Goal: Task Accomplishment & Management: Complete application form

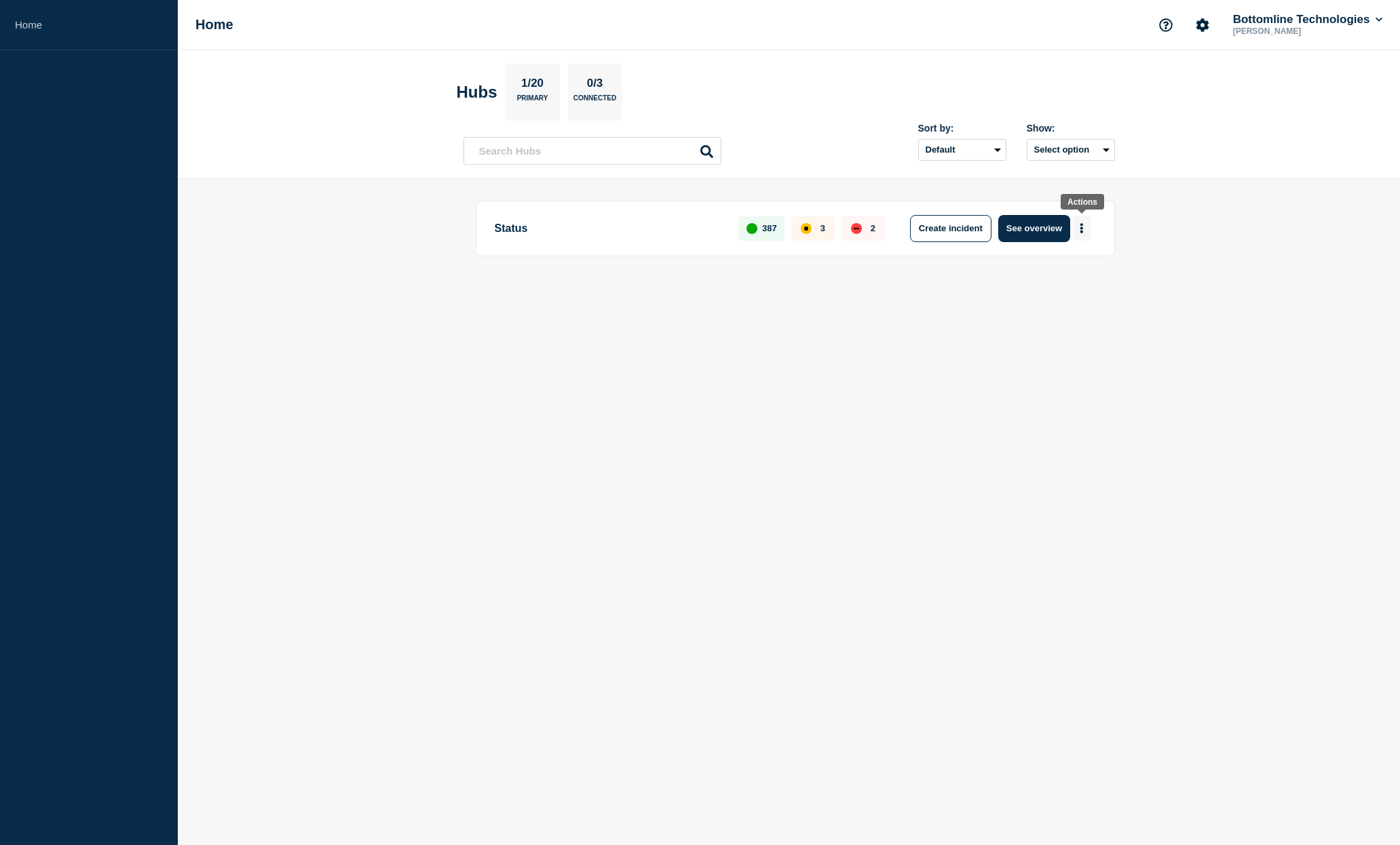
click at [1079, 224] on button "More actions" at bounding box center [1081, 227] width 18 height 25
click at [1079, 271] on button "Create maintenance" at bounding box center [1075, 271] width 92 height 11
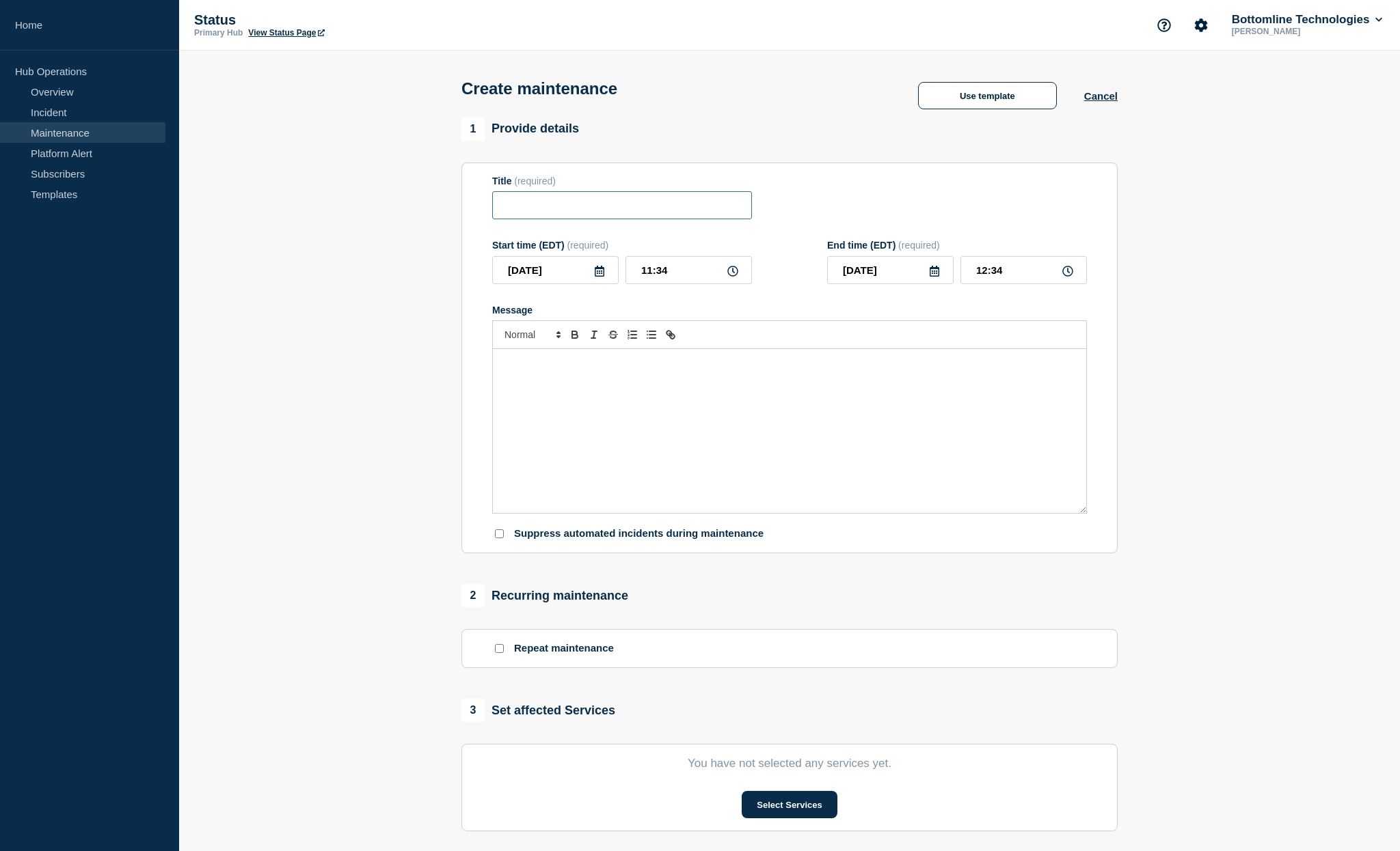
click at [513, 204] on input "Title" at bounding box center [621, 205] width 260 height 28
type input "Cilium Upgrade to v1.17.6"
click at [596, 277] on icon at bounding box center [599, 271] width 9 height 11
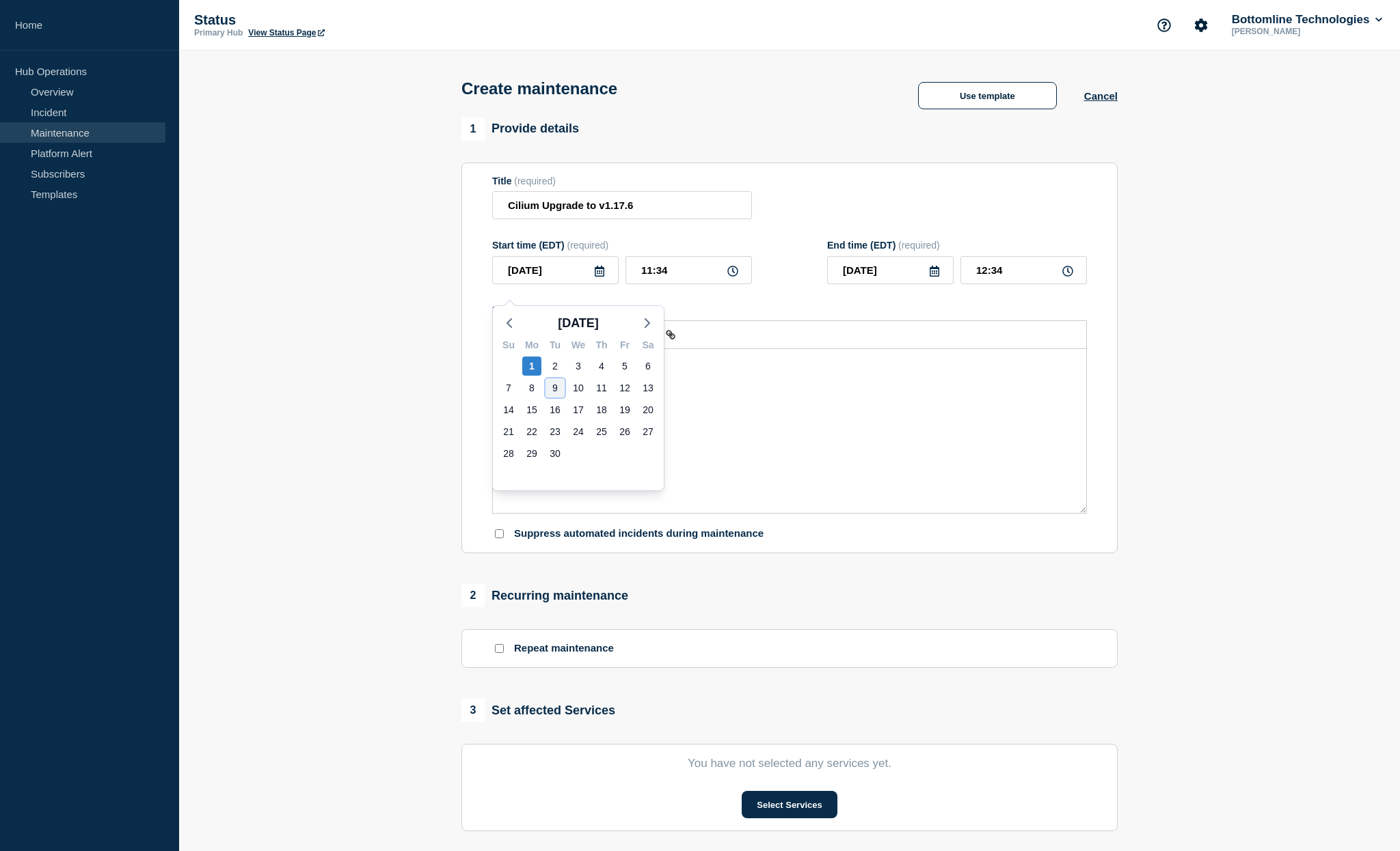
click at [560, 389] on div "9" at bounding box center [555, 388] width 20 height 20
type input "[DATE]"
click at [730, 277] on icon at bounding box center [733, 271] width 11 height 11
click at [673, 277] on input "11:34" at bounding box center [688, 270] width 127 height 28
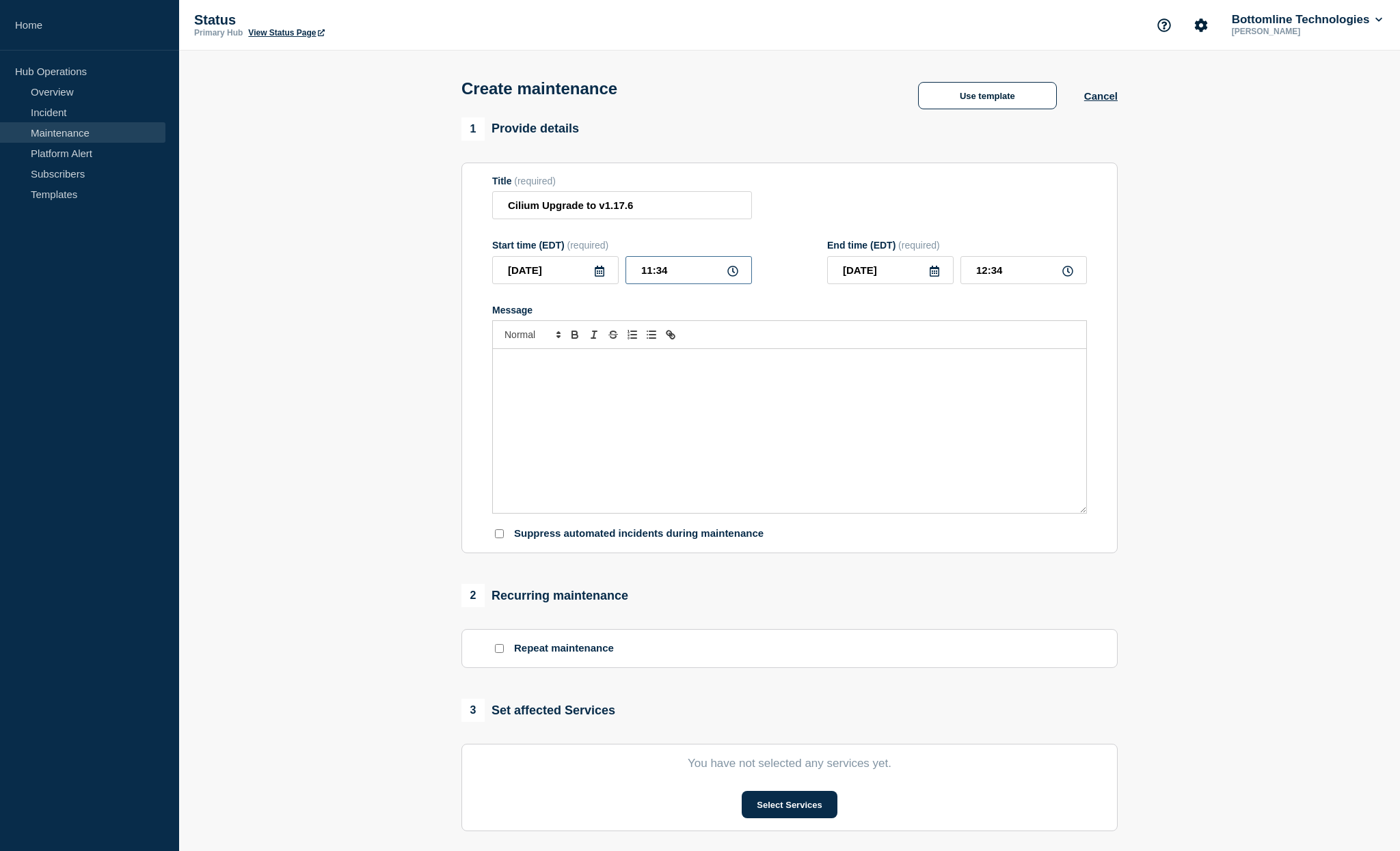
drag, startPoint x: 652, startPoint y: 281, endPoint x: 642, endPoint y: 281, distance: 10.0
click at [642, 281] on input "11:34" at bounding box center [688, 270] width 127 height 28
type input "12:34"
type input "13:34"
click at [679, 278] on input "12:34" at bounding box center [688, 270] width 127 height 28
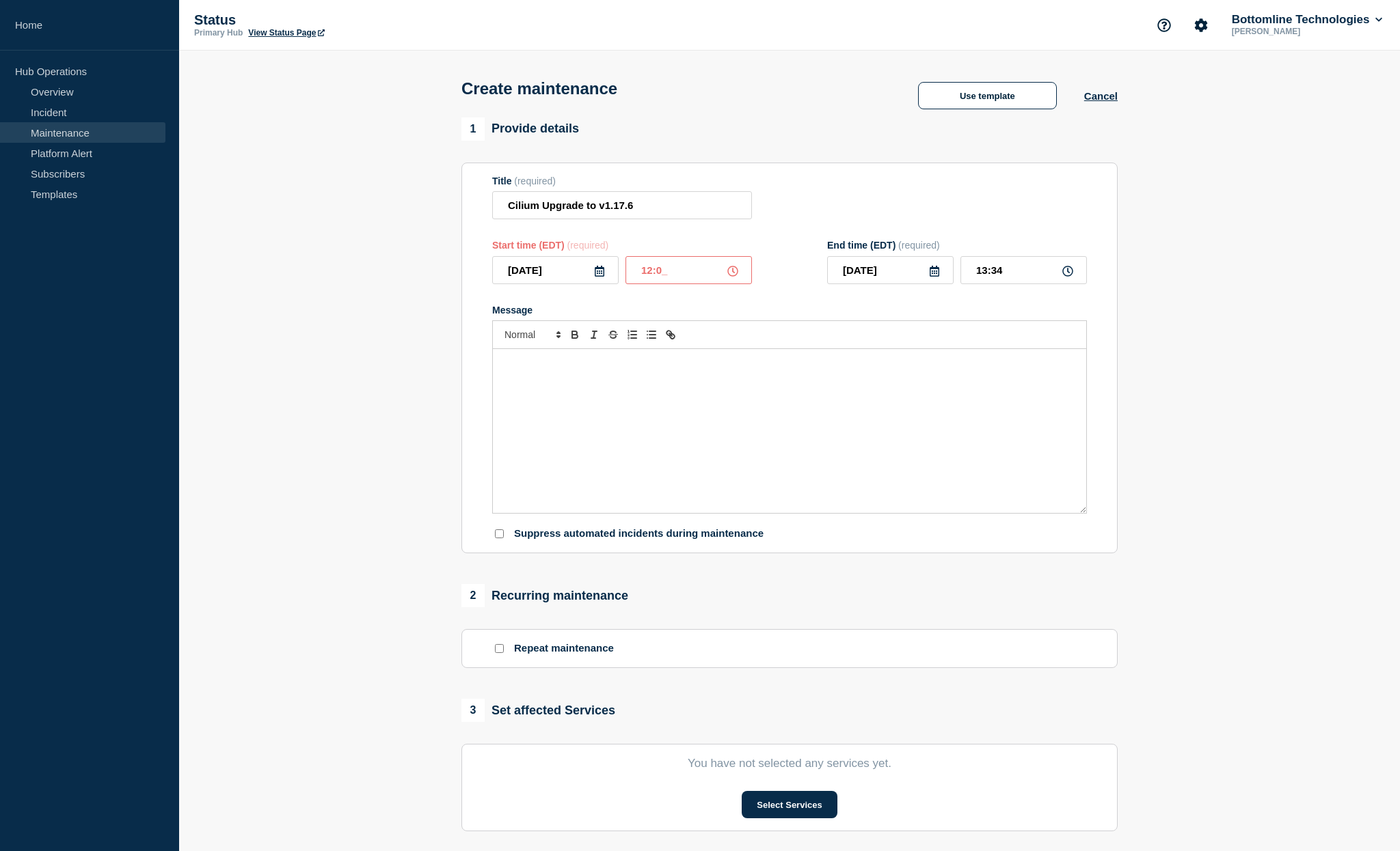
type input "12:00"
type input "13:00"
click at [939, 277] on icon at bounding box center [934, 271] width 11 height 11
click at [943, 387] on div "11" at bounding box center [936, 388] width 20 height 20
type input "[DATE]"
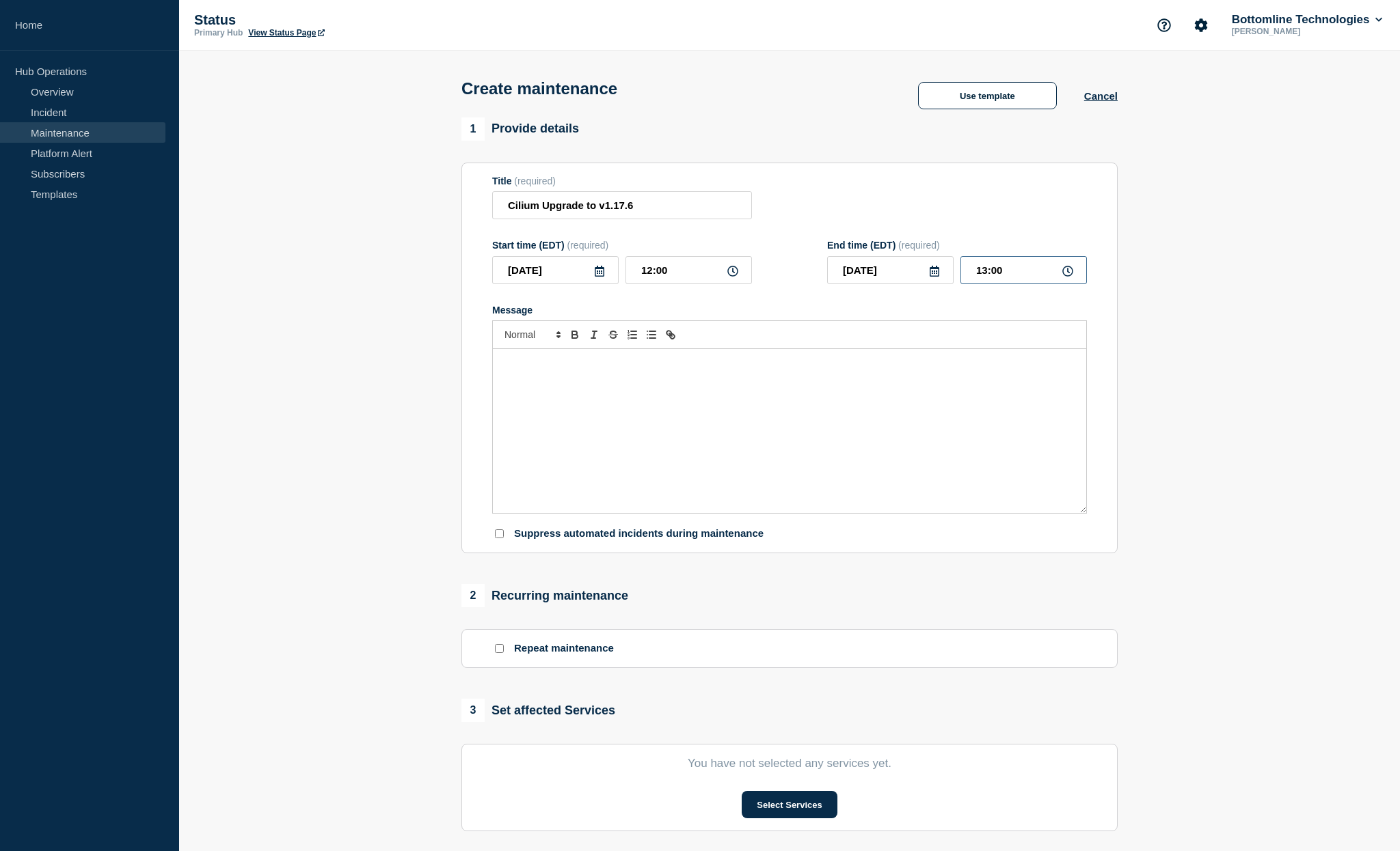
drag, startPoint x: 988, startPoint y: 280, endPoint x: 973, endPoint y: 277, distance: 15.3
click at [973, 277] on input "13:00" at bounding box center [1024, 270] width 127 height 28
click at [1201, 255] on section "1 Provide details Title (required) Cilium Upgrade to v1.17.6 Start time (EDT) (…" at bounding box center [789, 591] width 1221 height 948
click at [543, 404] on div "Message" at bounding box center [789, 431] width 593 height 164
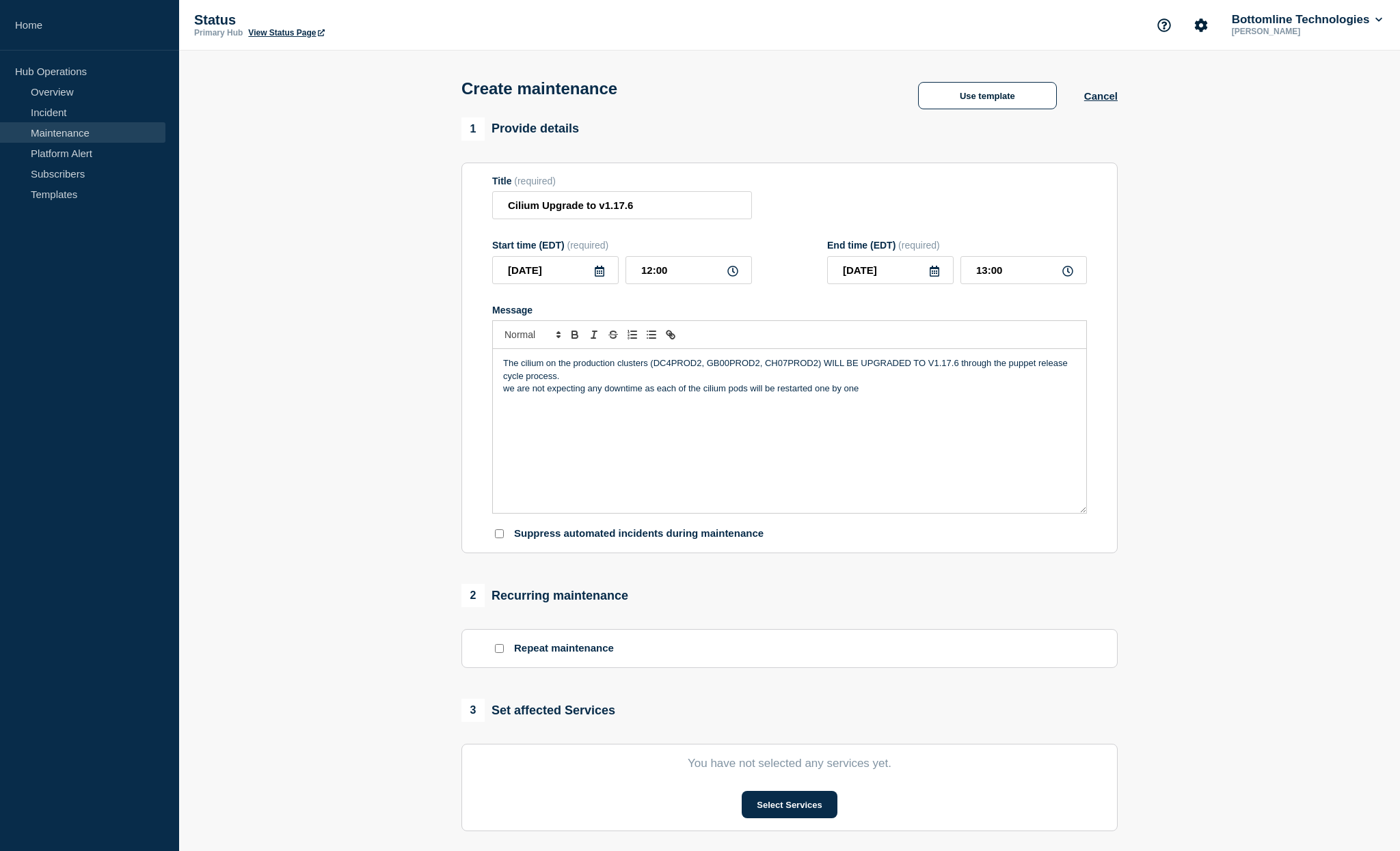
click at [863, 395] on p "we are not expecting any downtime as each of the cilium pods will be restarted …" at bounding box center [789, 388] width 573 height 12
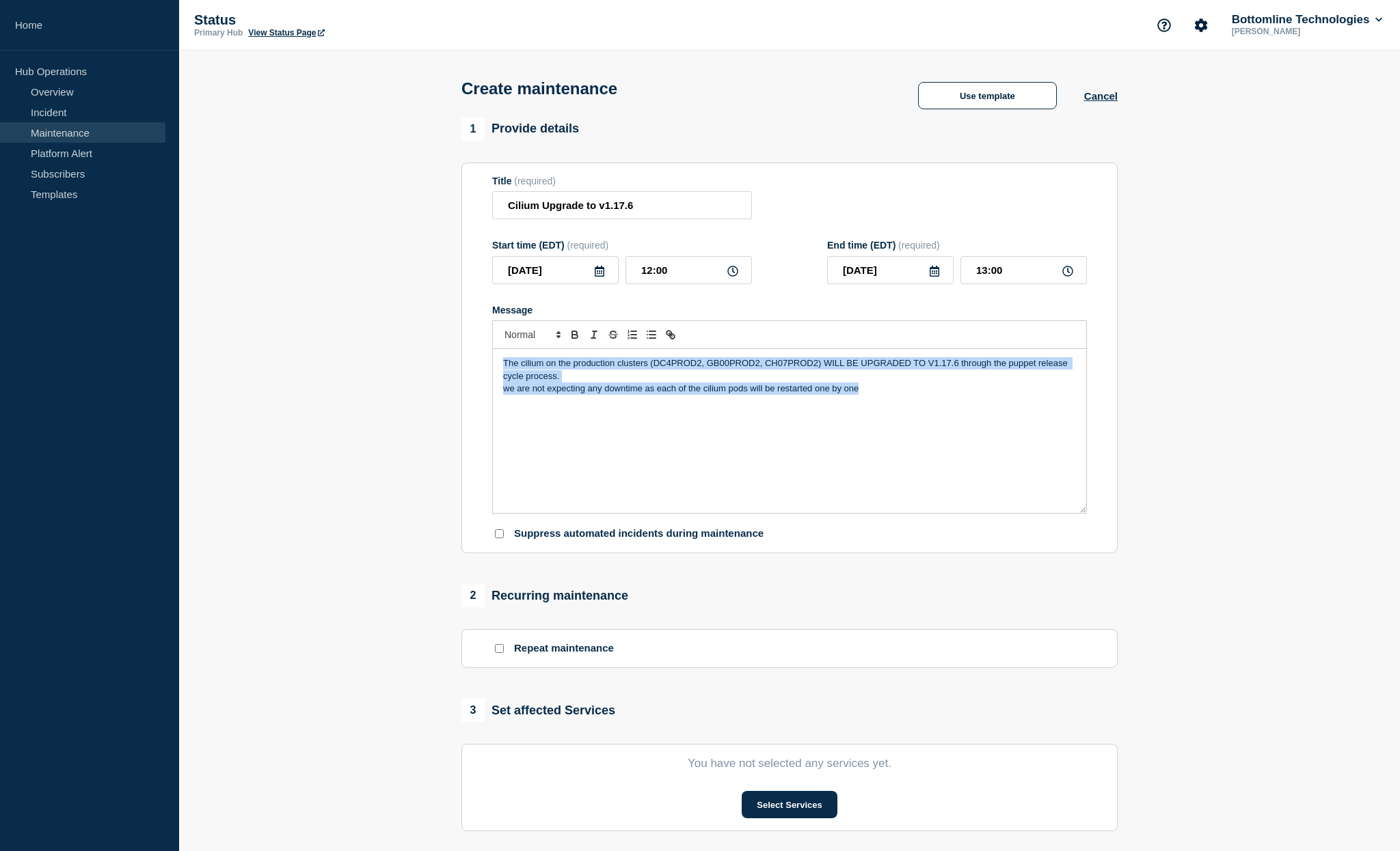
drag, startPoint x: 863, startPoint y: 407, endPoint x: 497, endPoint y: 376, distance: 367.3
click at [497, 376] on div "The cilium on the production clusters (DC4PROD2, GB00PROD2, CH07PROD2) WILL BE …" at bounding box center [789, 431] width 593 height 164
copy div "The cilium on the production clusters (DC4PROD2, GB00PROD2, CH07PROD2) WILL BE …"
click at [865, 413] on div "The cilium on the production clusters (DC4PROD2, GB00PROD2, CH07PROD2) WILL BE …" at bounding box center [789, 431] width 593 height 164
drag, startPoint x: 869, startPoint y: 408, endPoint x: 354, endPoint y: 350, distance: 518.3
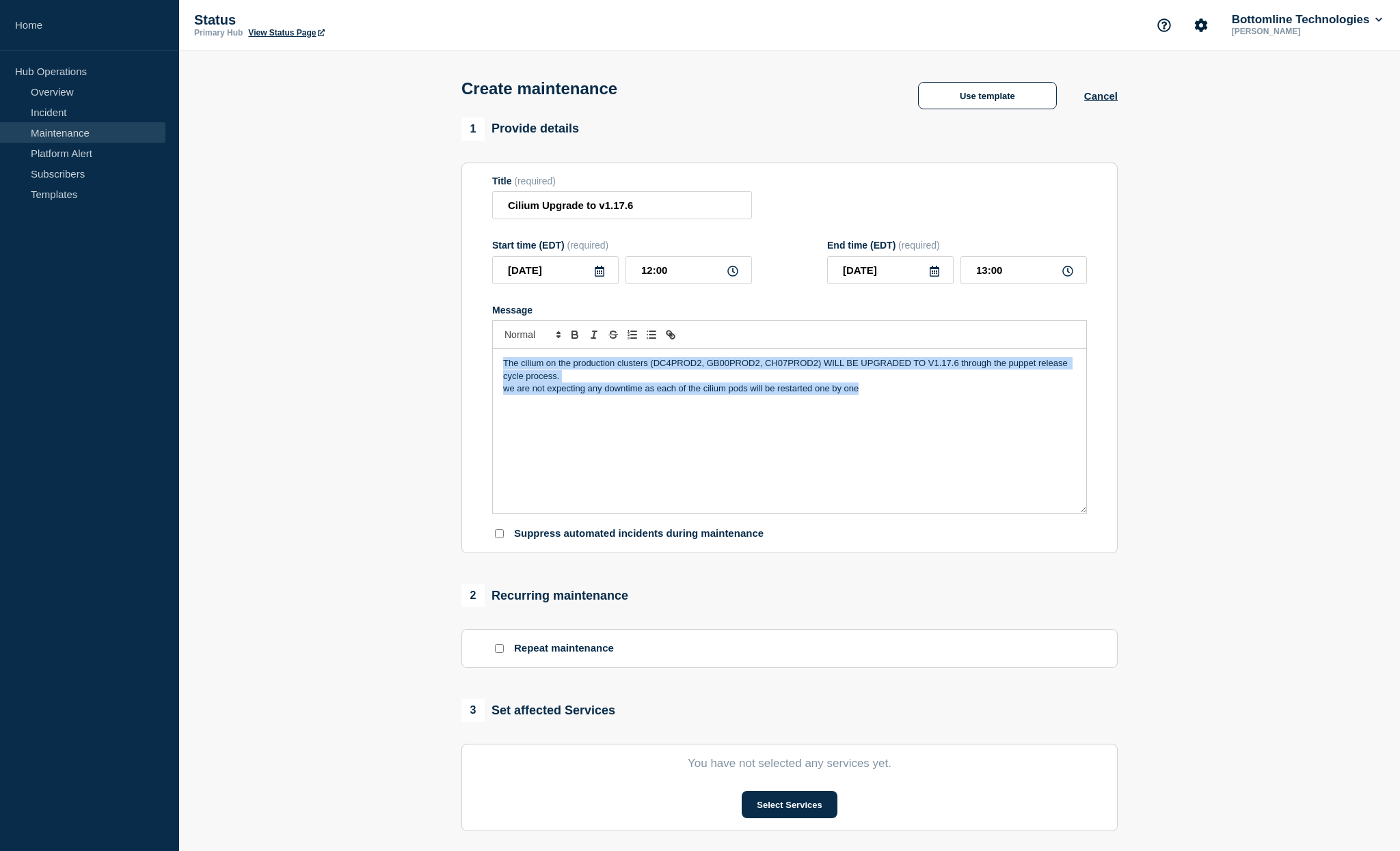
click at [493, 350] on div "The cilium on the production clusters (DC4PROD2, GB00PROD2, CH07PROD2) WILL BE …" at bounding box center [789, 431] width 593 height 164
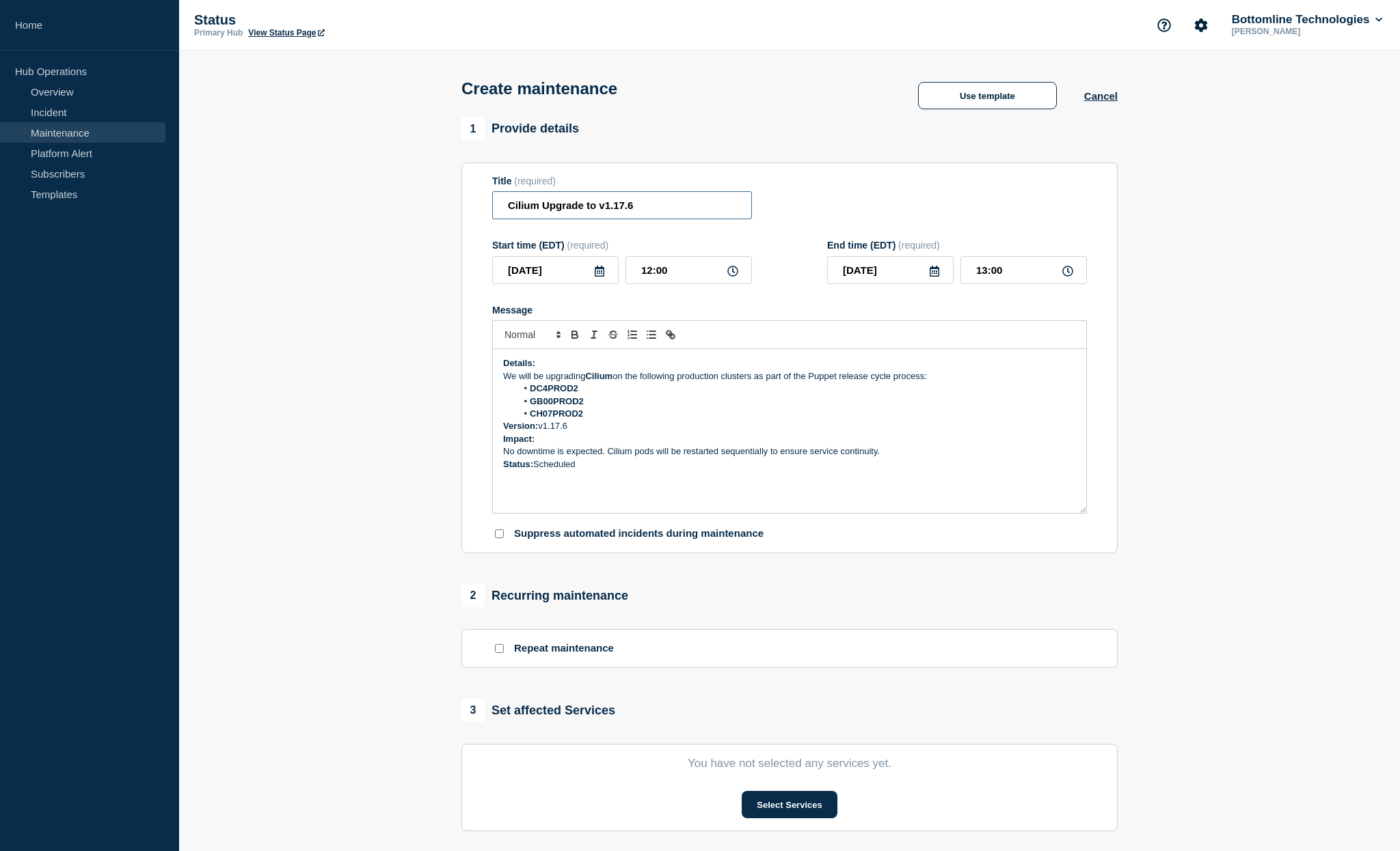
drag, startPoint x: 659, startPoint y: 211, endPoint x: 452, endPoint y: 196, distance: 207.5
click at [492, 196] on input "Cilium Upgrade to v1.17.6" at bounding box center [621, 205] width 260 height 28
paste input "Planned Upgrade of Cilium on Production Clusters"
type input "Planned Upgrade of Cilium on Production Clusters"
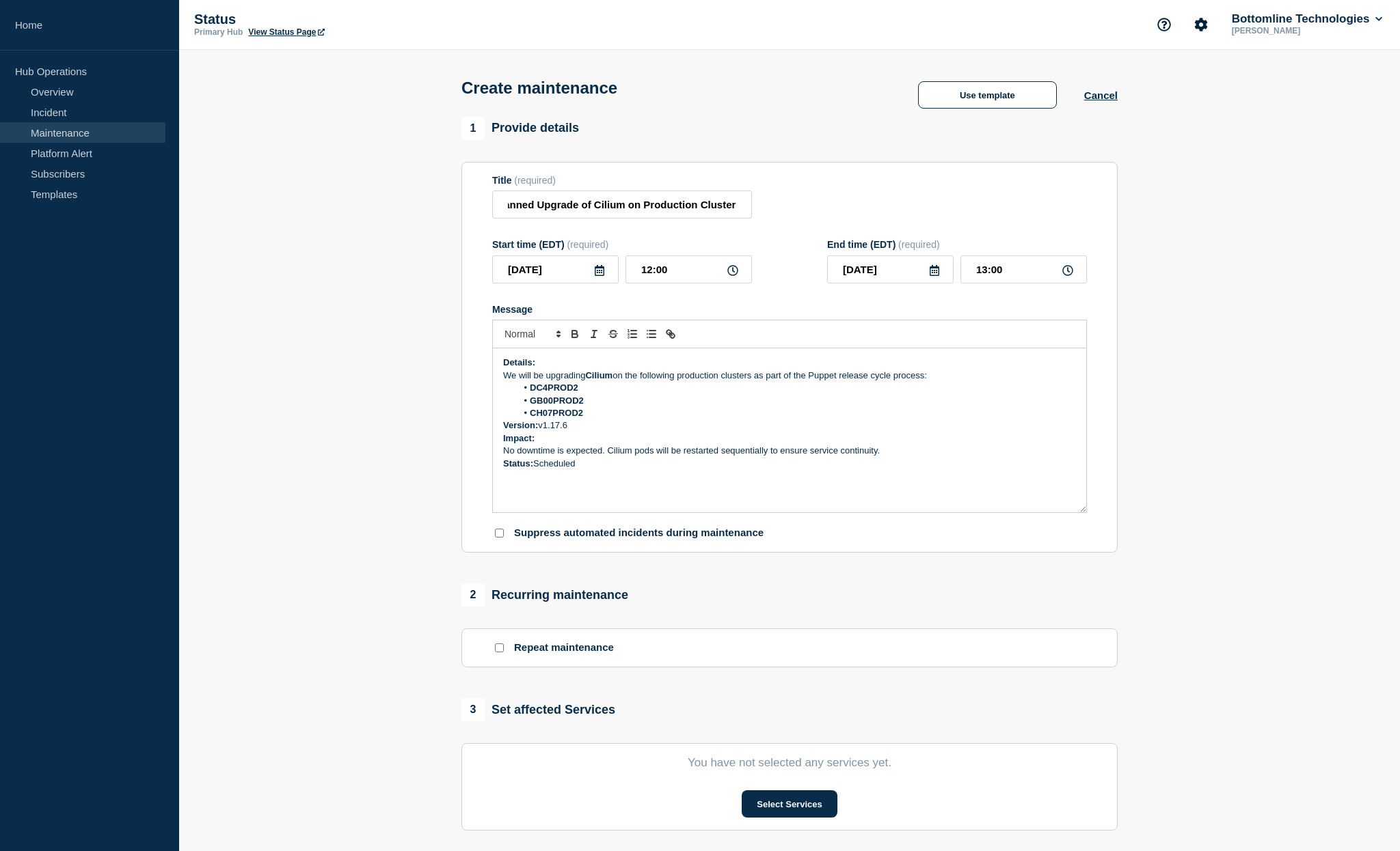
drag, startPoint x: 945, startPoint y: 391, endPoint x: 816, endPoint y: 388, distance: 129.0
click at [816, 382] on p "We will be upgrading Cilium on the following production clusters as part of the…" at bounding box center [789, 375] width 573 height 12
click at [578, 340] on icon "Toggle bold text" at bounding box center [574, 333] width 12 height 12
click at [990, 457] on p "No downtime is expected. Cilium pods will be restarted sequentially to ensure s…" at bounding box center [789, 451] width 573 height 12
drag, startPoint x: 571, startPoint y: 441, endPoint x: 543, endPoint y: 440, distance: 28.0
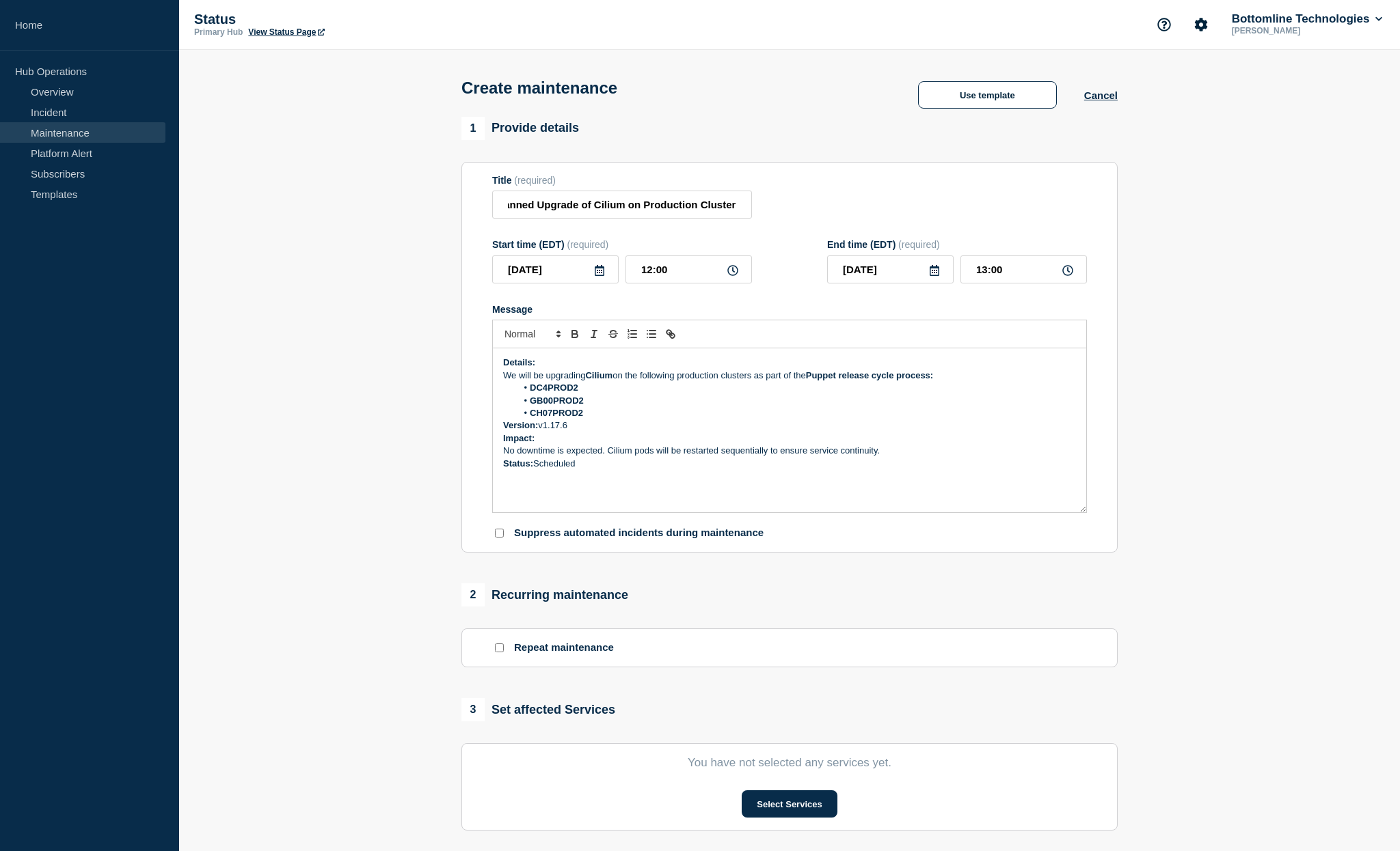
click at [543, 432] on p "Version: v1.17.6" at bounding box center [789, 426] width 573 height 12
click at [574, 340] on icon "Toggle bold text" at bounding box center [574, 333] width 12 height 12
click at [908, 420] on li "CH07PROD2" at bounding box center [796, 412] width 560 height 12
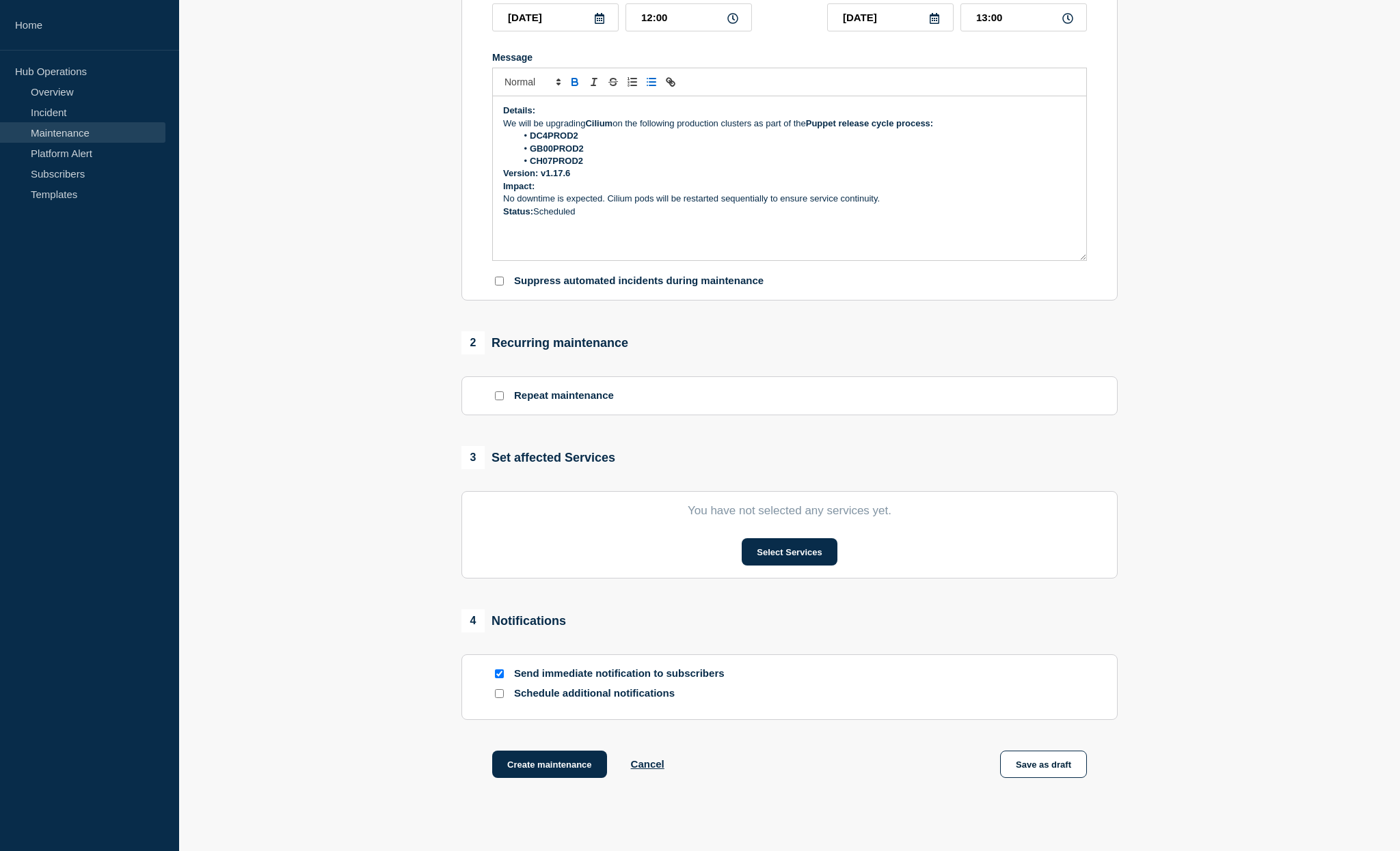
scroll to position [254, 0]
click at [548, 777] on button "Create maintenance" at bounding box center [549, 763] width 115 height 27
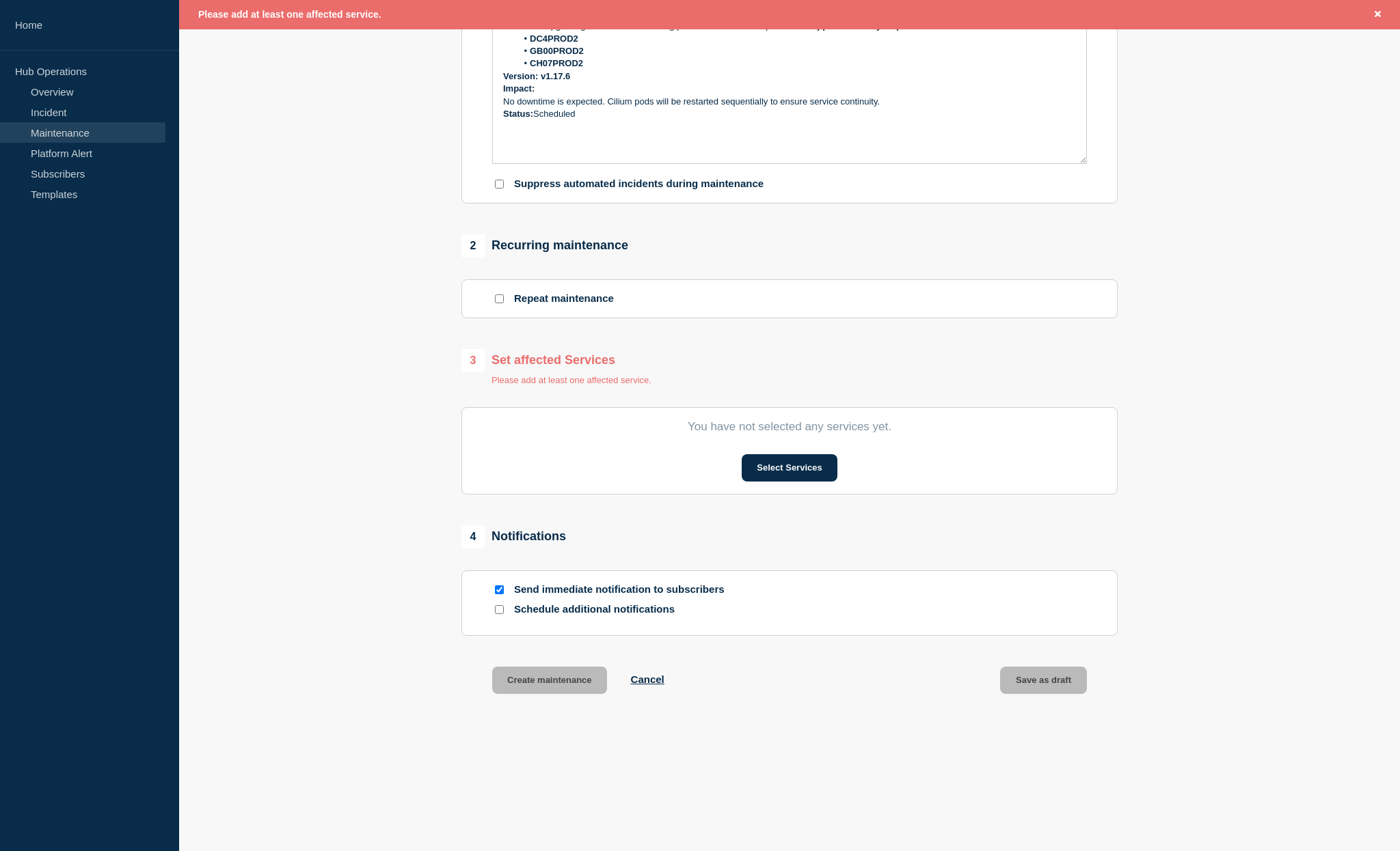
scroll to position [404, 0]
click at [797, 474] on button "Select Services" at bounding box center [789, 467] width 95 height 27
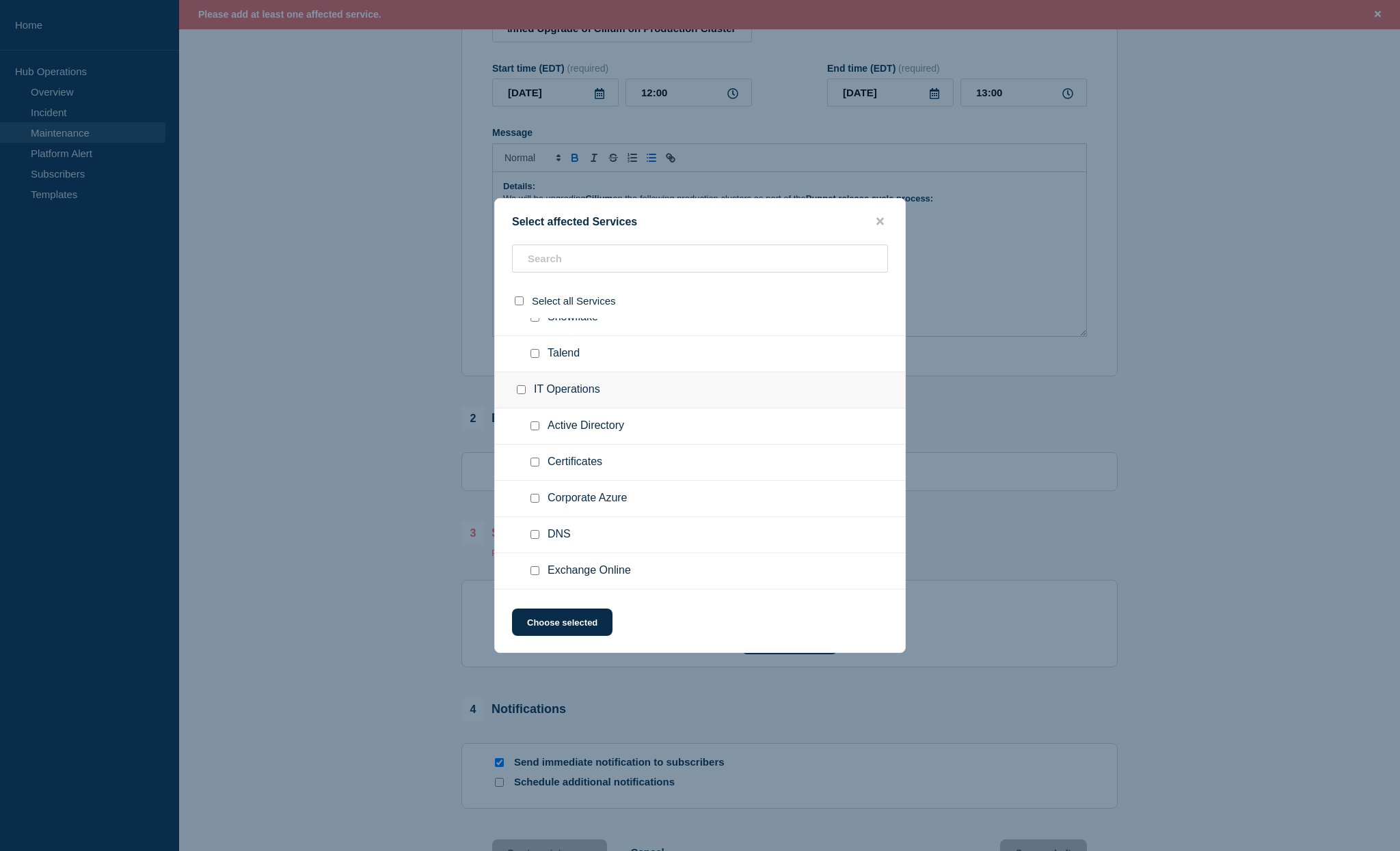
scroll to position [187, 0]
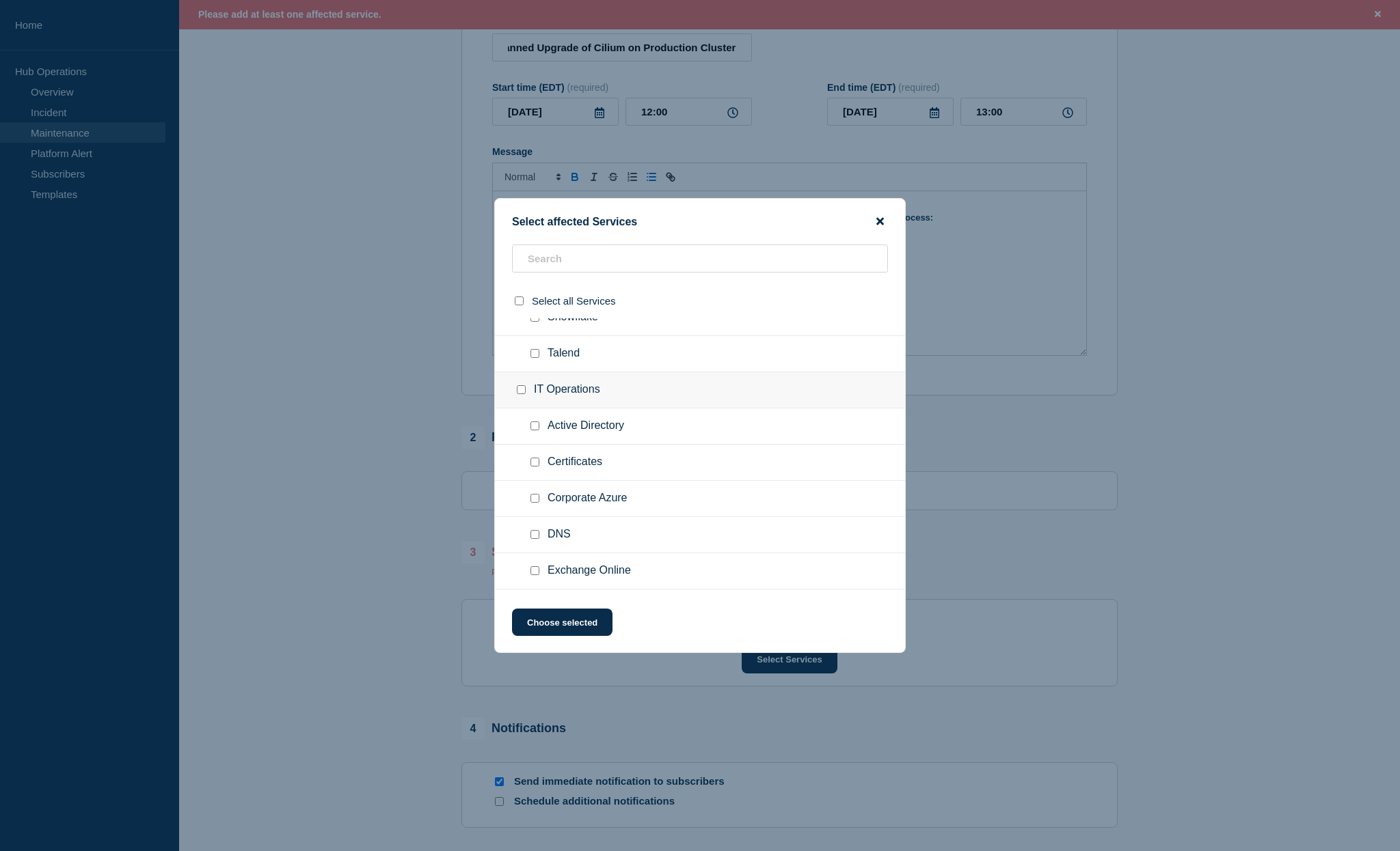
click at [884, 218] on icon "close button" at bounding box center [880, 222] width 7 height 7
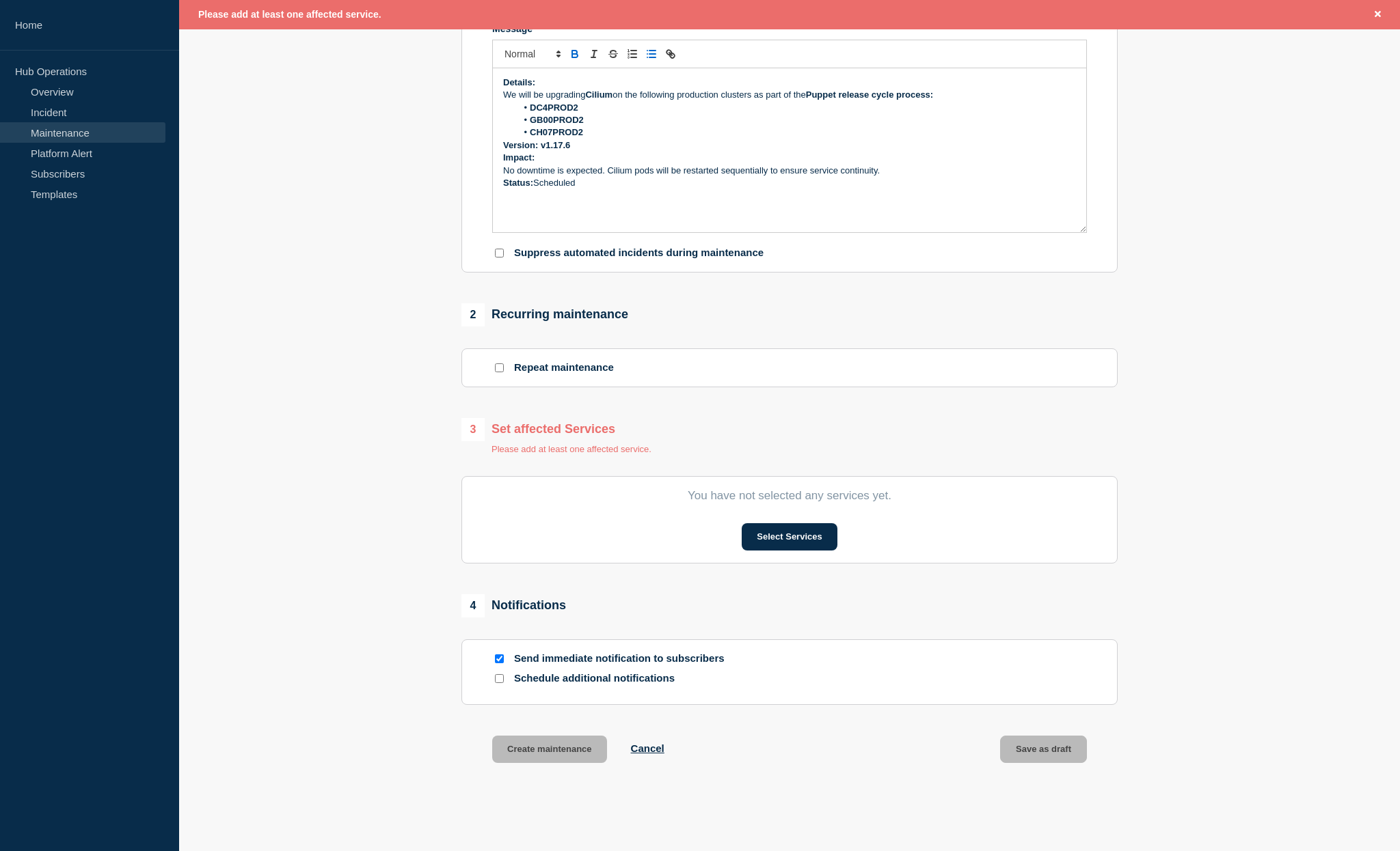
scroll to position [330, 0]
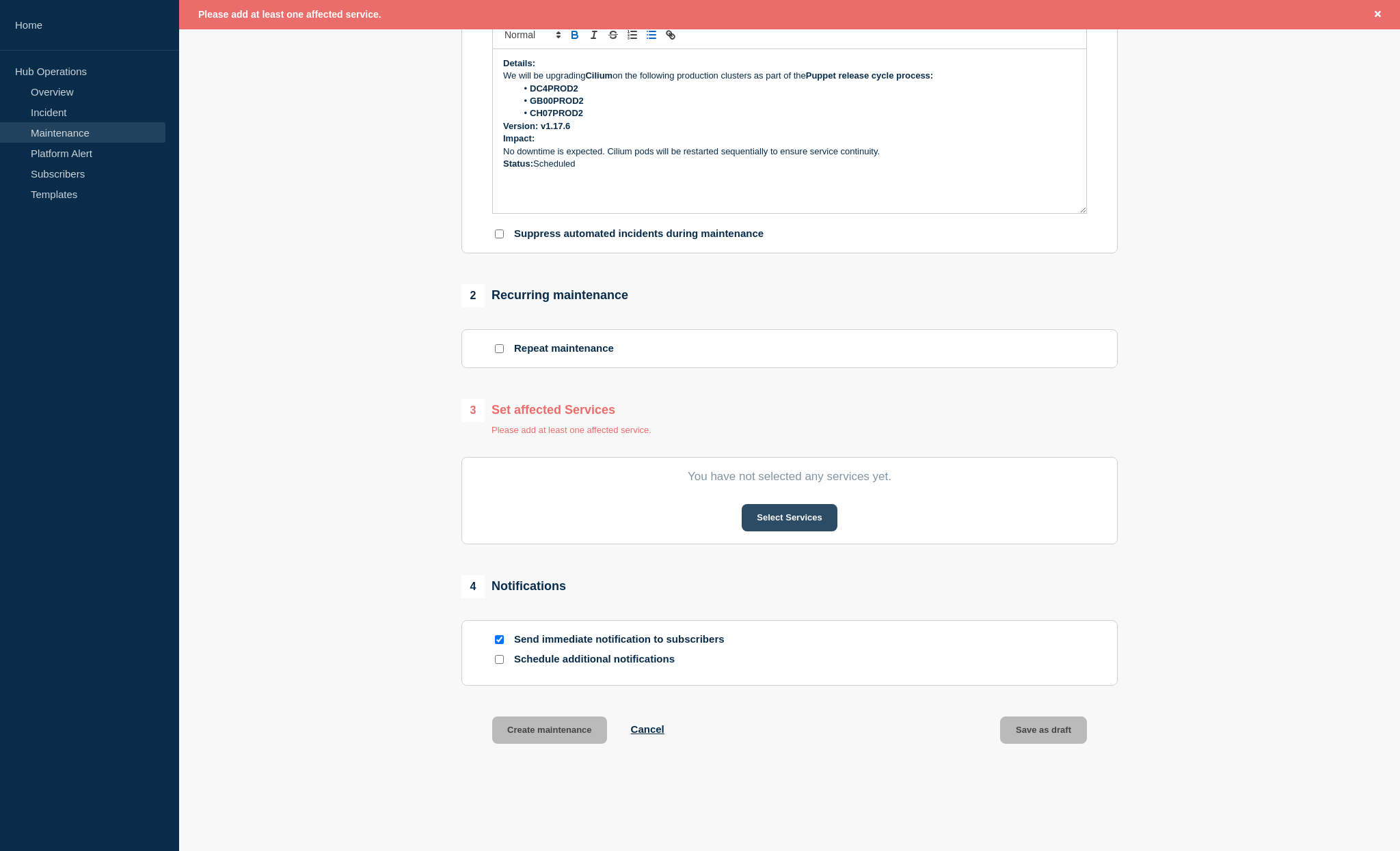
click at [774, 532] on button "Select Services" at bounding box center [789, 518] width 95 height 27
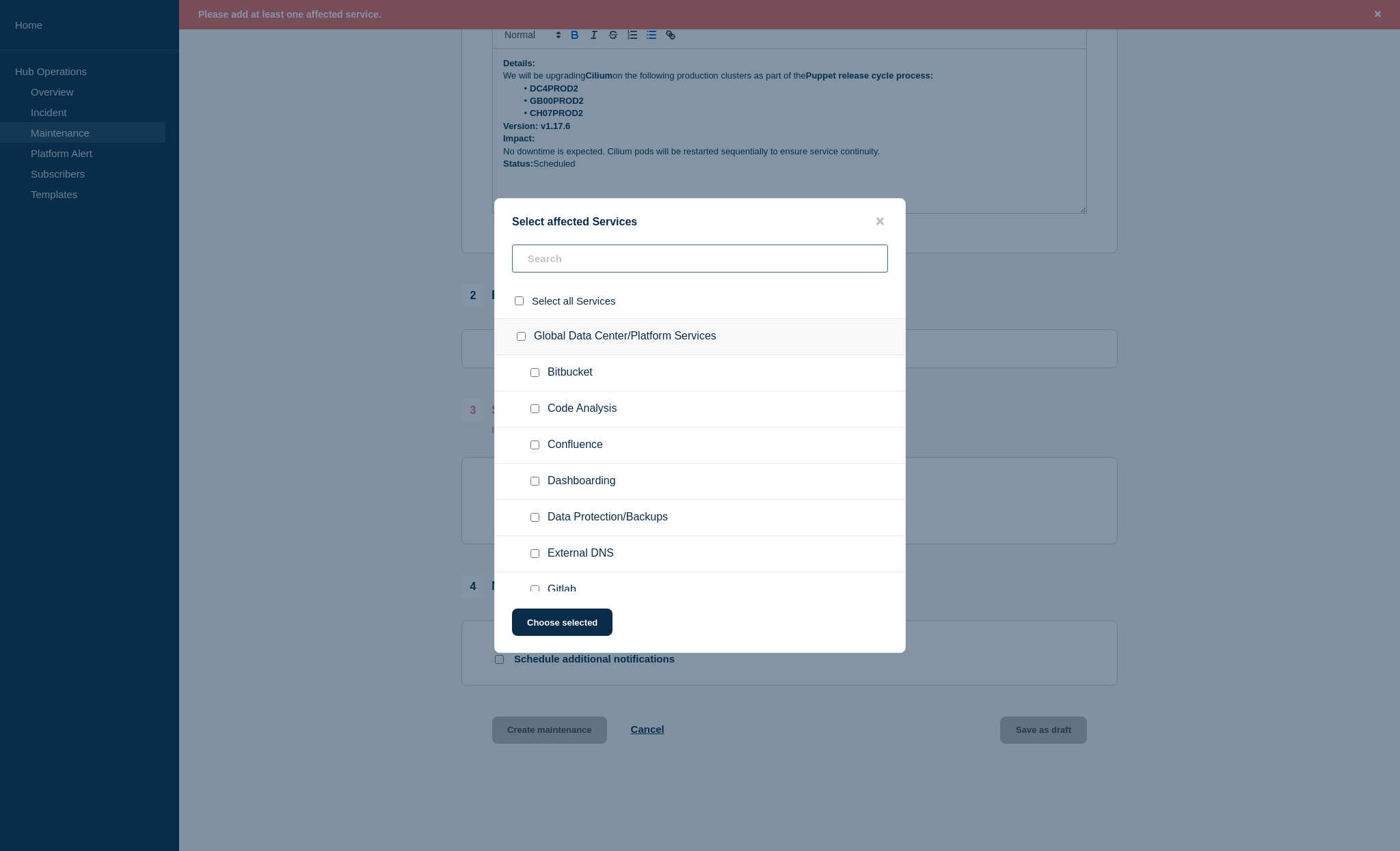
click at [561, 259] on input "text" at bounding box center [700, 259] width 376 height 28
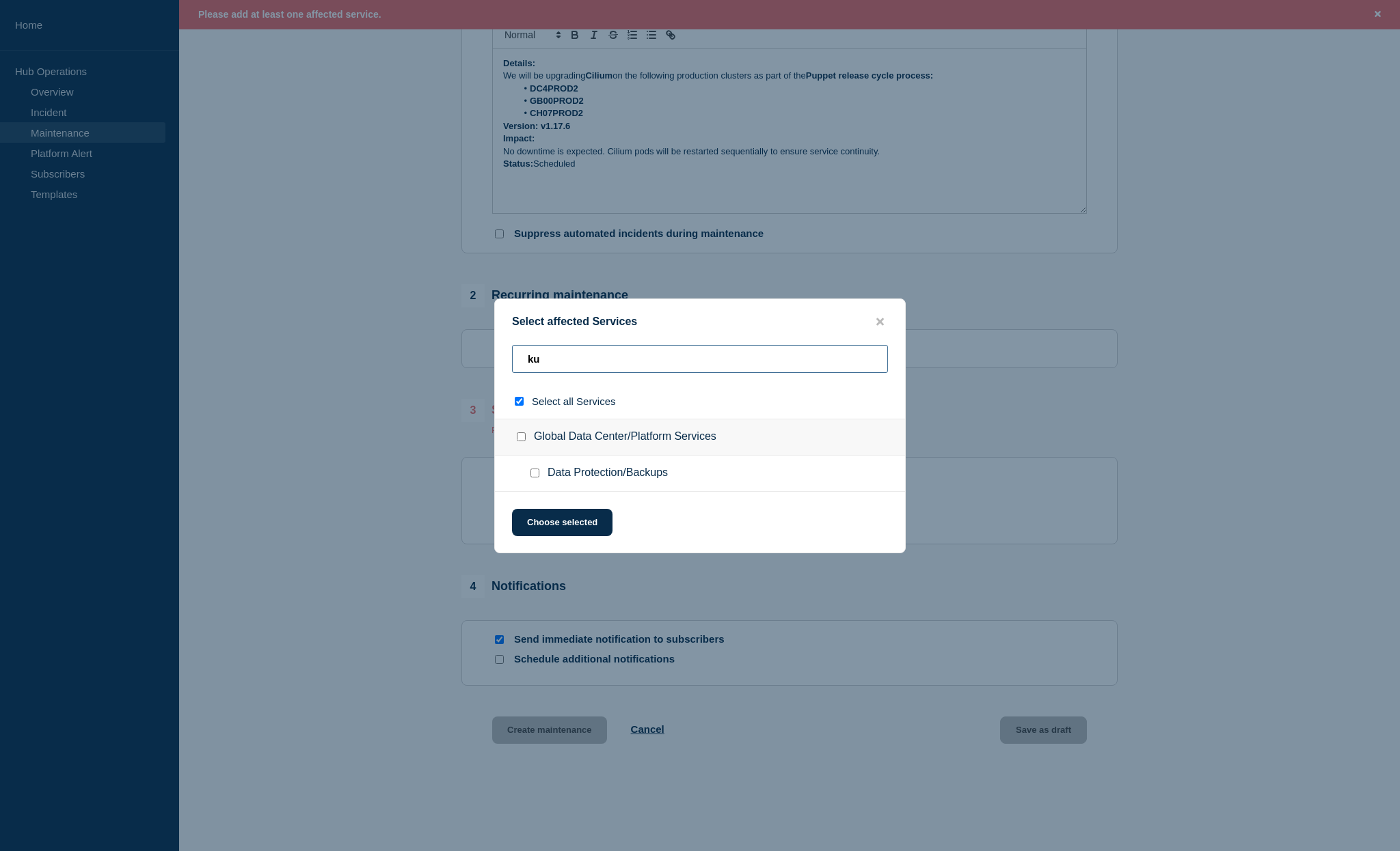
type input "kub"
checkbox input "true"
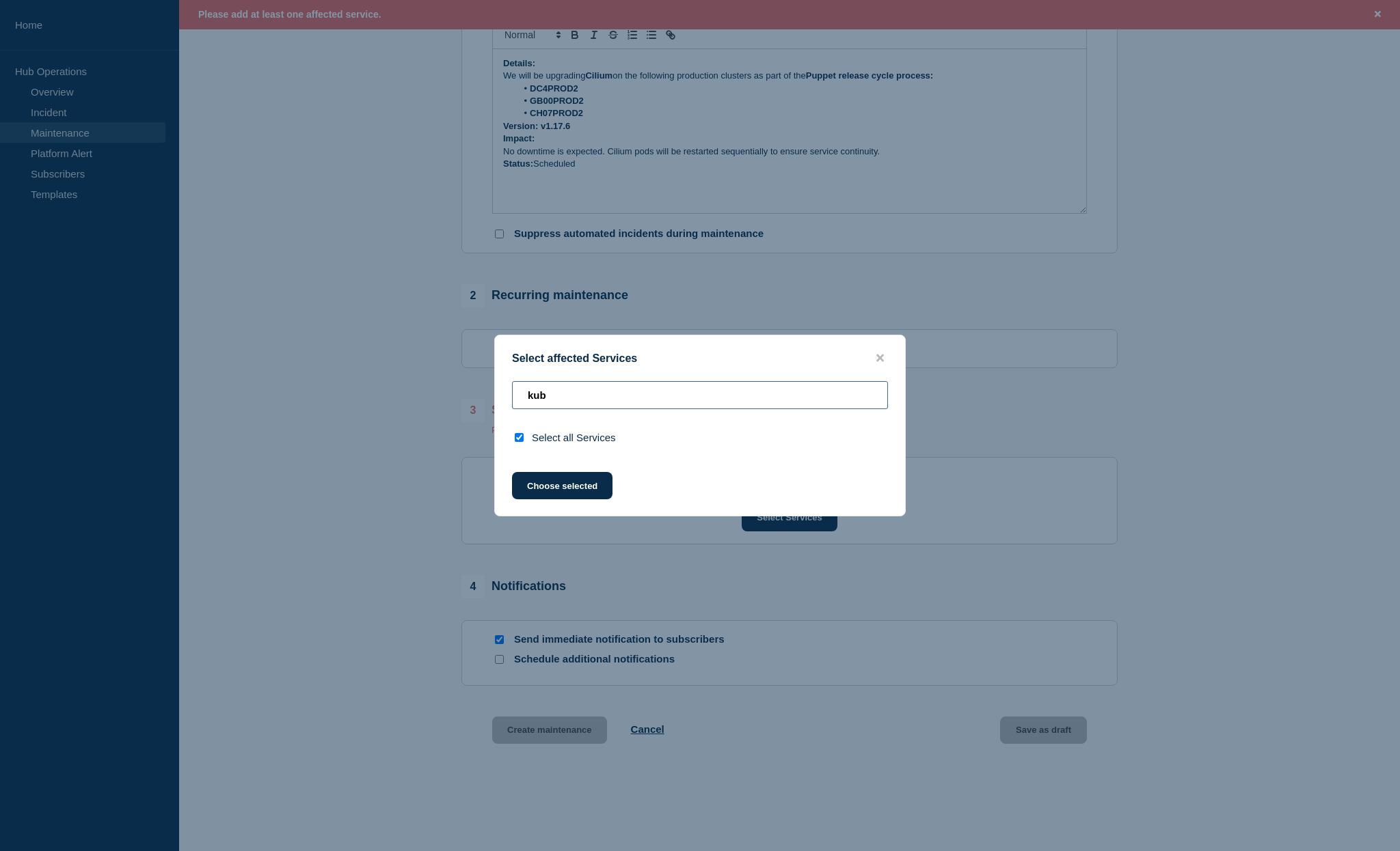
type input "ku"
checkbox input "false"
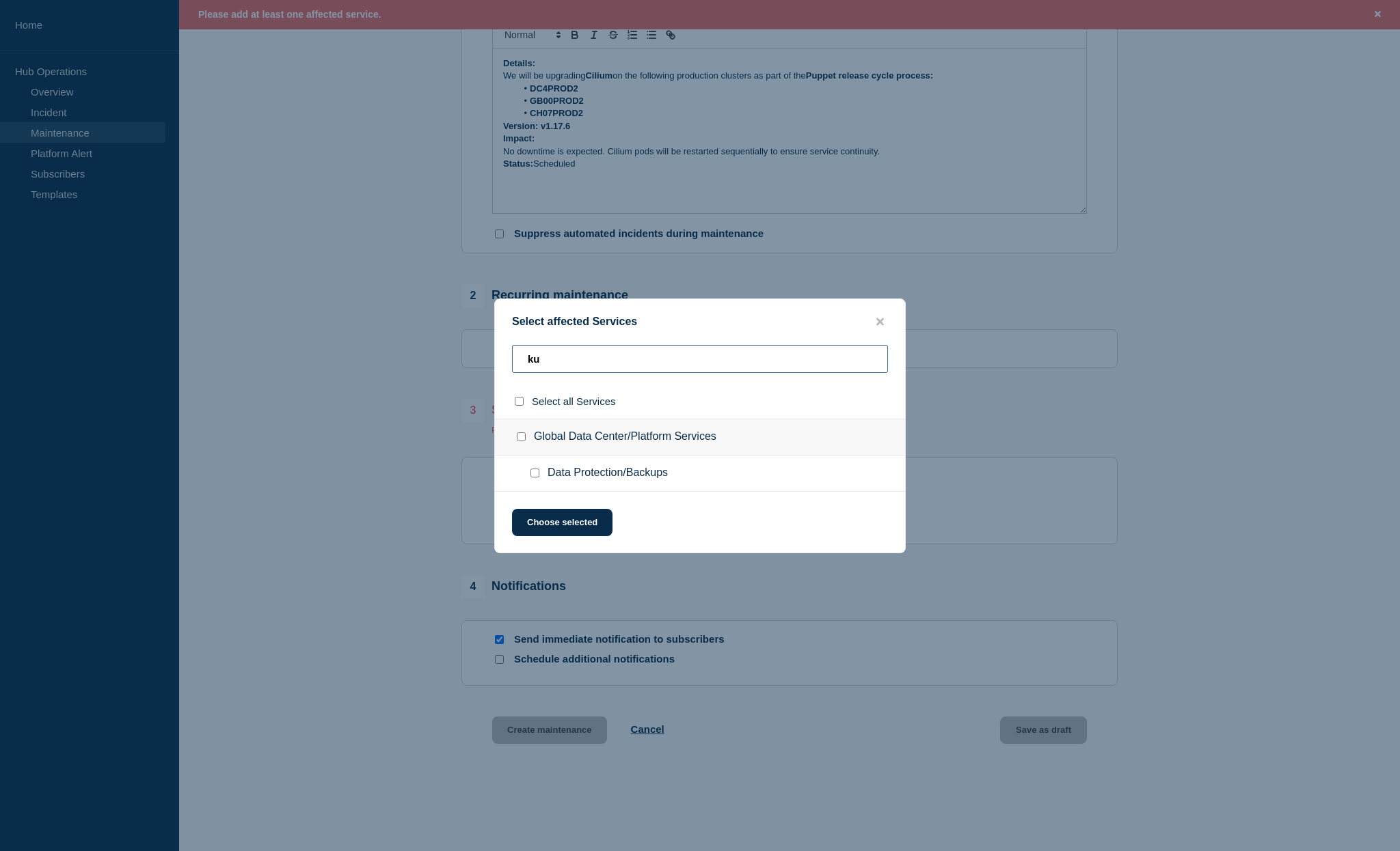
type input "k"
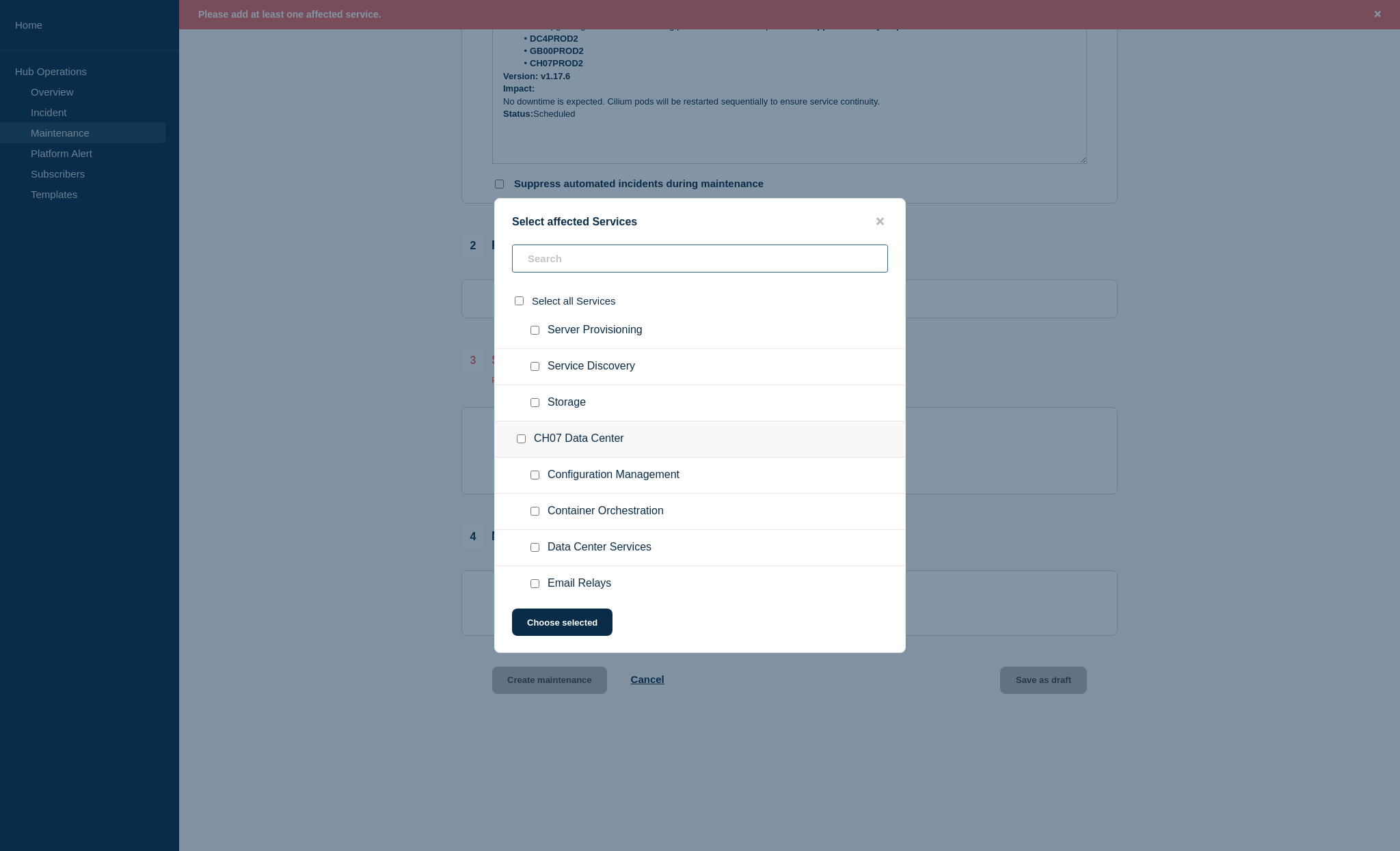
scroll to position [1203, 0]
click at [522, 441] on input "CH07 Data Center checkbox" at bounding box center [522, 437] width 9 height 9
checkbox input "true"
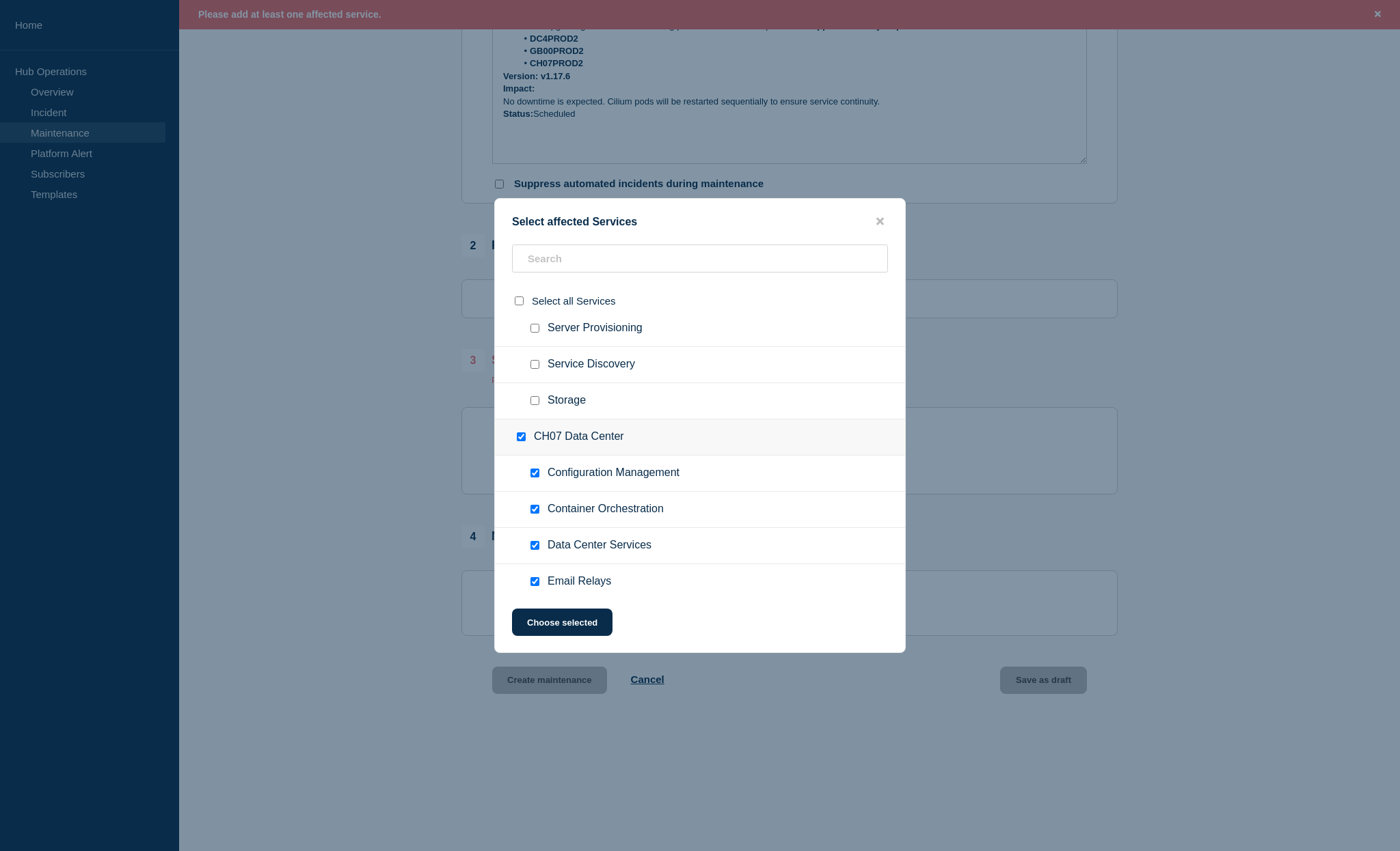
checkbox input "true"
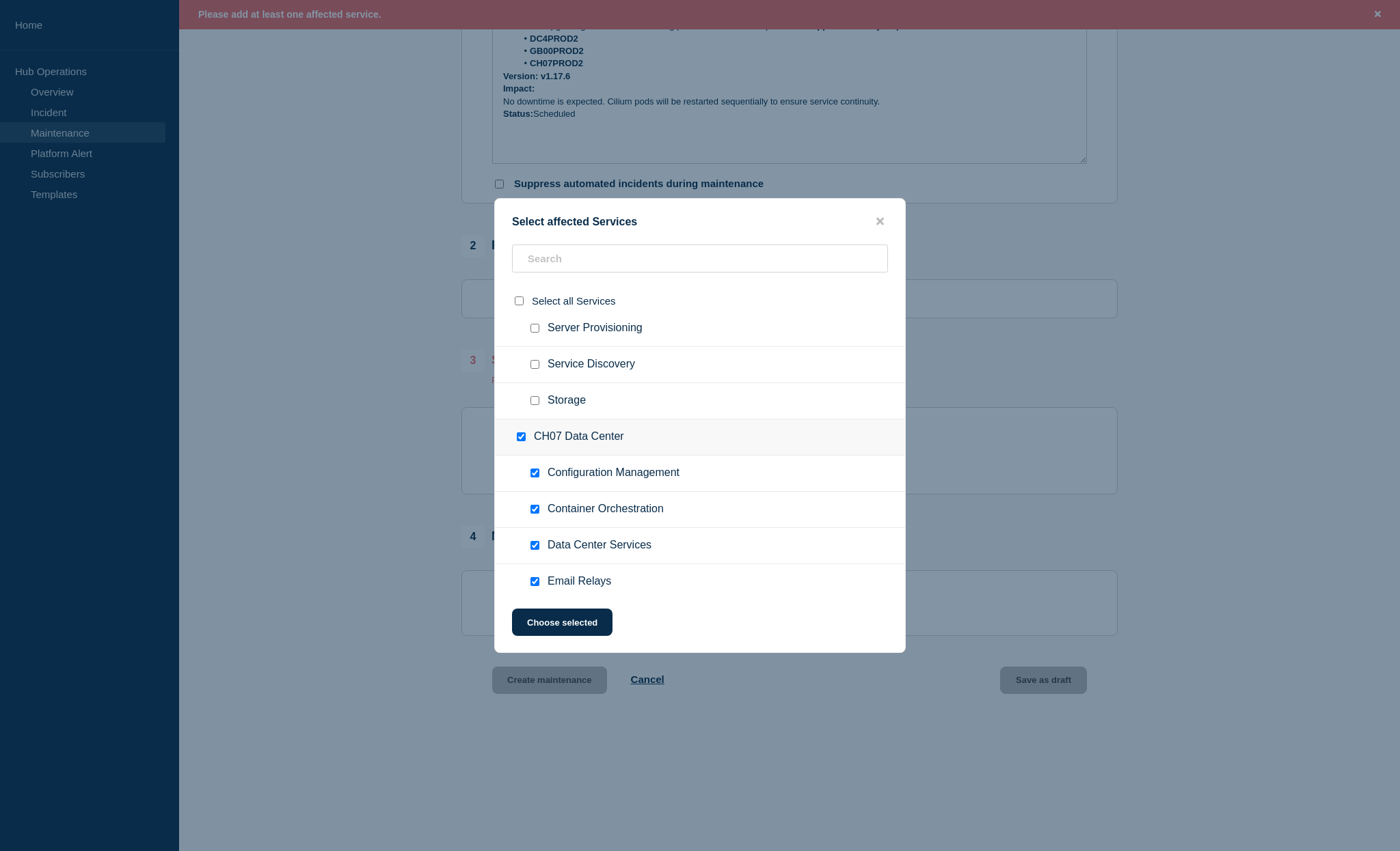
checkbox input "true"
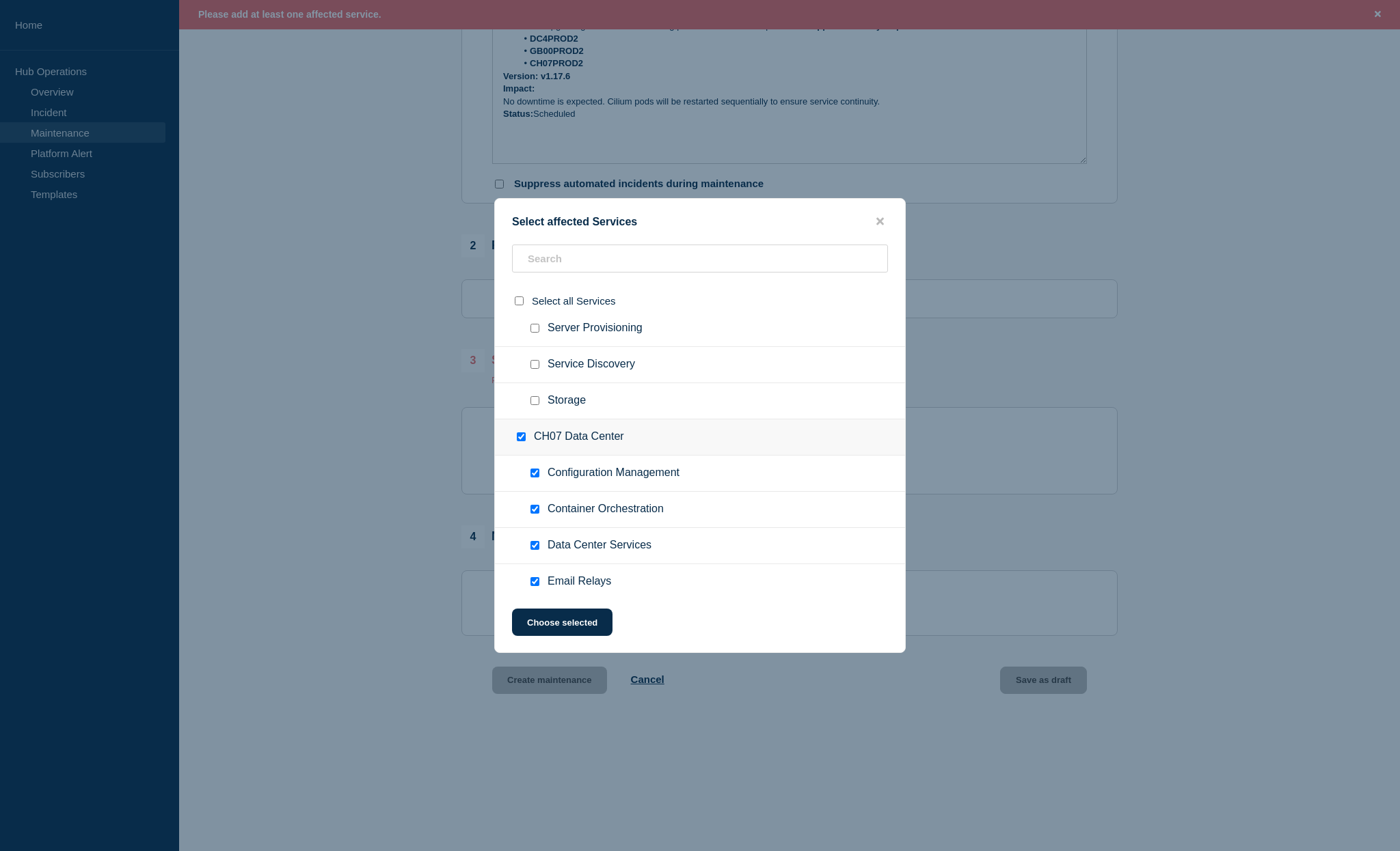
checkbox input "true"
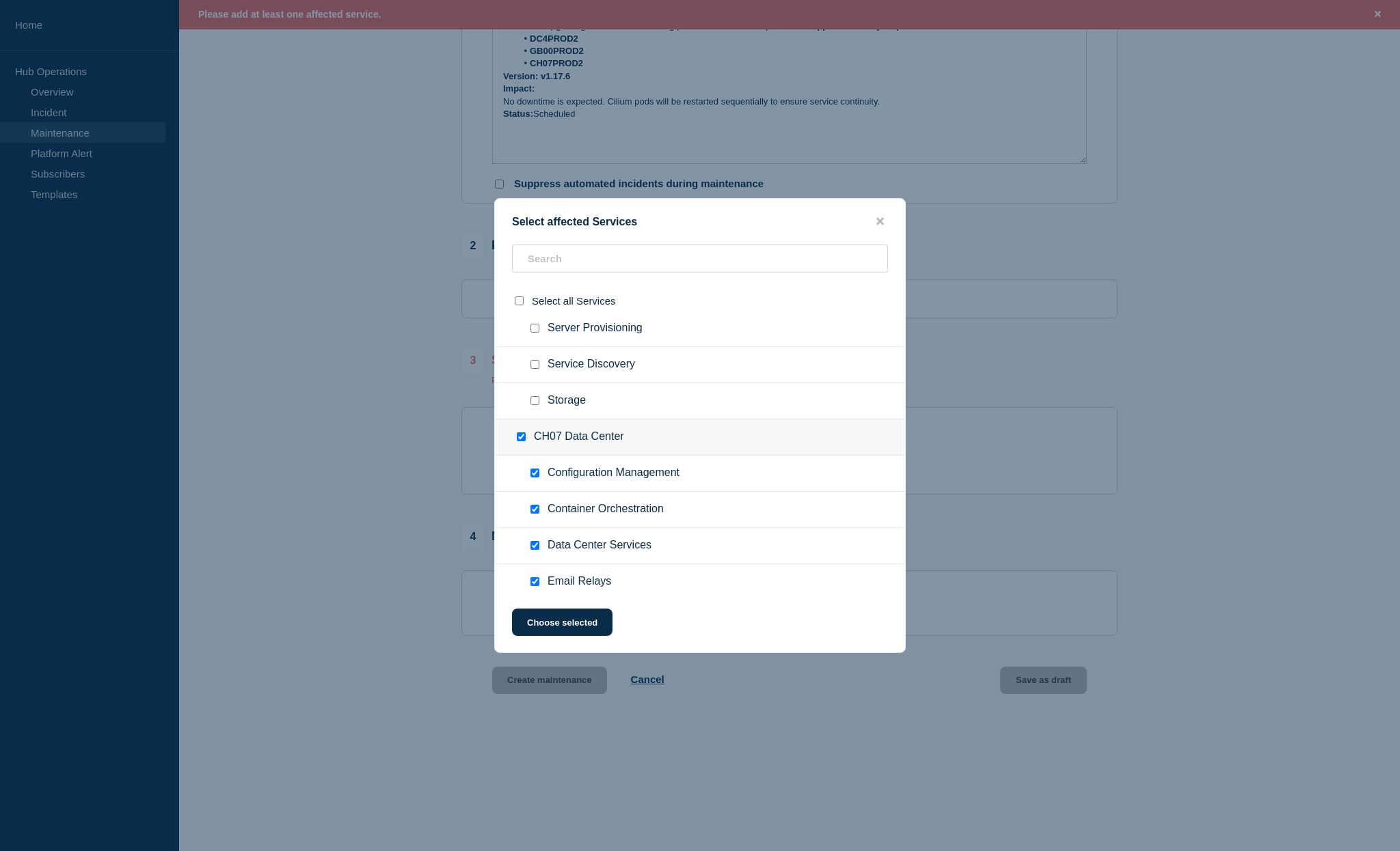
checkbox input "true"
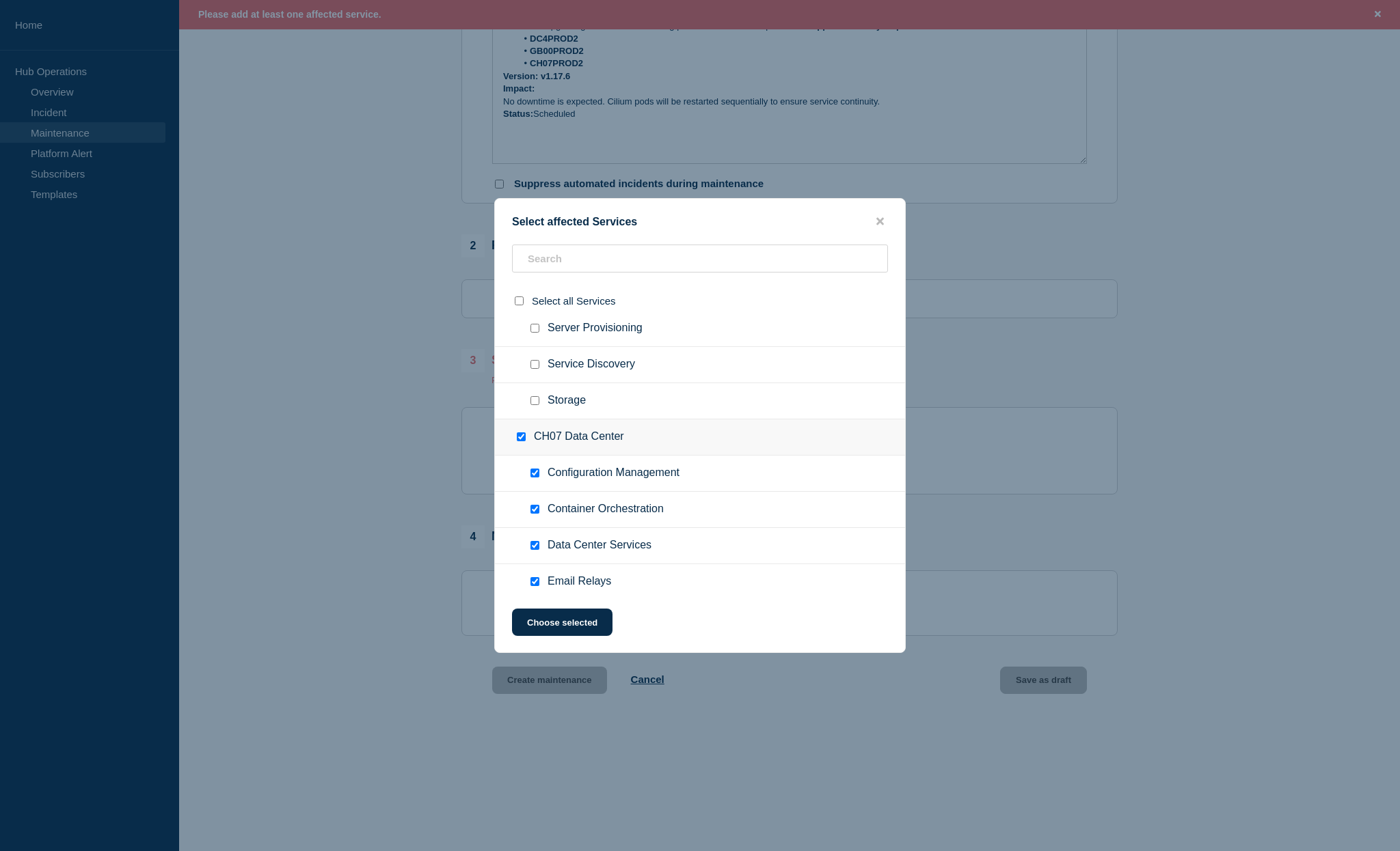
click at [522, 441] on input "CH07 Data Center checkbox" at bounding box center [522, 437] width 9 height 9
checkbox input "false"
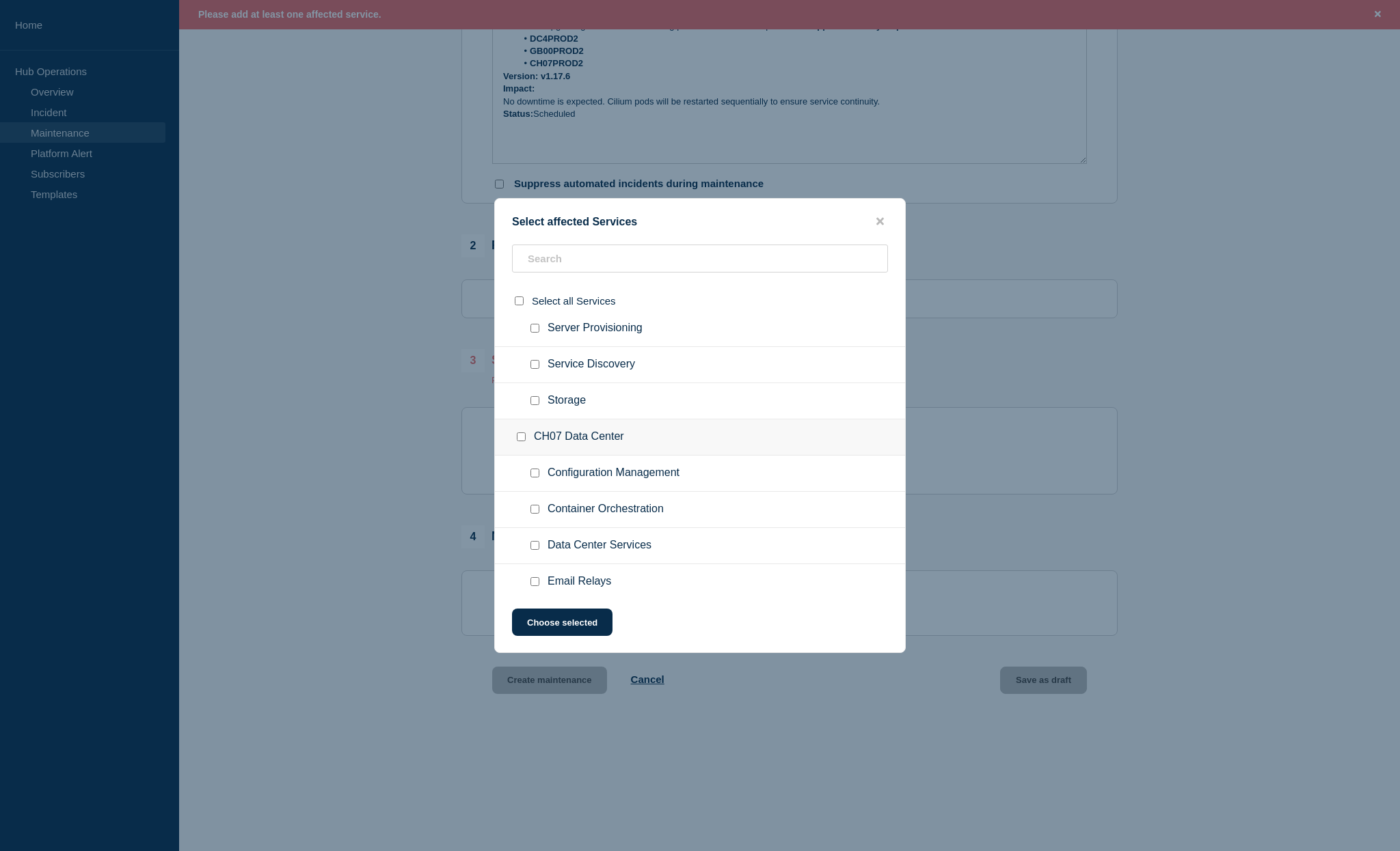
checkbox input "false"
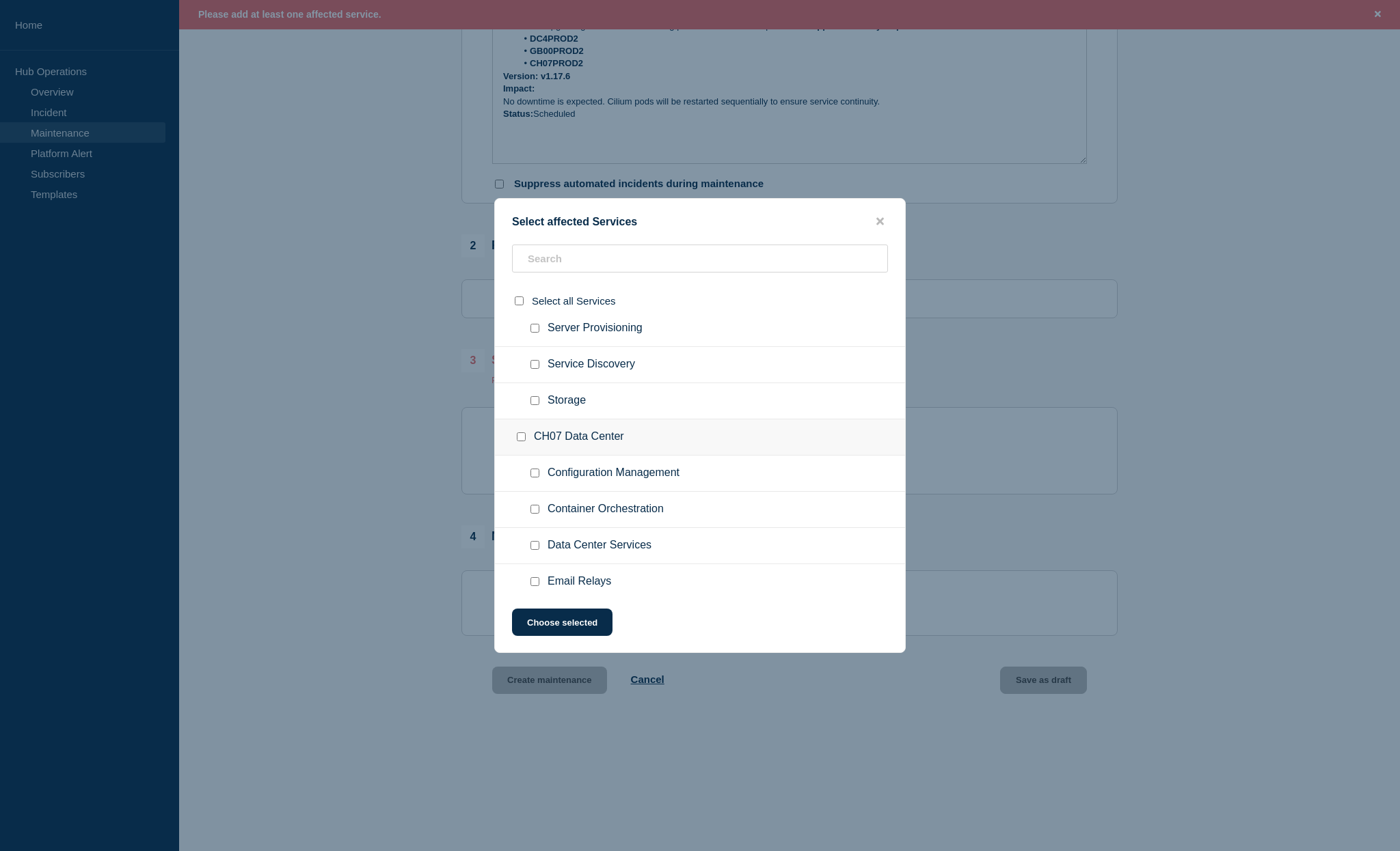
checkbox input "false"
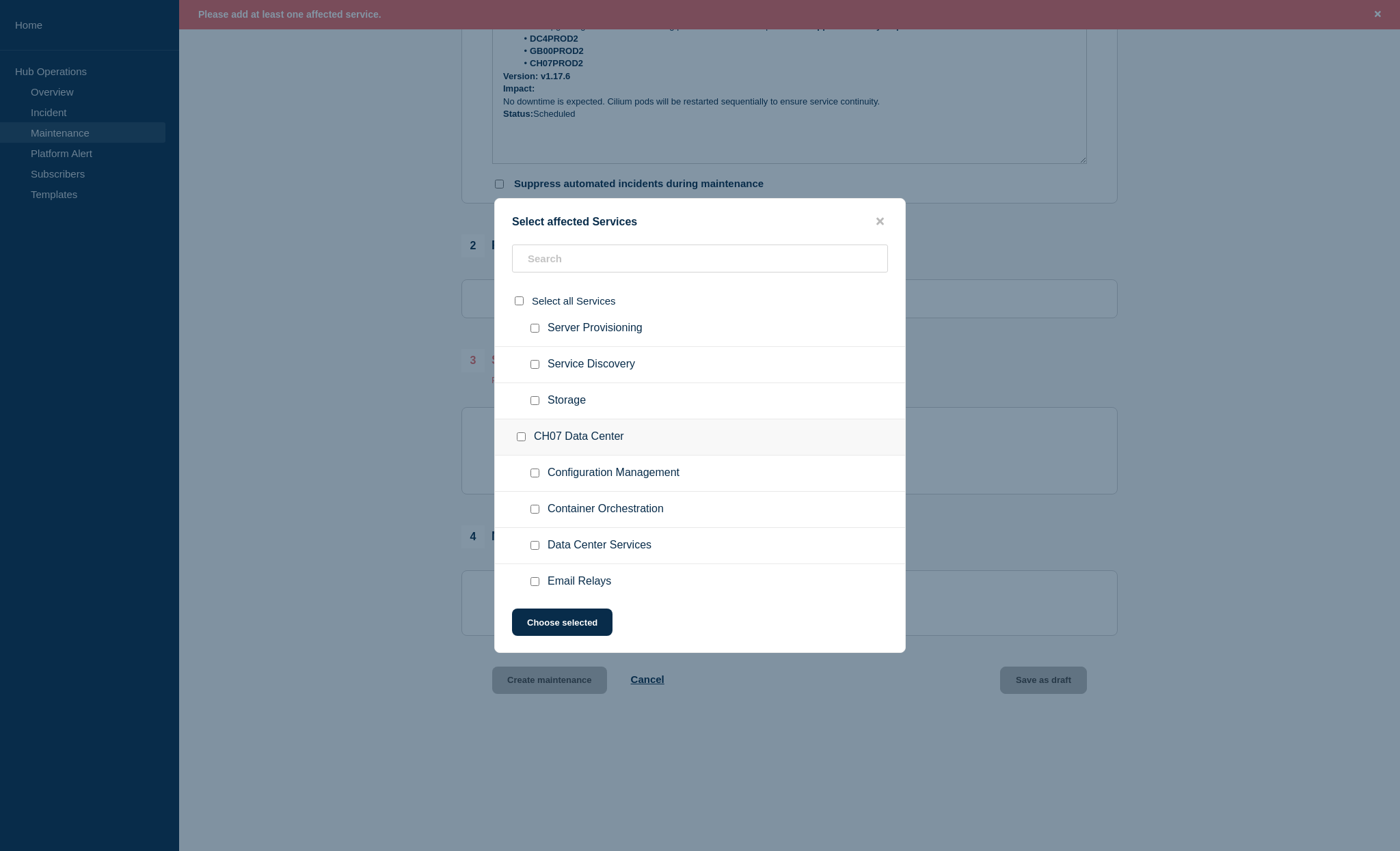
checkbox input "false"
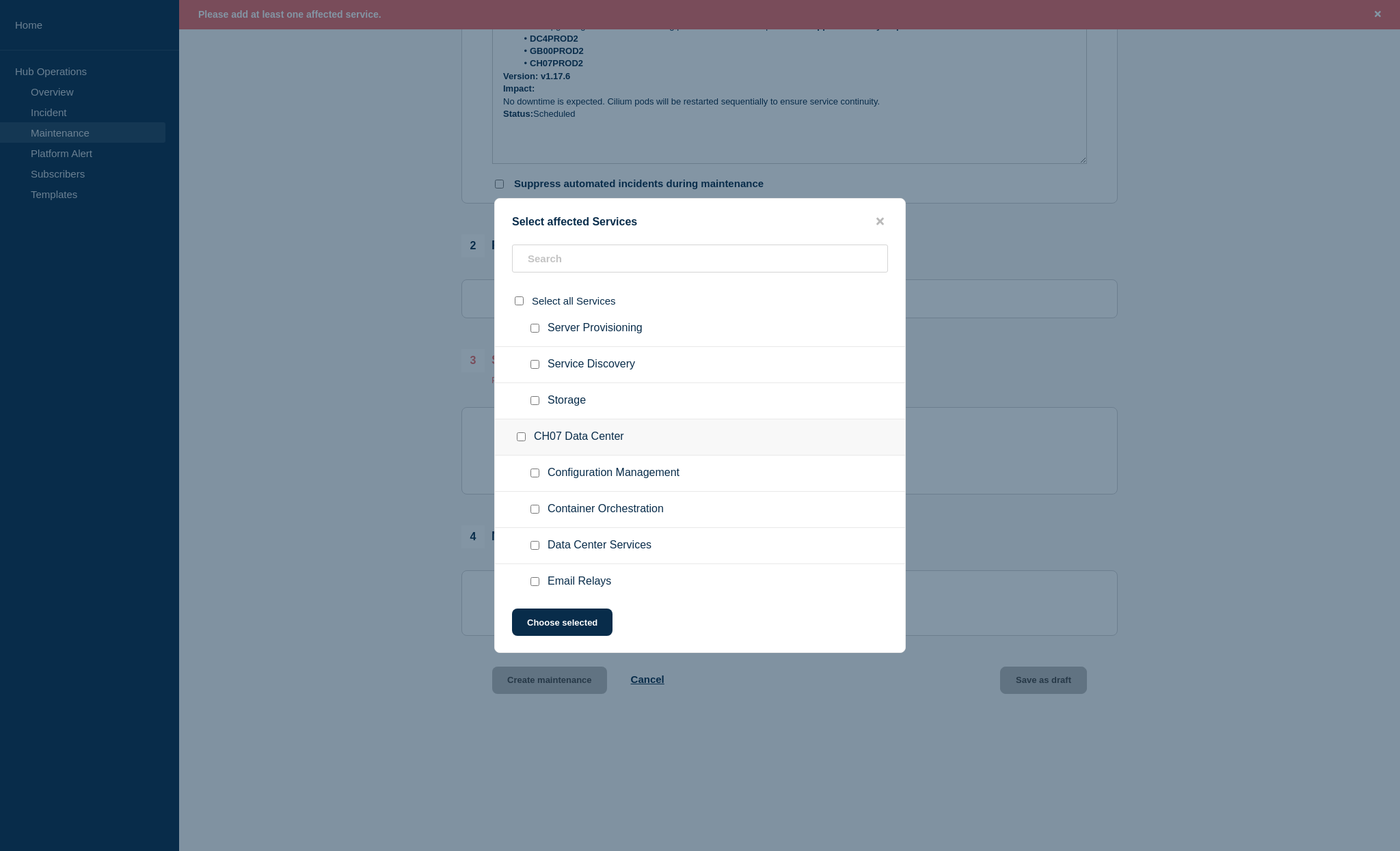
checkbox input "false"
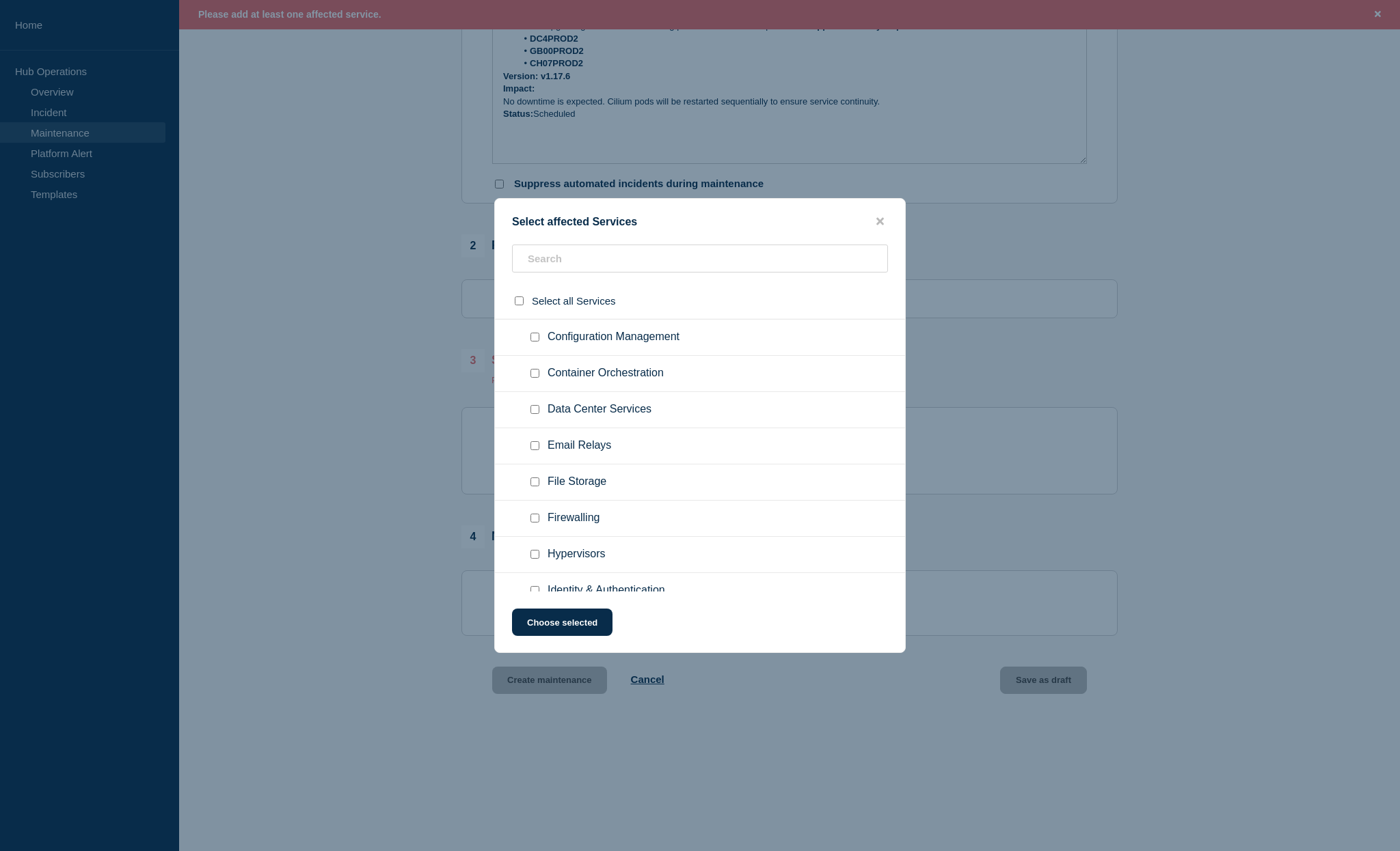
scroll to position [1395, 0]
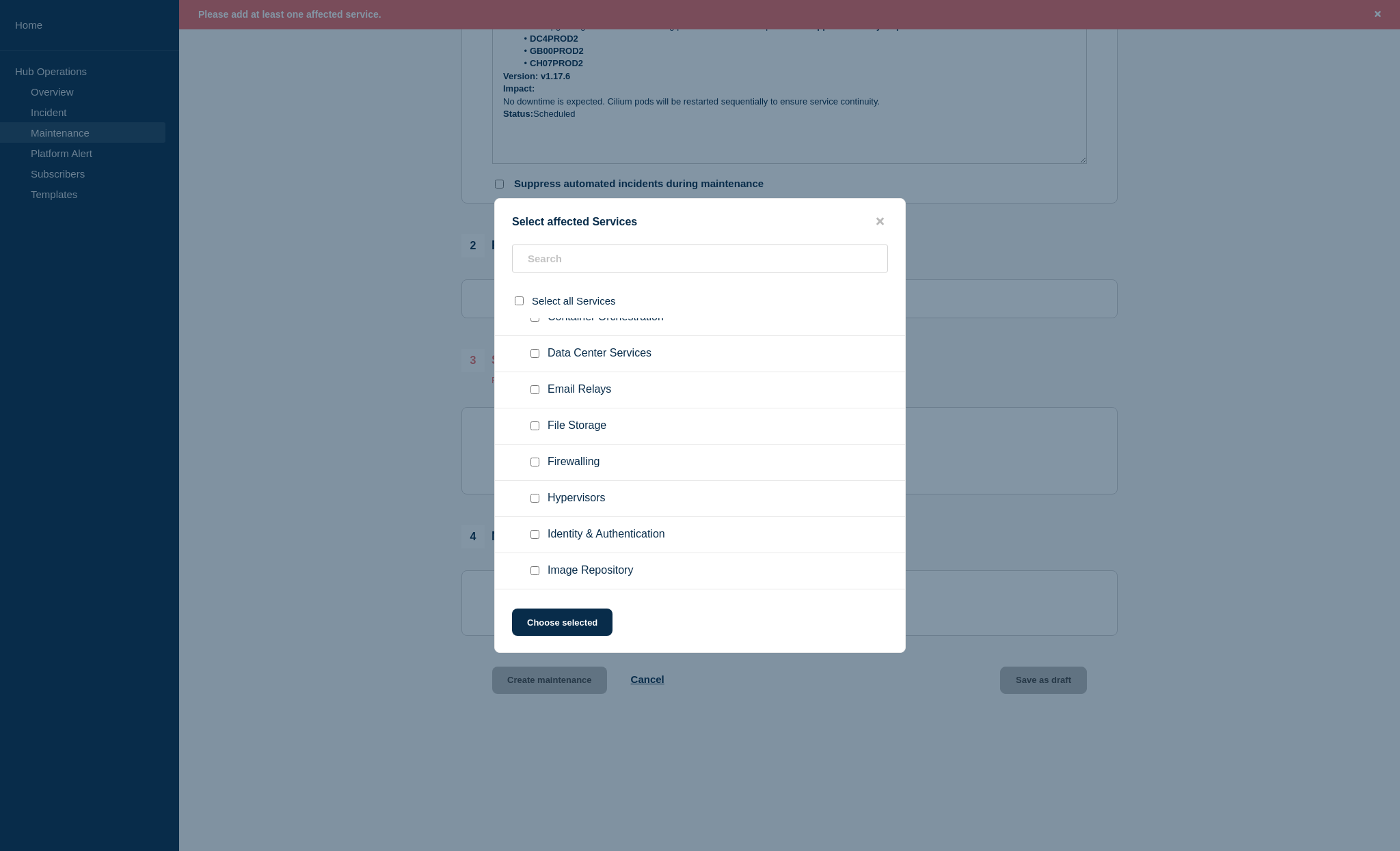
click at [536, 322] on input "Container Orchestration checkbox" at bounding box center [535, 317] width 9 height 9
checkbox input "true"
click at [534, 278] on input "Container Orchestration checkbox" at bounding box center [535, 274] width 9 height 9
checkbox input "true"
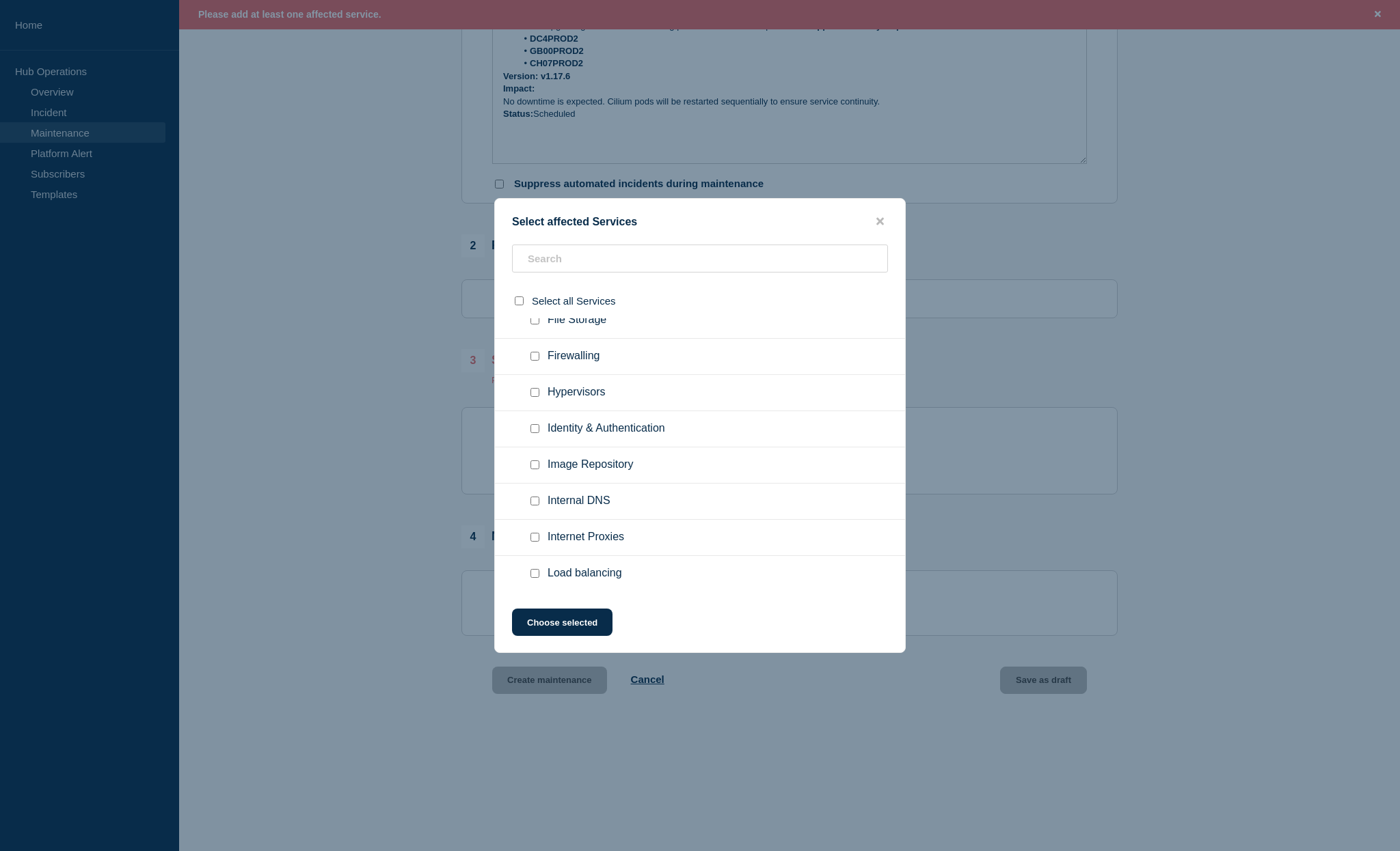
scroll to position [5485, 0]
click at [536, 215] on input "Container Orchestration checkbox" at bounding box center [535, 211] width 9 height 9
checkbox input "true"
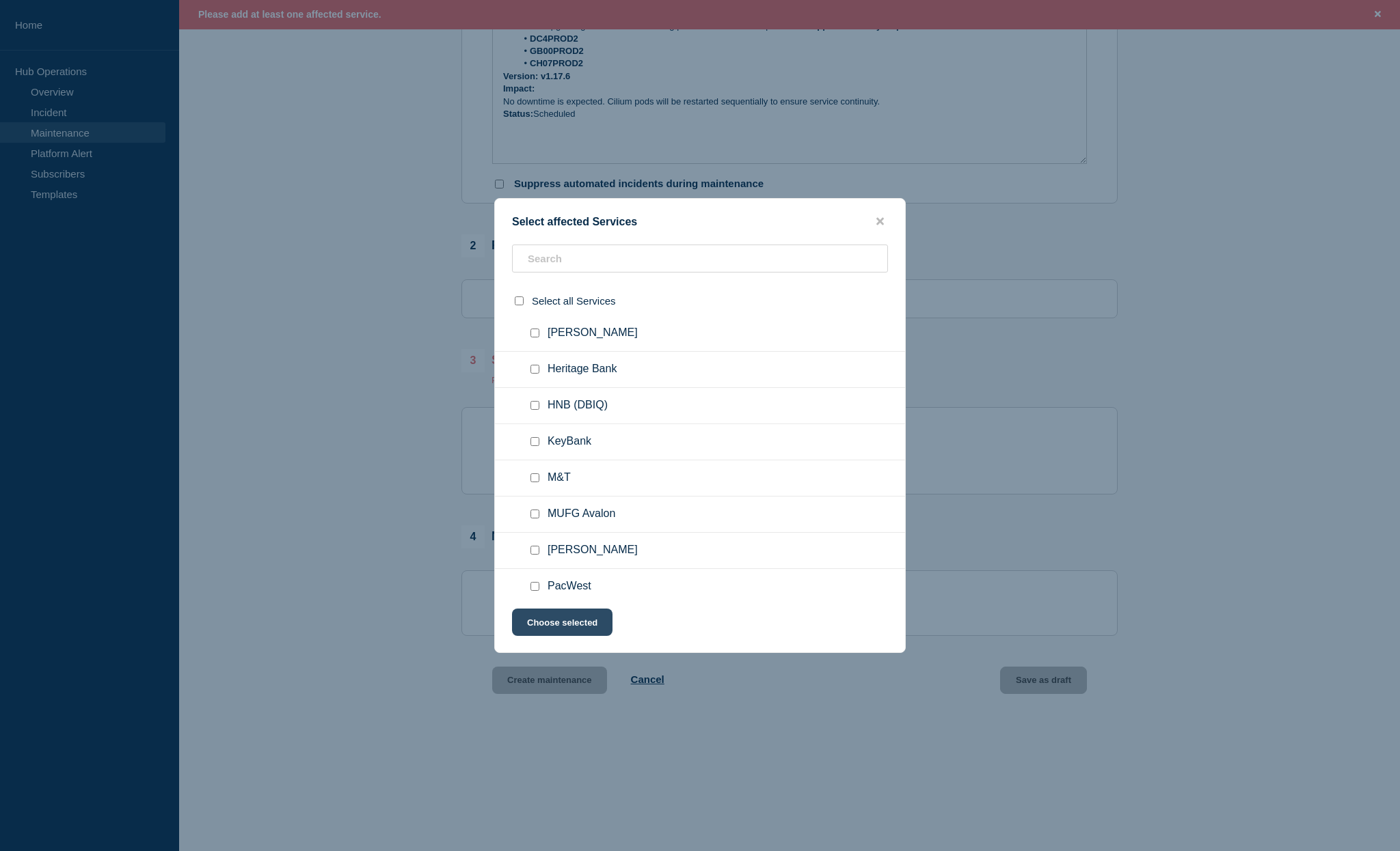
click at [570, 623] on button "Choose selected" at bounding box center [563, 622] width 101 height 27
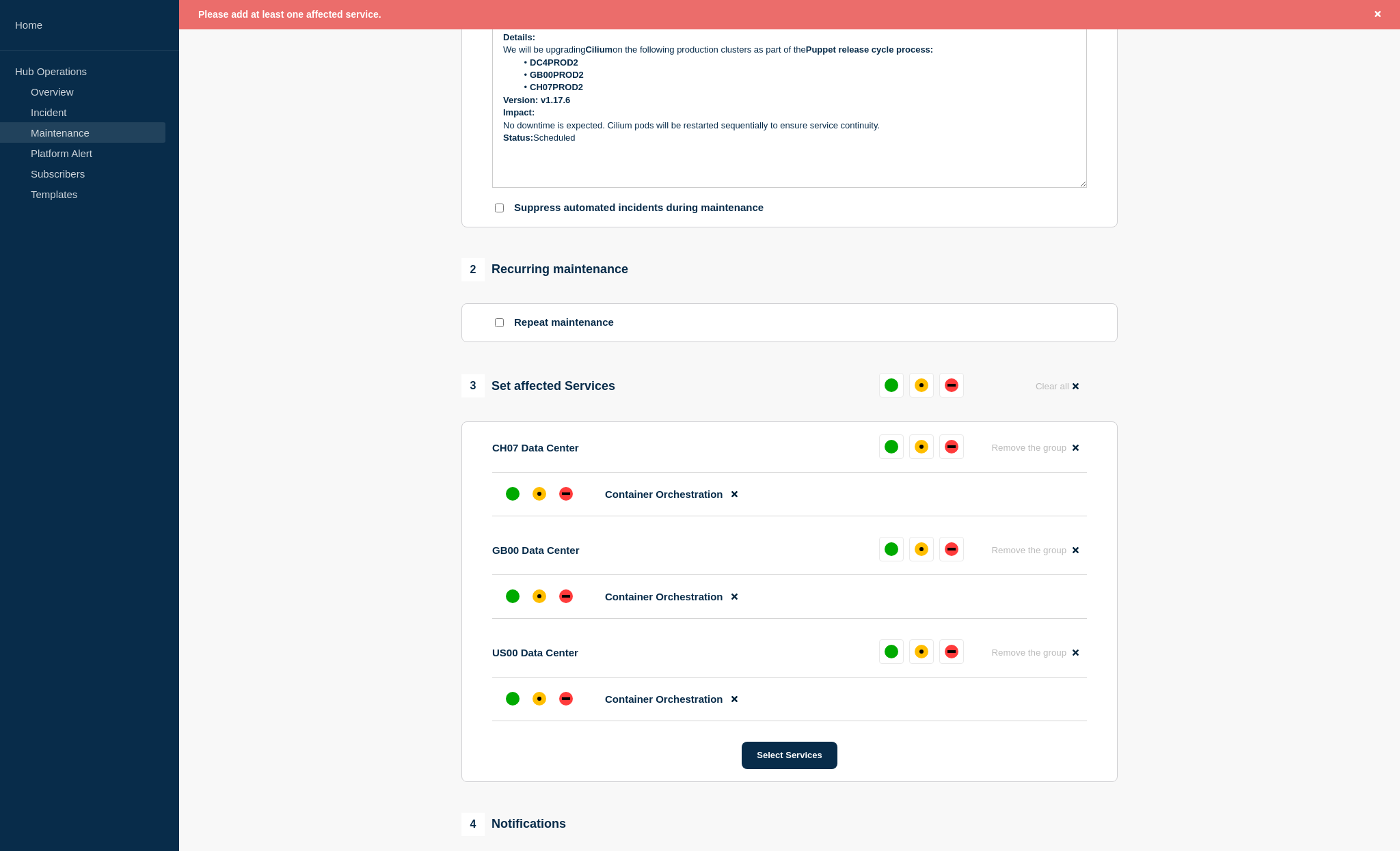
scroll to position [337, 0]
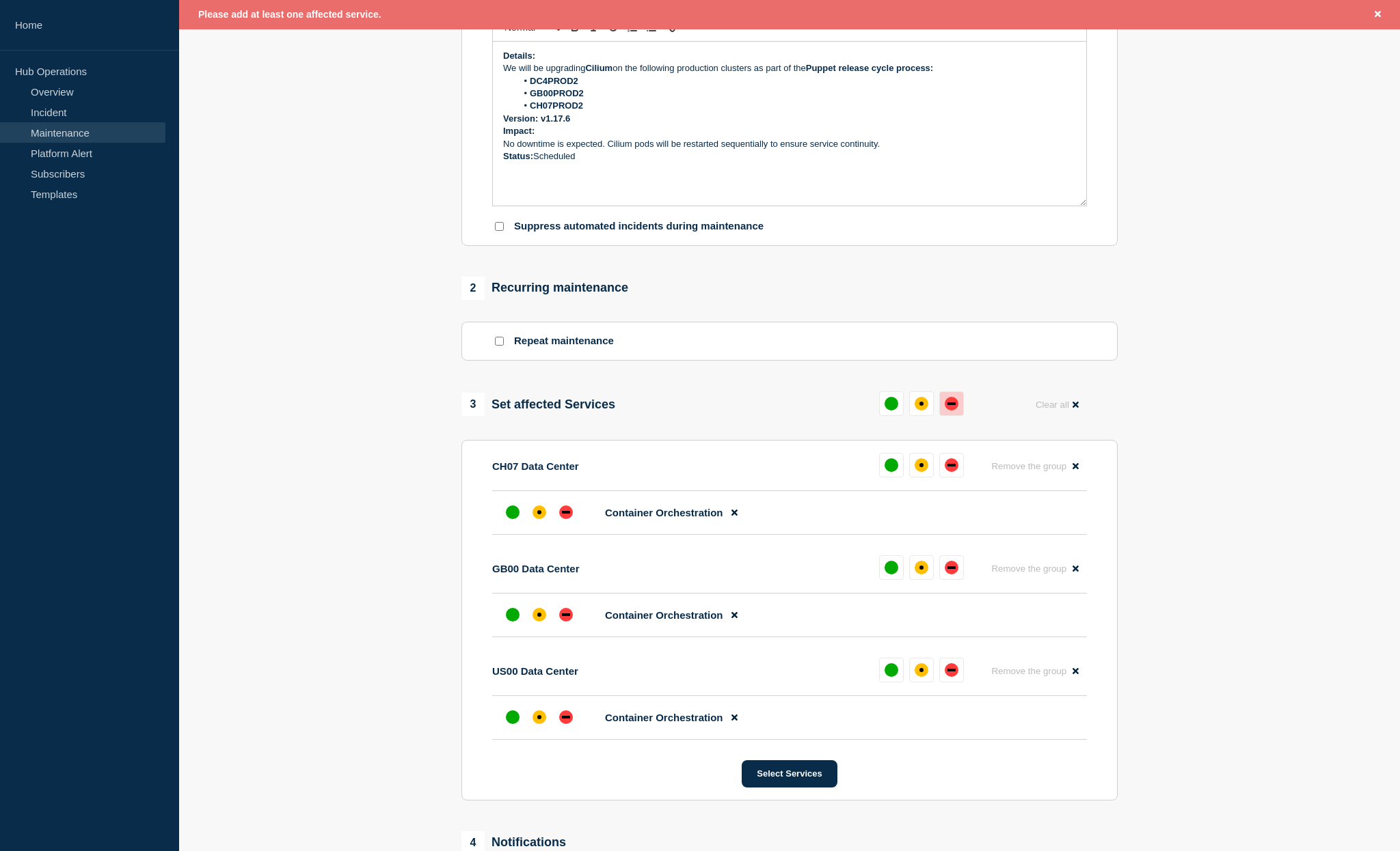
click at [948, 411] on div "down" at bounding box center [951, 403] width 14 height 14
click at [948, 472] on div "down" at bounding box center [945, 465] width 14 height 14
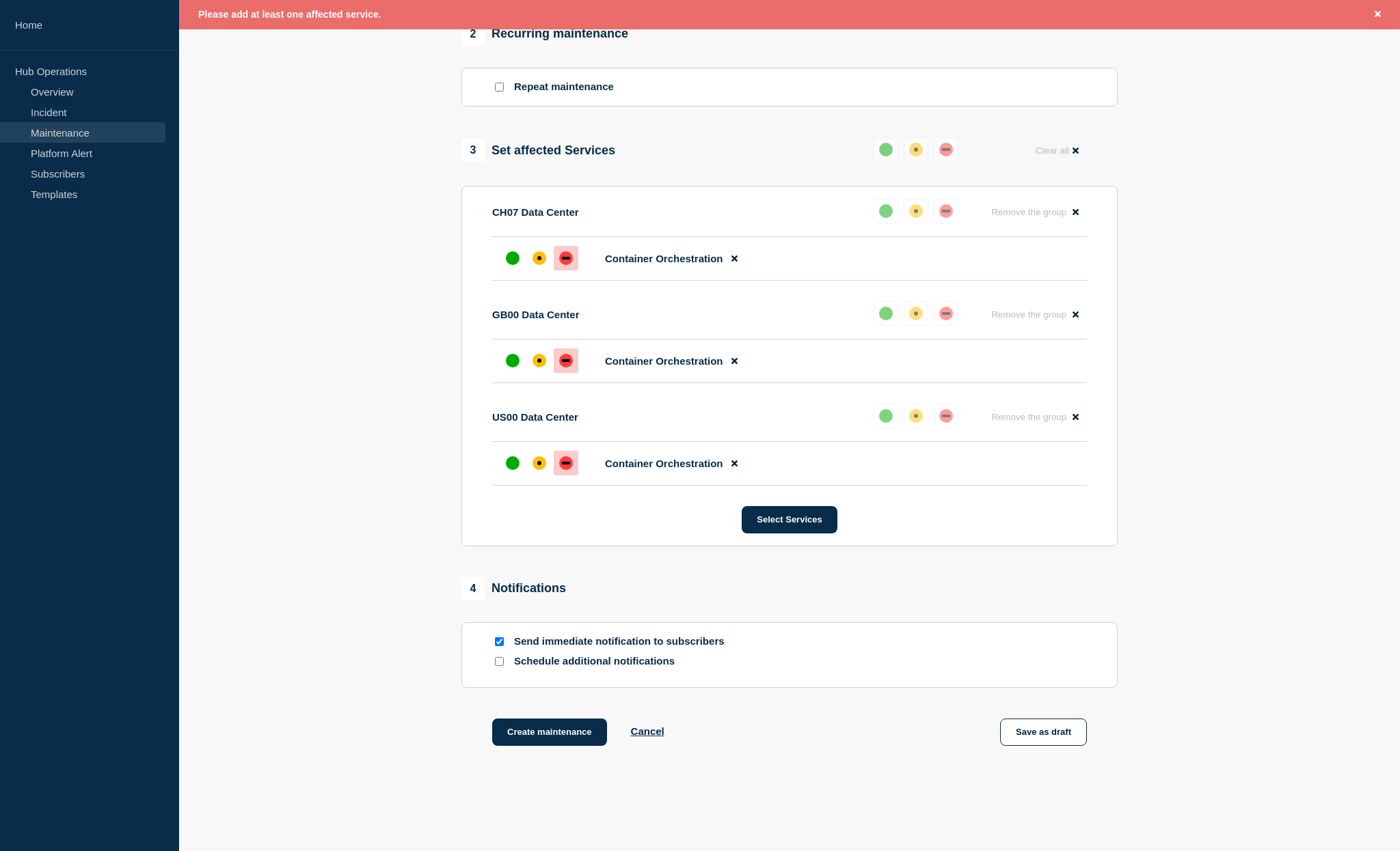
scroll to position [686, 0]
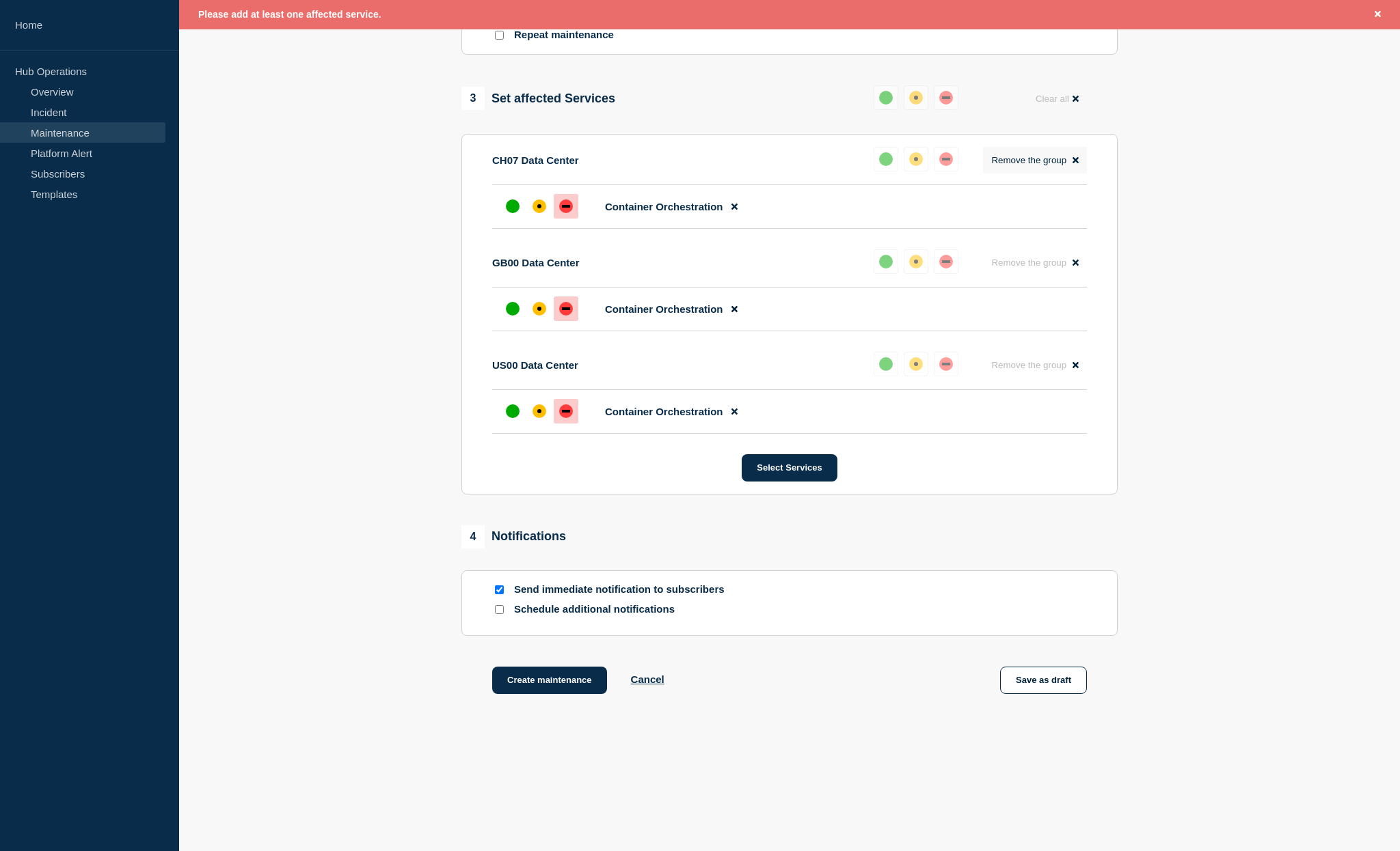
click at [1080, 147] on button "Remove the group Remove" at bounding box center [1035, 160] width 104 height 27
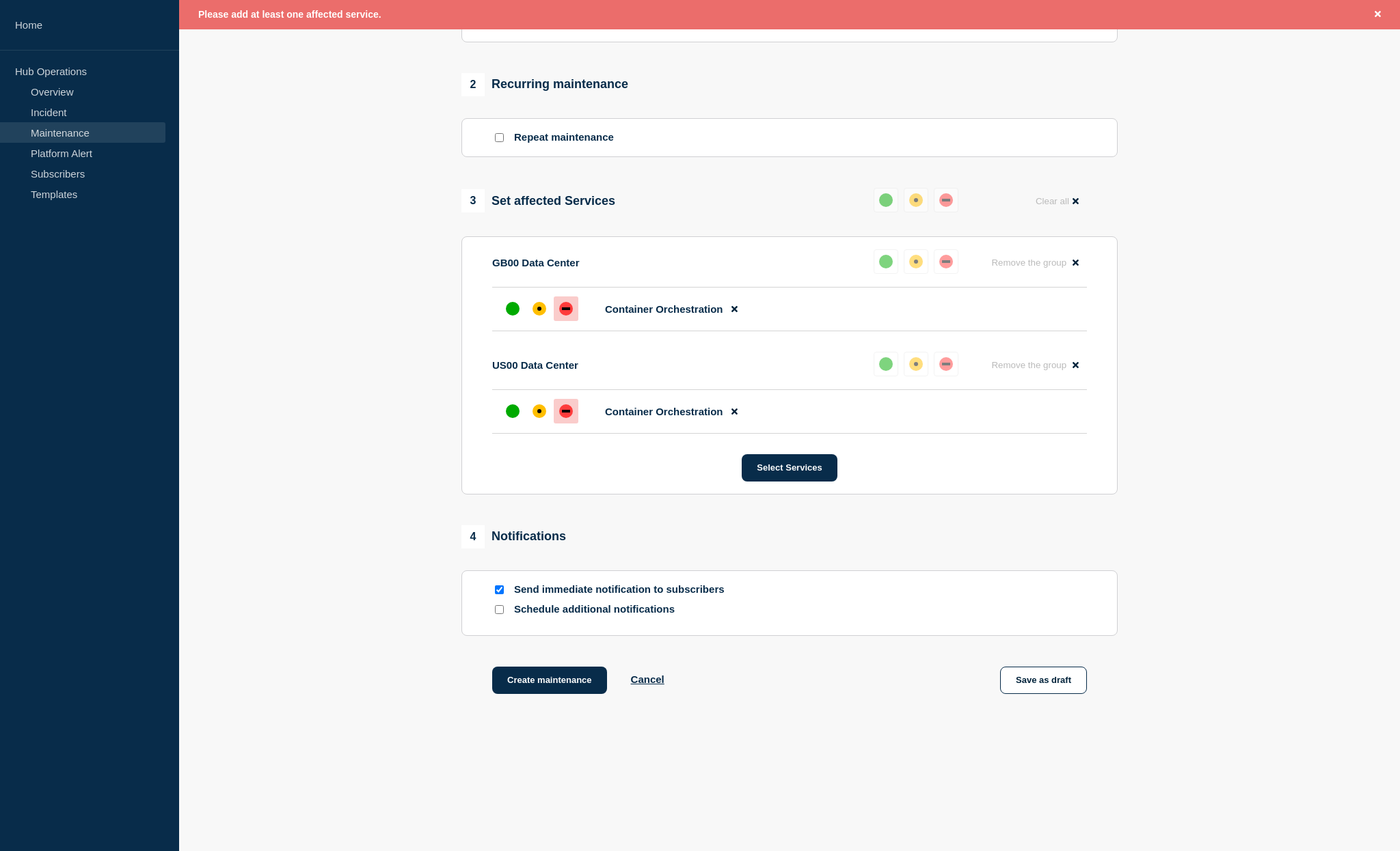
scroll to position [578, 0]
click at [1077, 258] on icon at bounding box center [1075, 263] width 7 height 9
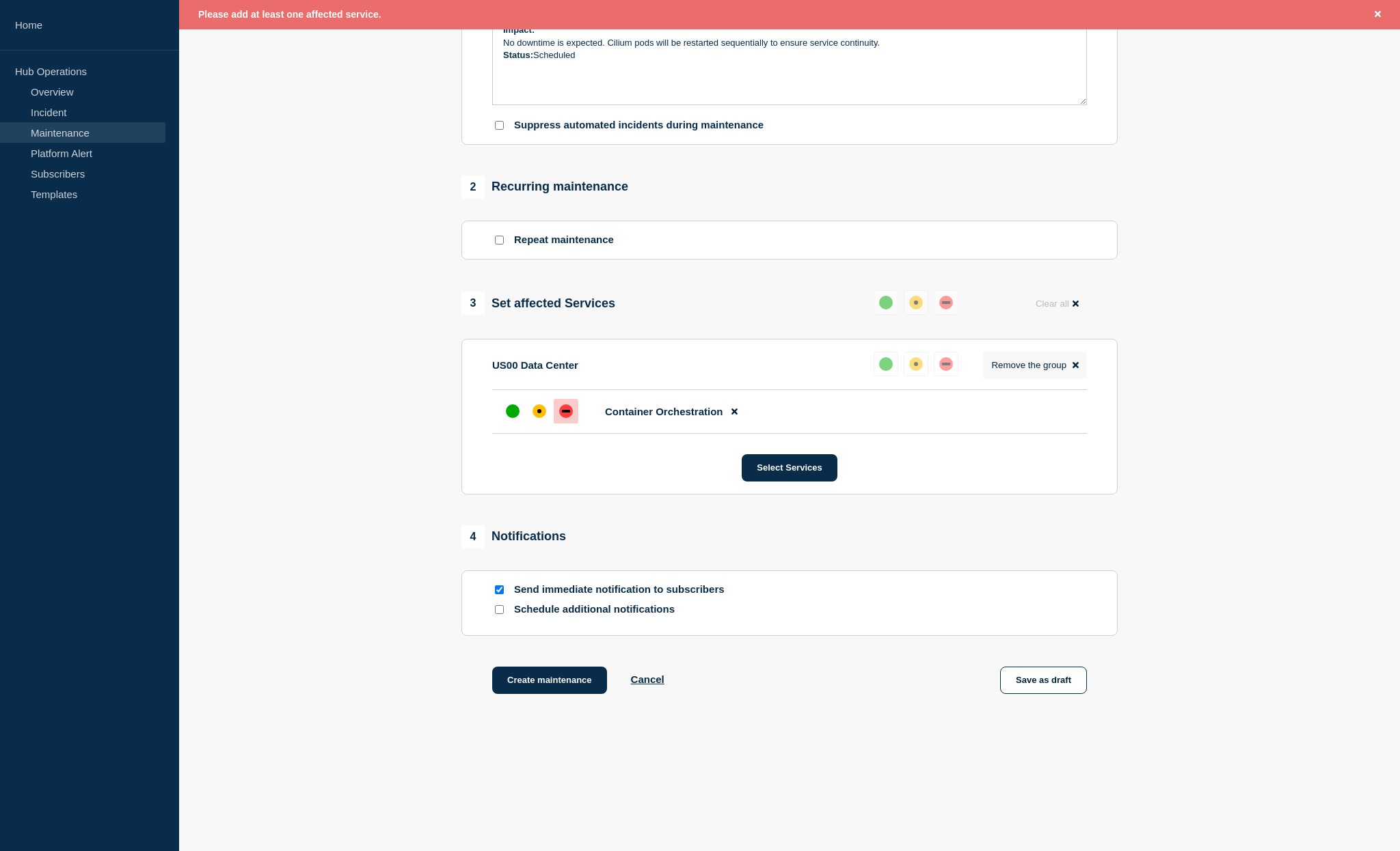
click at [1074, 362] on icon at bounding box center [1075, 365] width 7 height 7
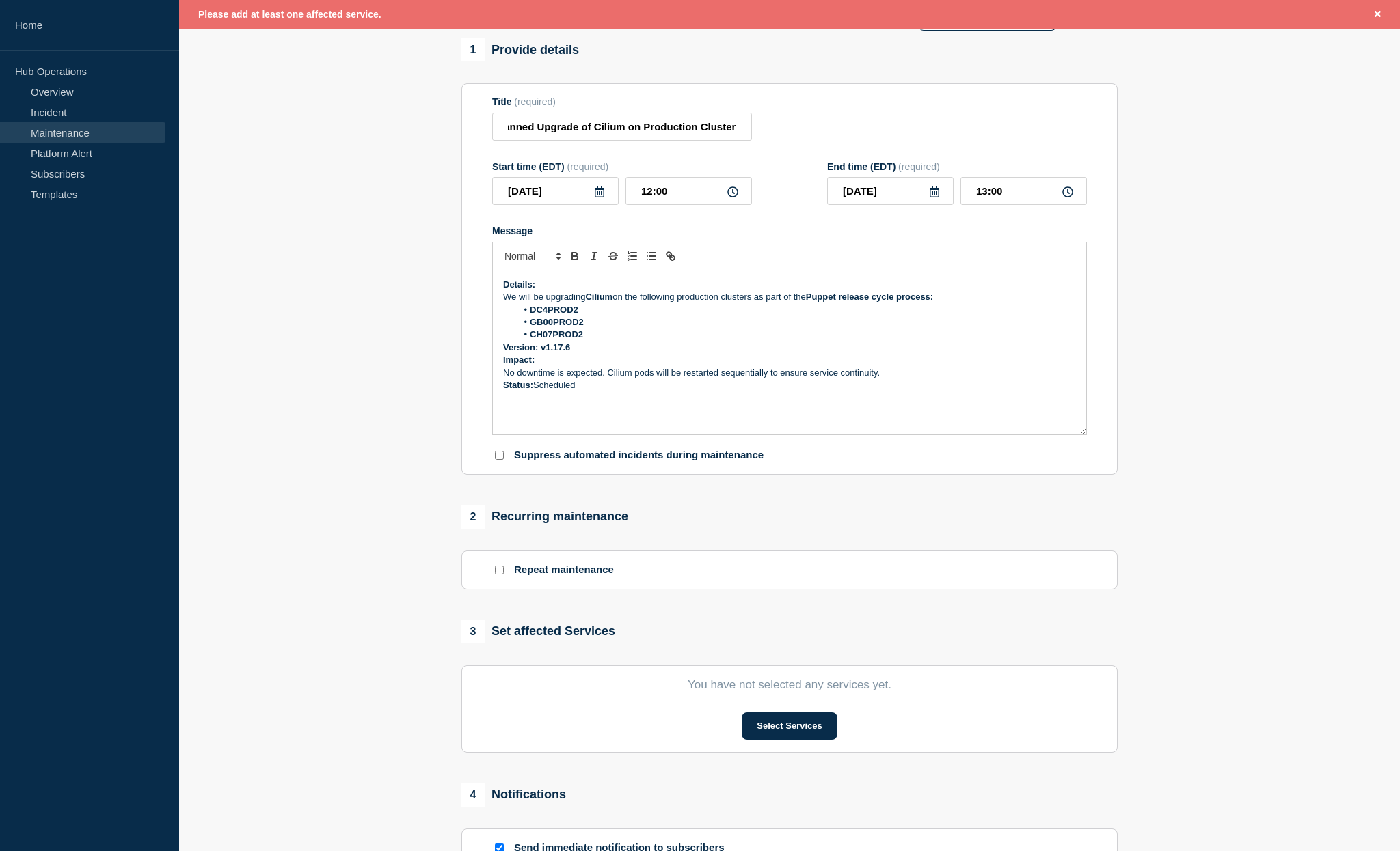
scroll to position [0, 0]
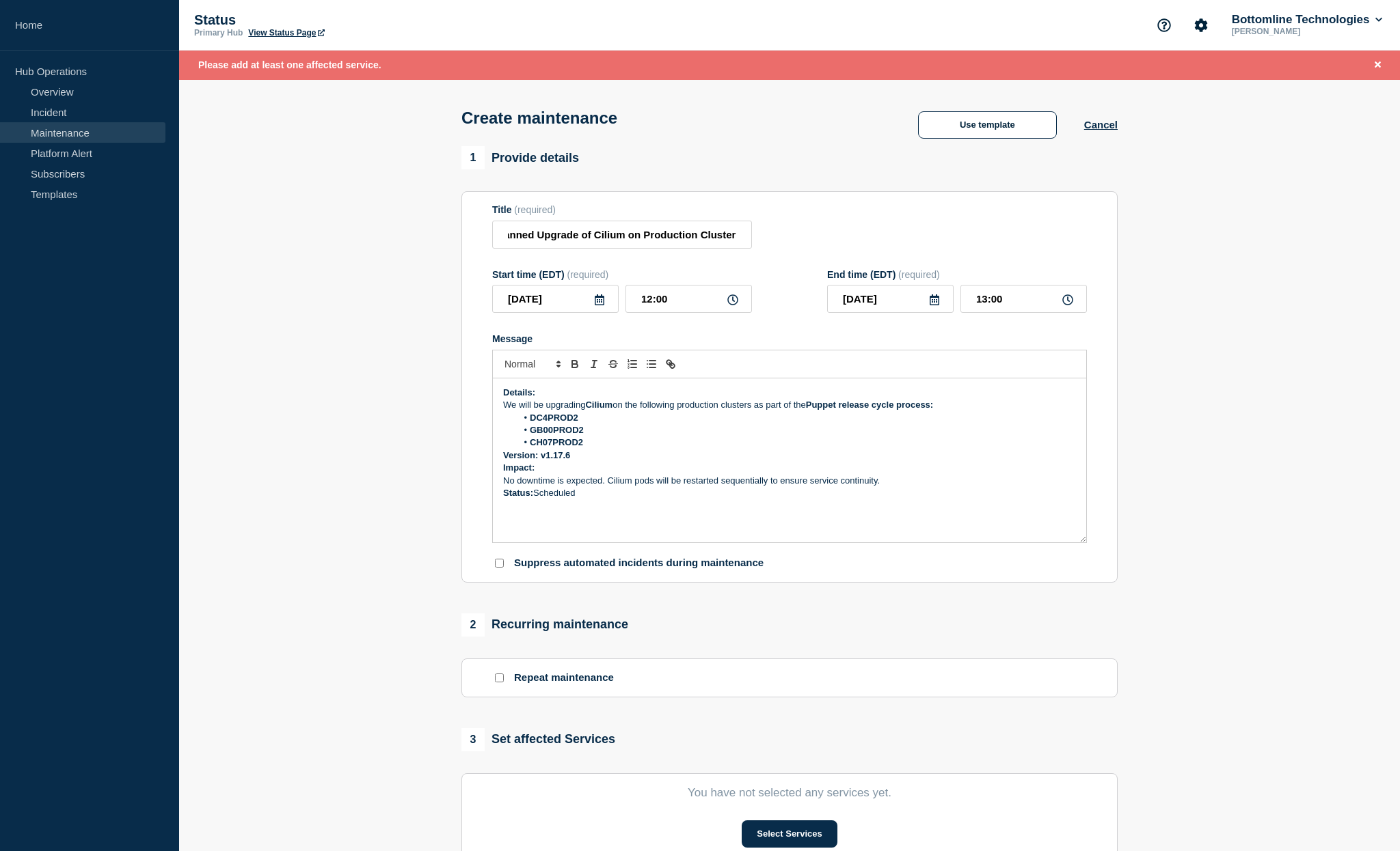
click at [577, 522] on div "Details: We will be upgrading Cilium on the following production clusters as pa…" at bounding box center [789, 461] width 593 height 164
drag, startPoint x: 591, startPoint y: 513, endPoint x: 490, endPoint y: 410, distance: 144.3
click at [493, 399] on div "Details: We will be upgrading Cilium on the following production clusters as pa…" at bounding box center [789, 461] width 593 height 164
copy div "Details: We will be upgrading Cilium on the following production clusters as pa…"
click at [1098, 127] on button "Cancel" at bounding box center [1101, 125] width 34 height 11
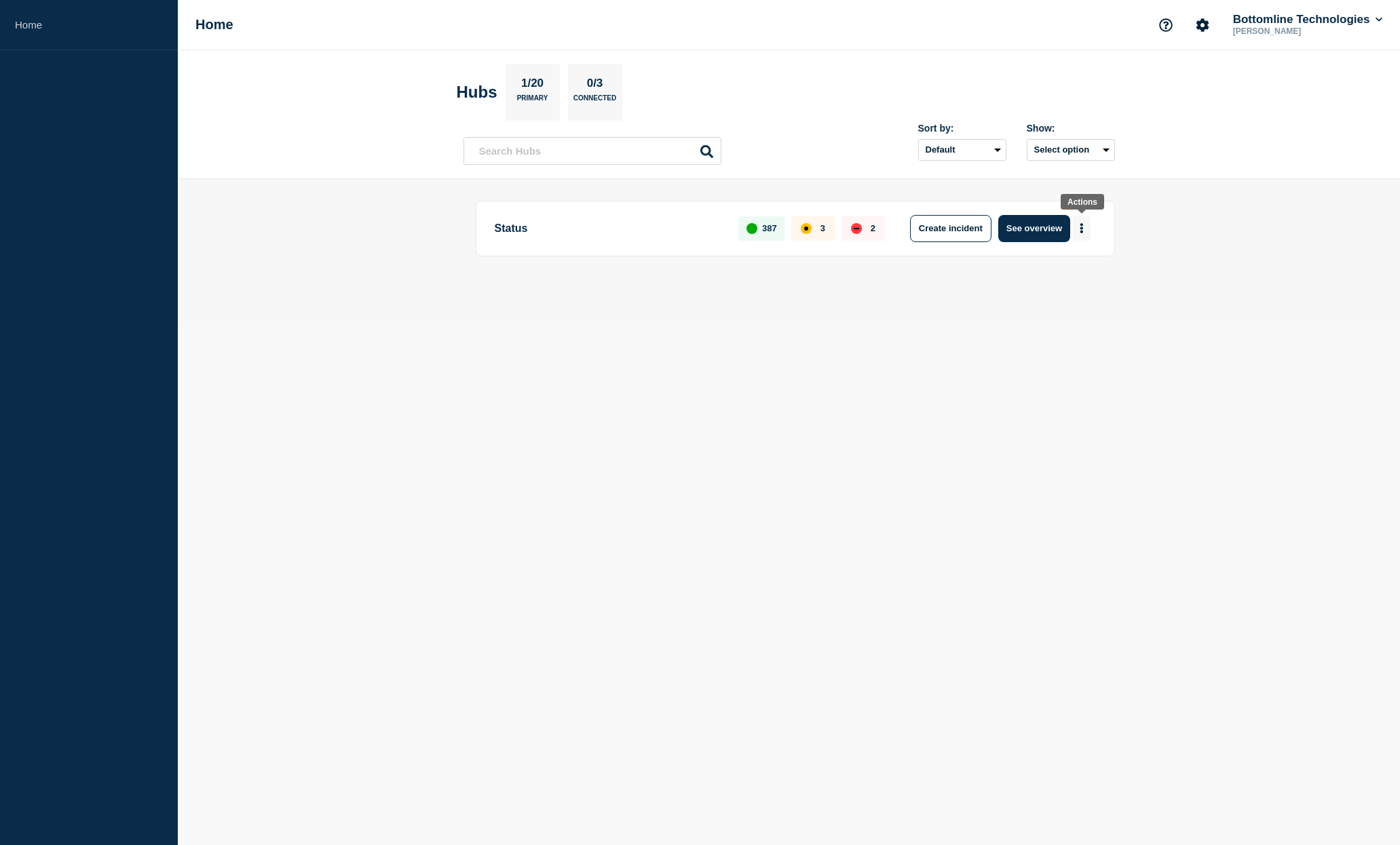
click at [1086, 230] on button "More actions" at bounding box center [1081, 227] width 18 height 25
click at [1057, 264] on div "Create incident Create maintenance View Status Page" at bounding box center [1079, 279] width 138 height 67
click at [1061, 269] on button "Create maintenance" at bounding box center [1075, 271] width 92 height 11
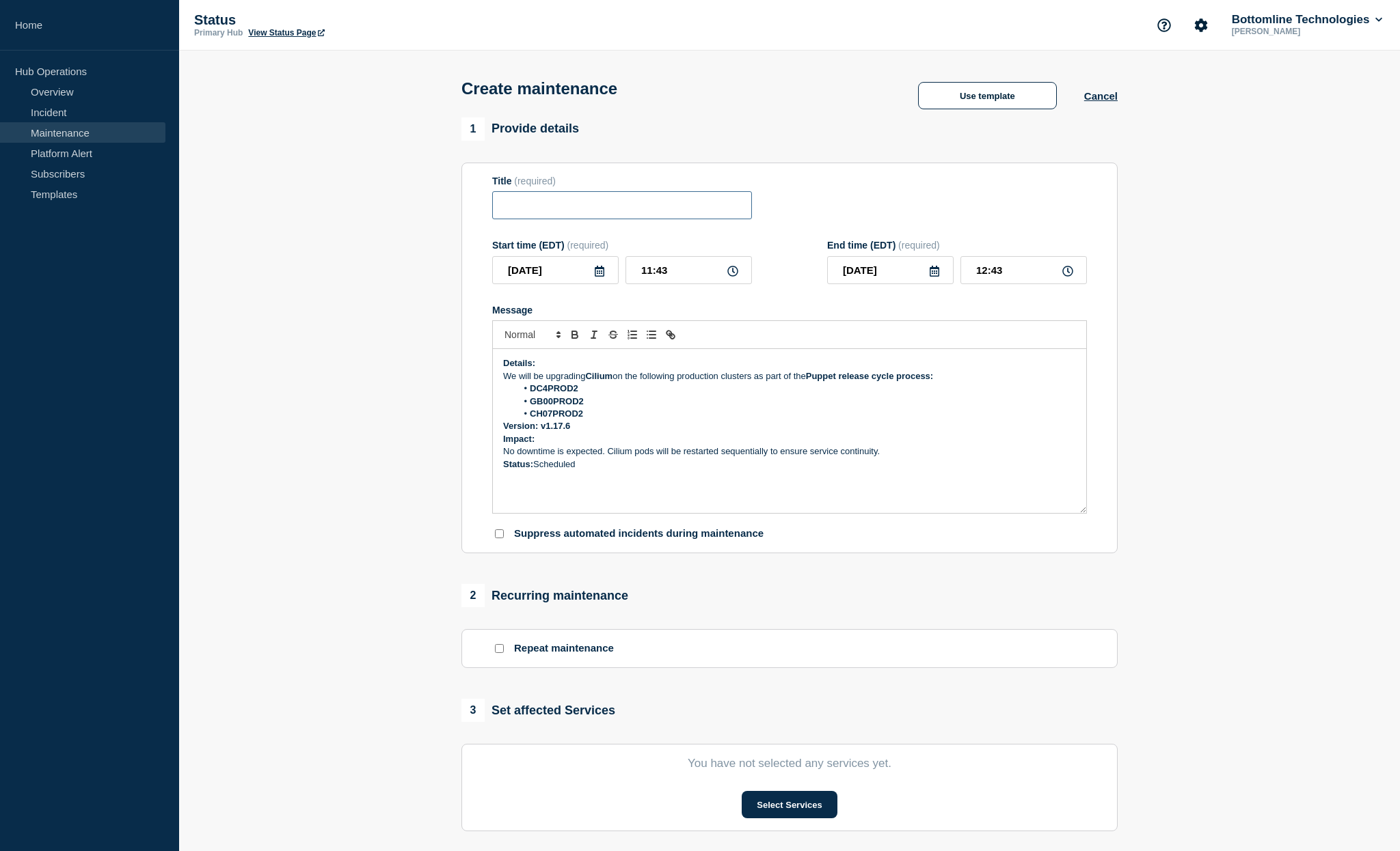
click at [545, 213] on input "Title" at bounding box center [621, 205] width 260 height 28
paste input "Planned Upgrade of Cilium on Production Clusters"
type input "Planned Upgrade of Cilium on Production Clusters"
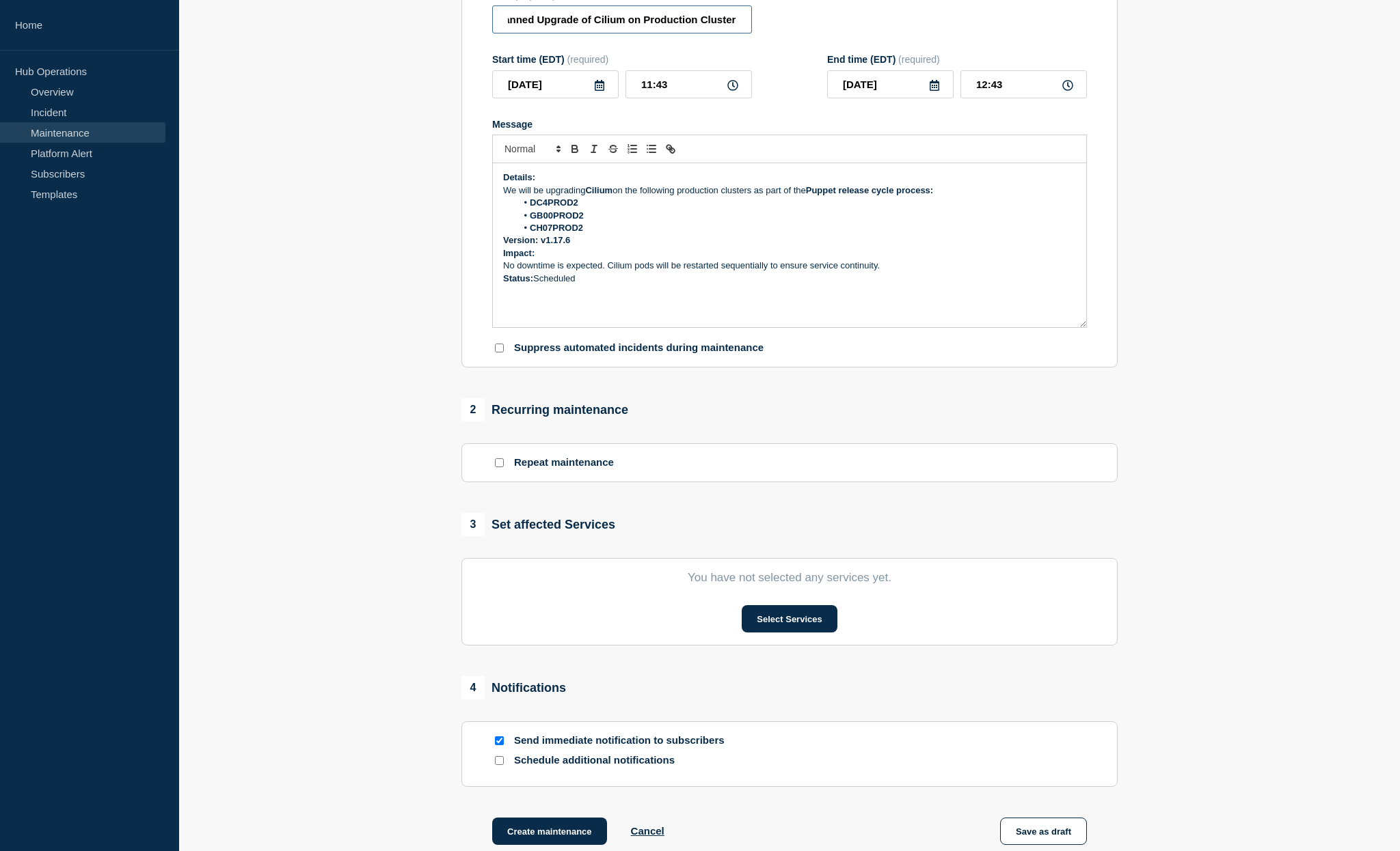
scroll to position [363, 0]
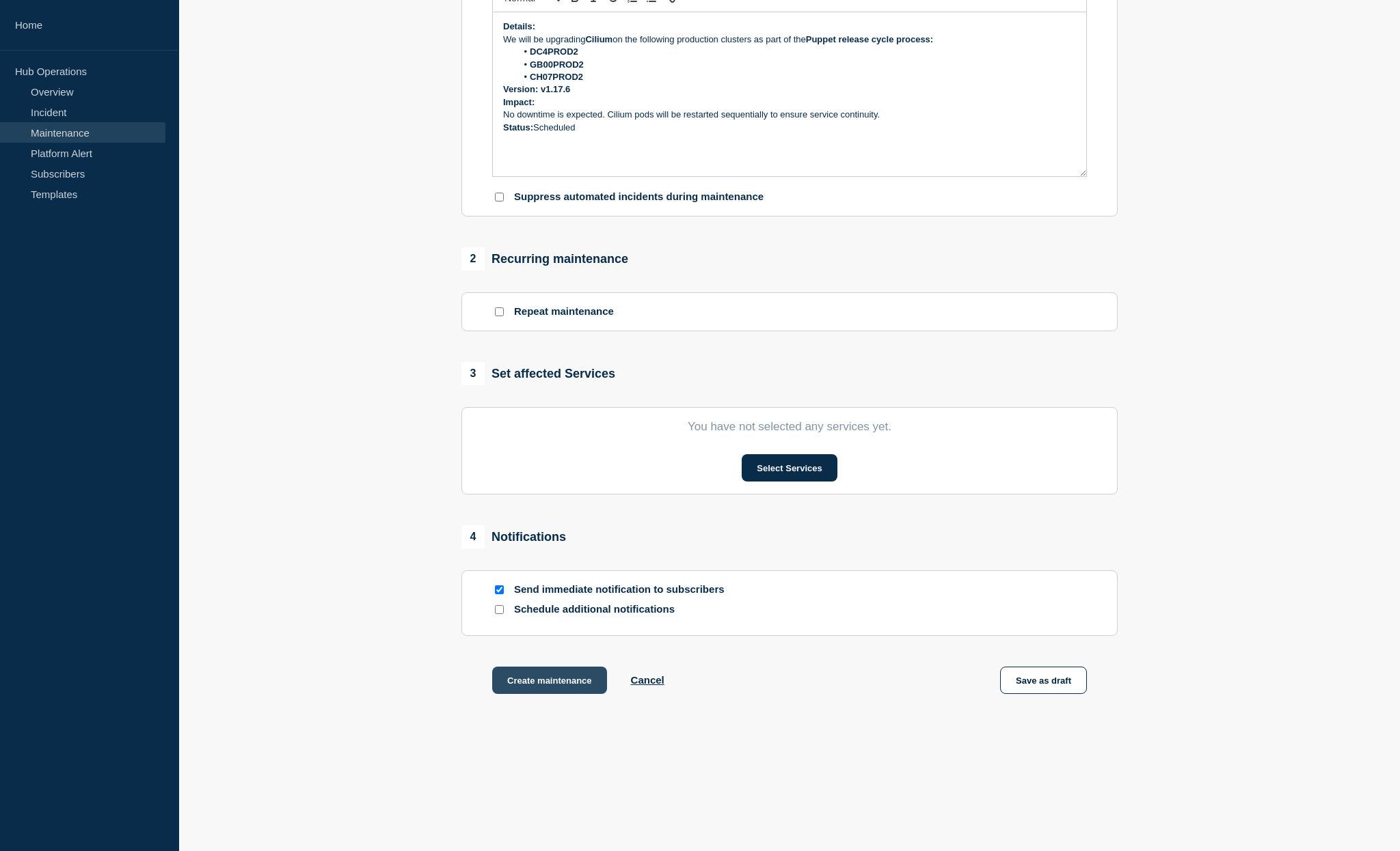
click at [554, 679] on button "Create maintenance" at bounding box center [549, 680] width 115 height 27
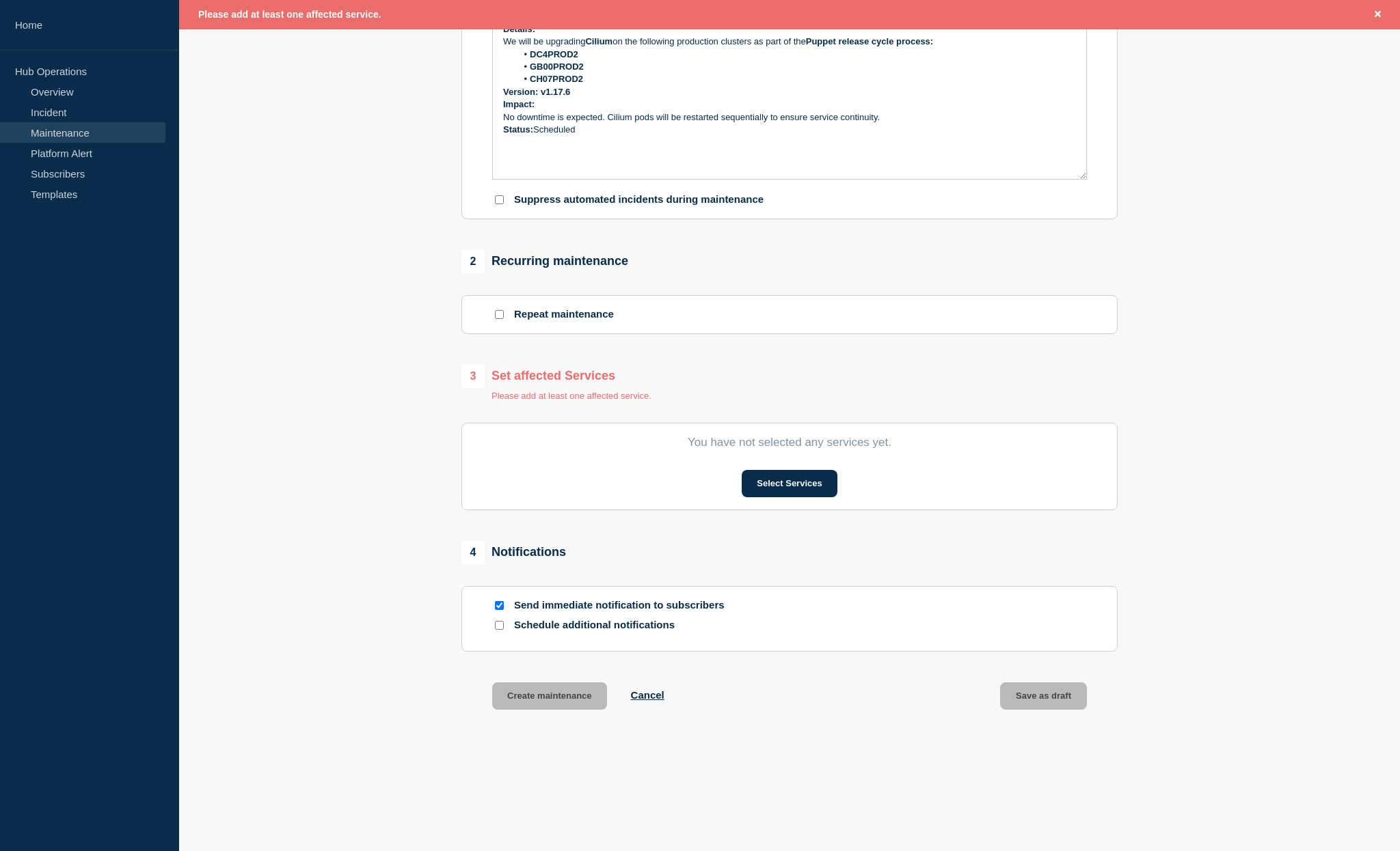
scroll to position [393, 0]
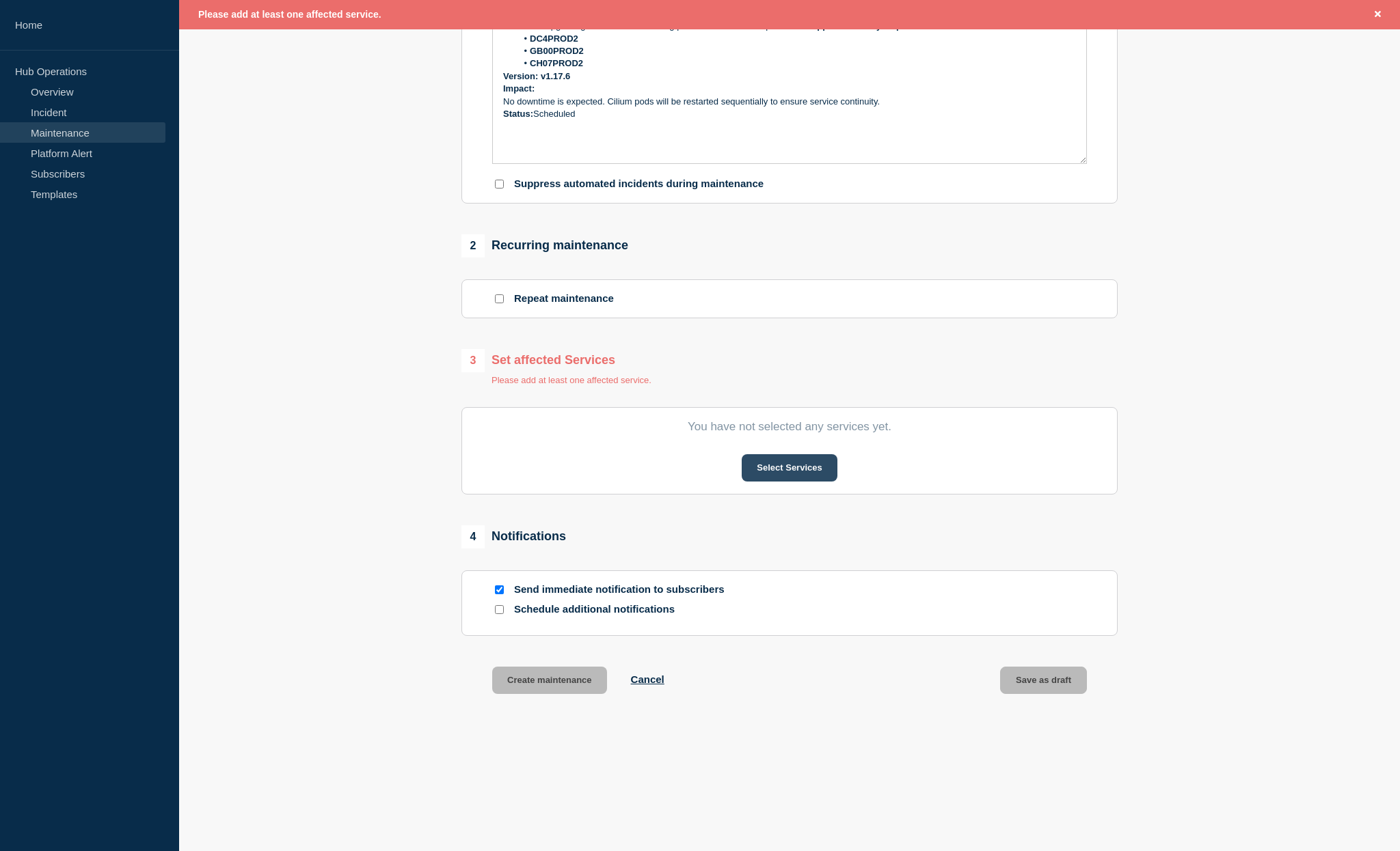
click at [814, 481] on button "Select Services" at bounding box center [789, 467] width 95 height 27
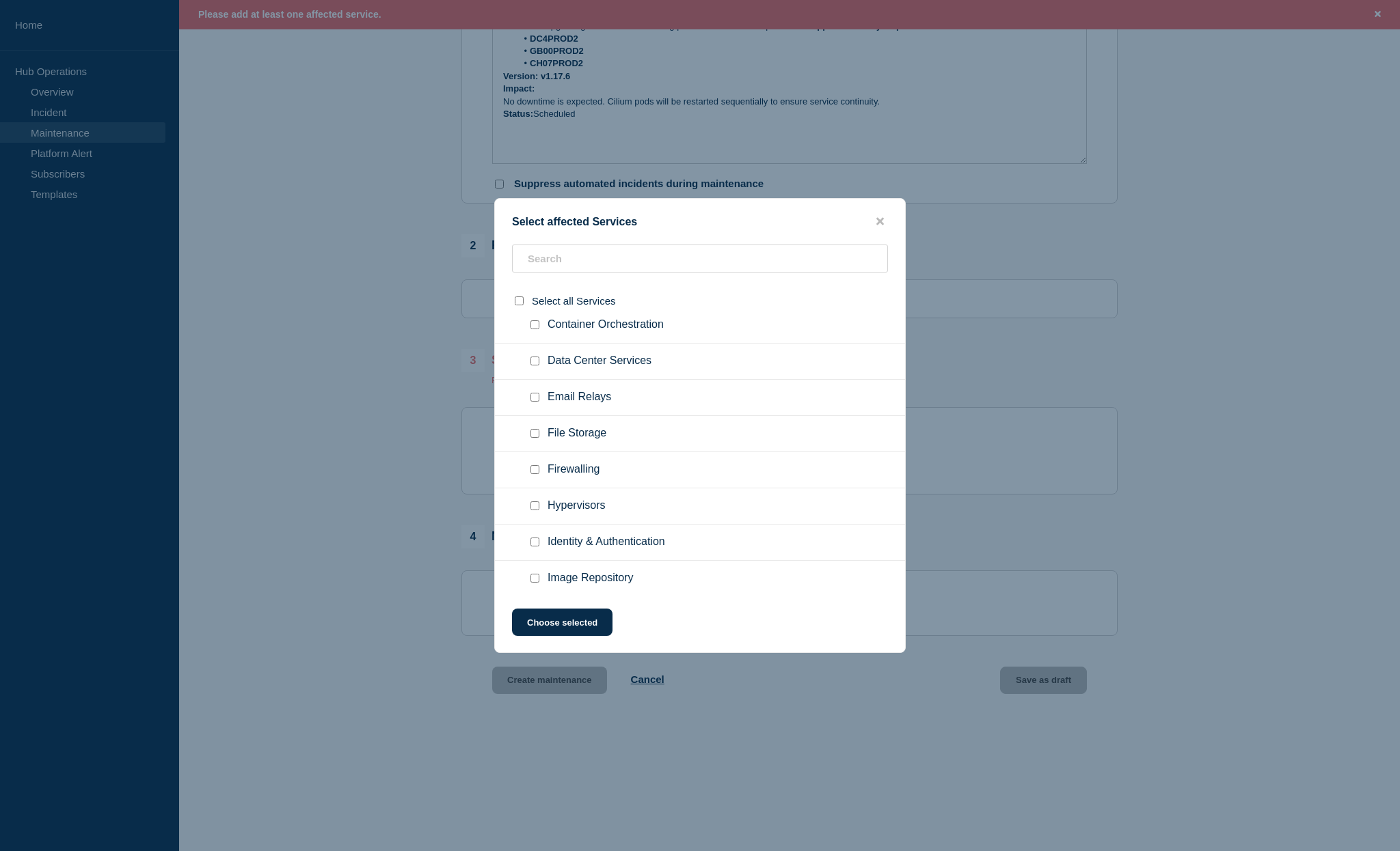
scroll to position [3055, 0]
click at [534, 328] on input "Container Orchestration checkbox" at bounding box center [535, 324] width 9 height 9
checkbox input "true"
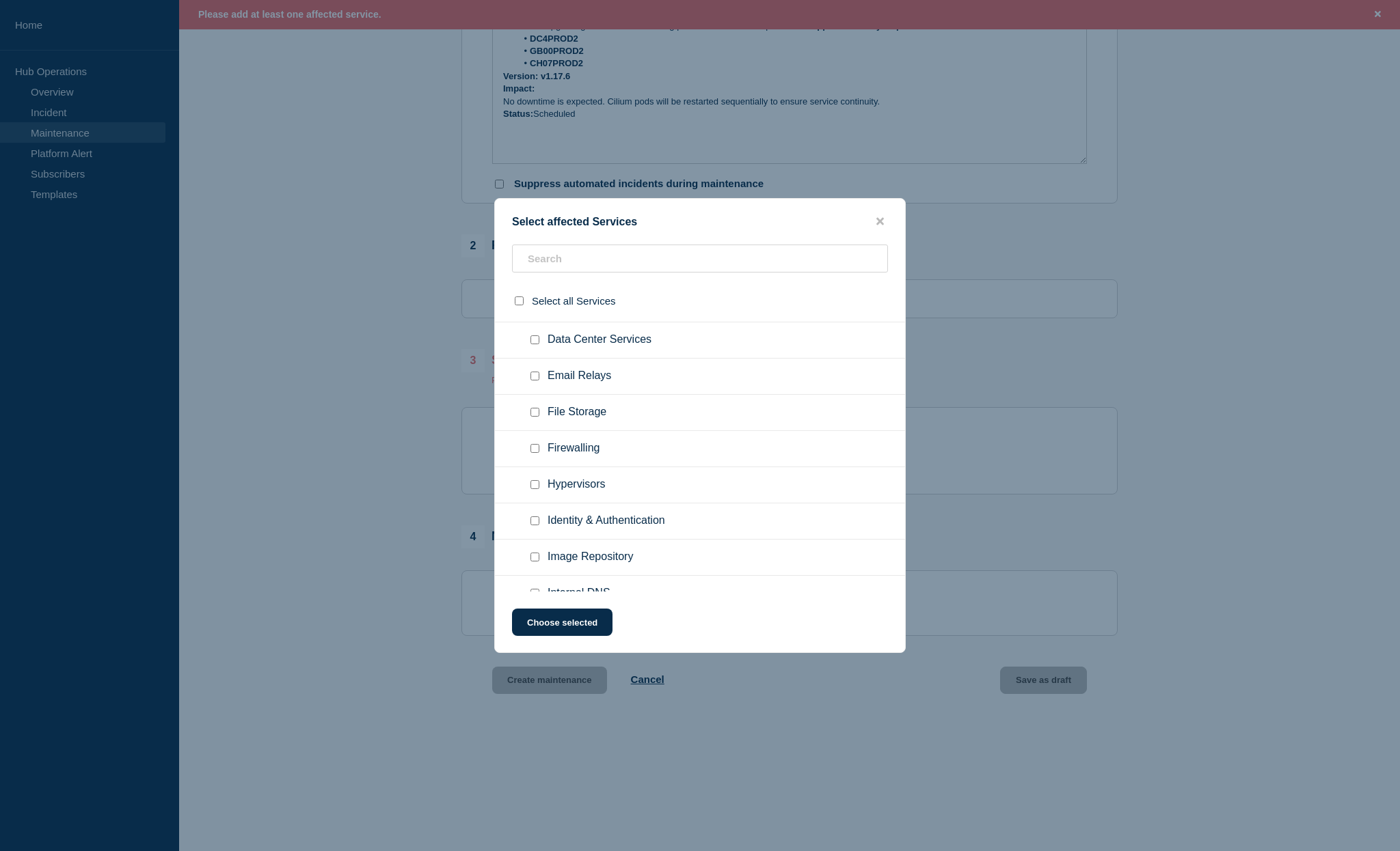
scroll to position [5369, 0]
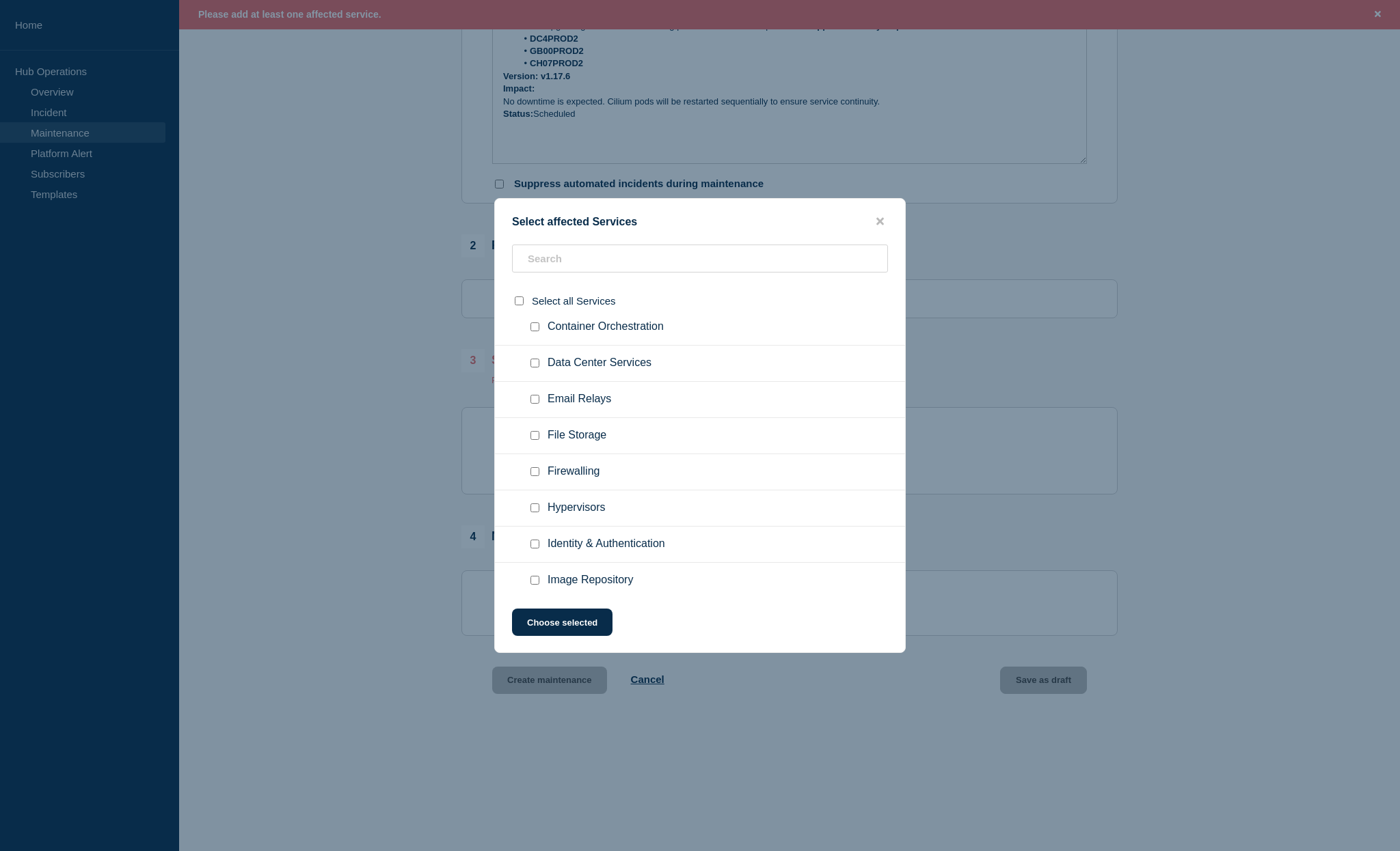
click at [536, 331] on input "Container Orchestration checkbox" at bounding box center [535, 327] width 9 height 9
checkbox input "true"
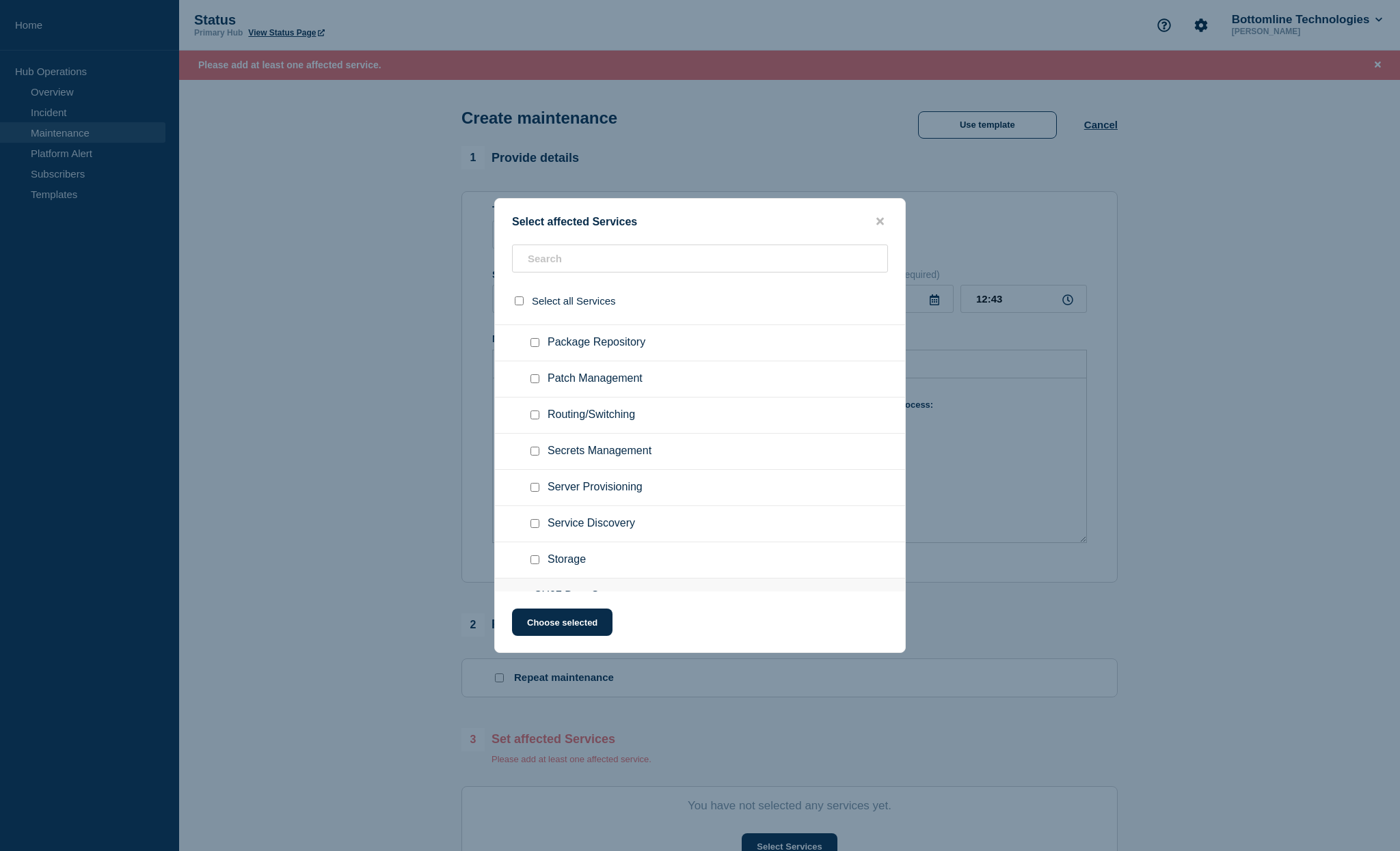
scroll to position [0, 0]
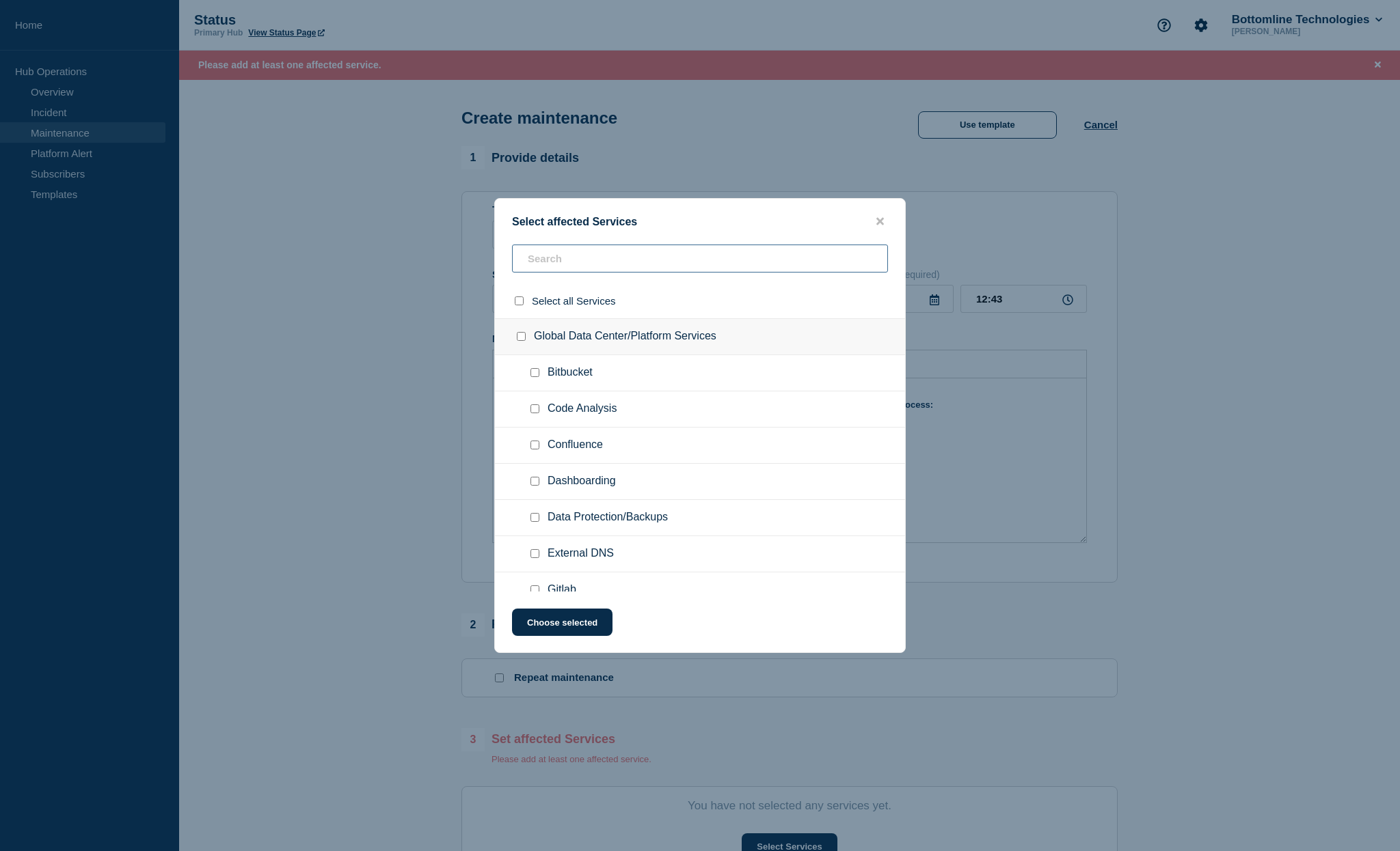
click at [605, 263] on input "text" at bounding box center [700, 259] width 376 height 28
type input "ch07"
click at [537, 413] on input "Container Orchestration checkbox" at bounding box center [535, 409] width 9 height 9
checkbox input "true"
click at [589, 631] on button "Choose selected" at bounding box center [563, 622] width 101 height 27
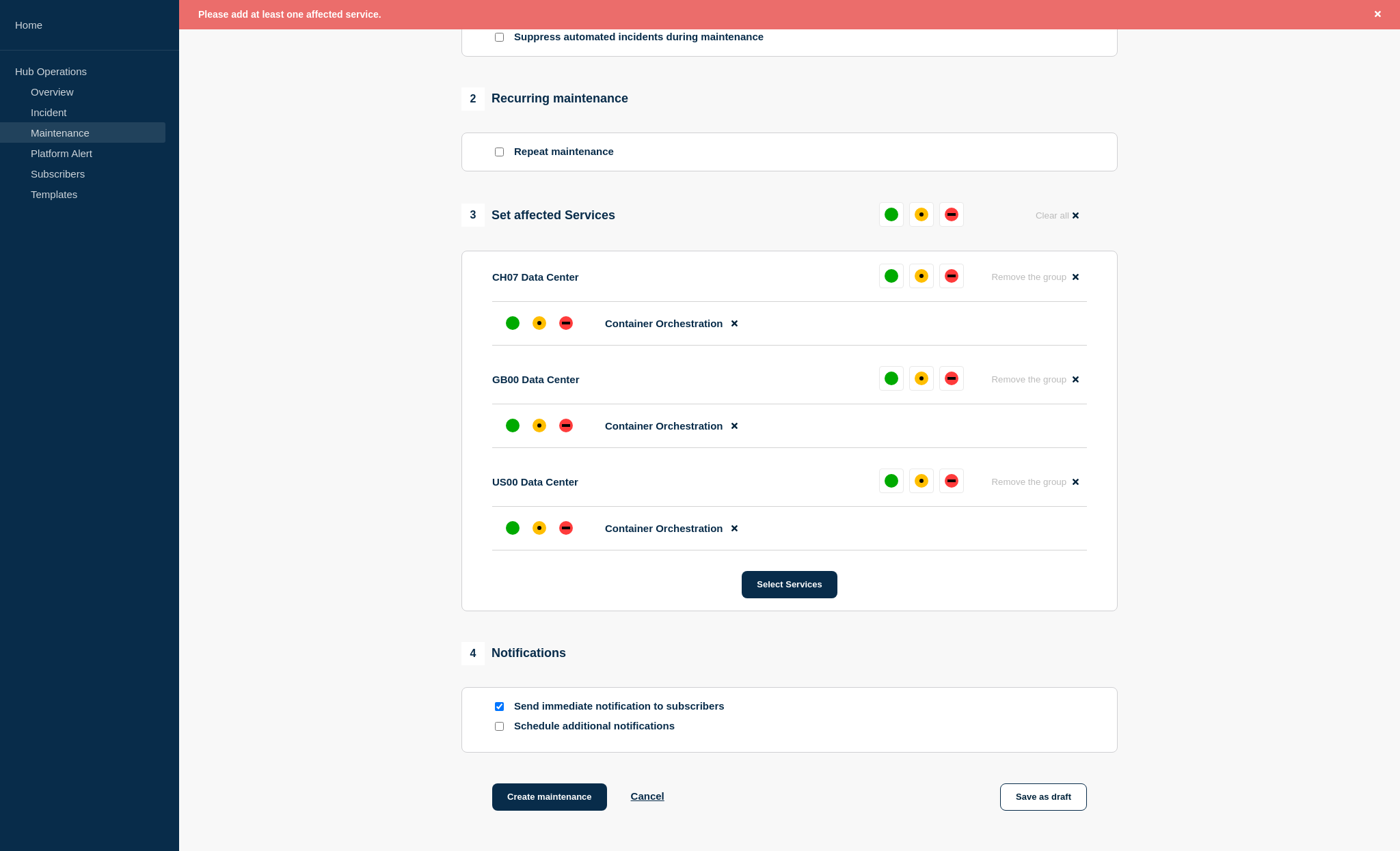
scroll to position [686, 0]
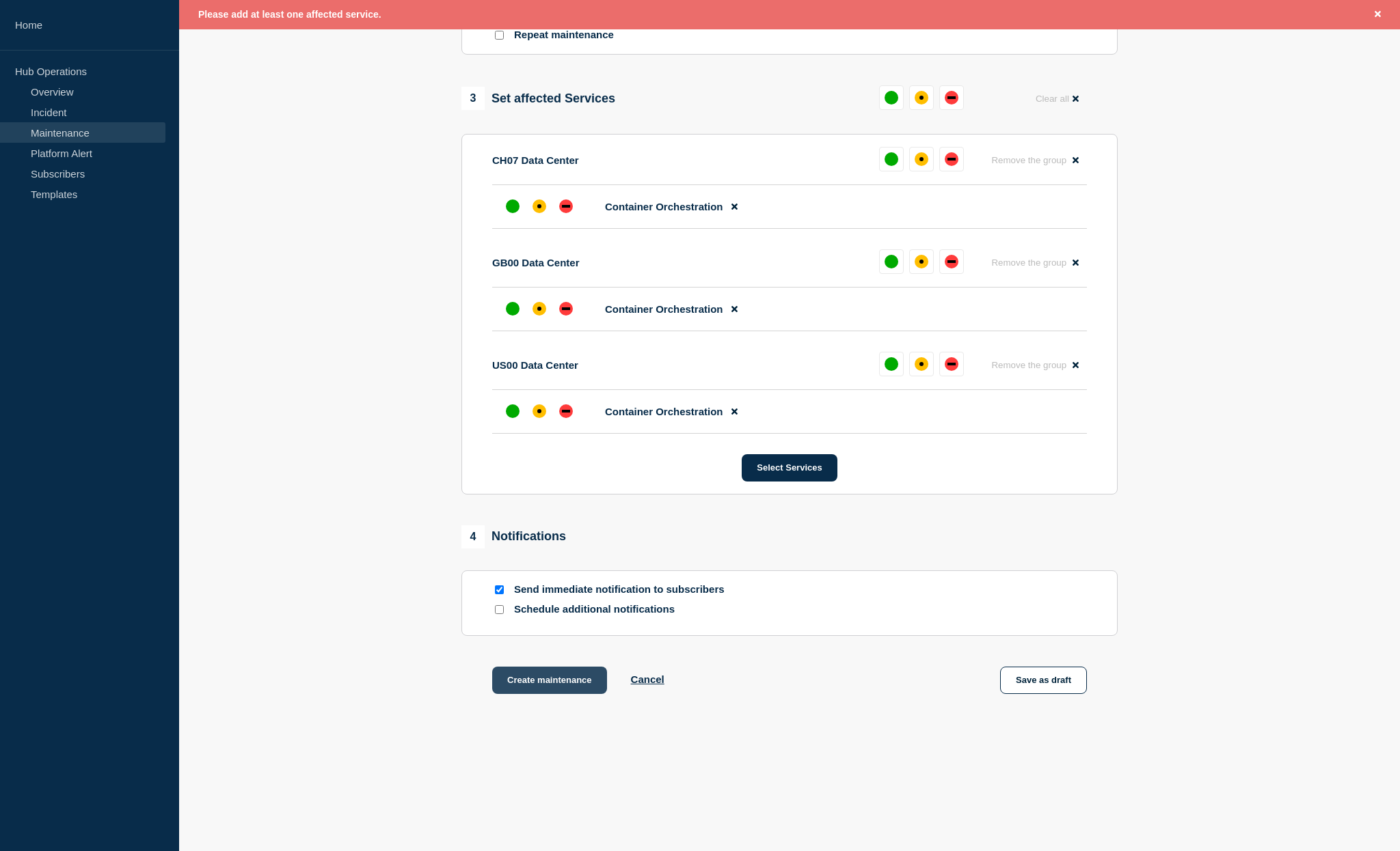
click at [553, 680] on button "Create maintenance" at bounding box center [549, 680] width 115 height 27
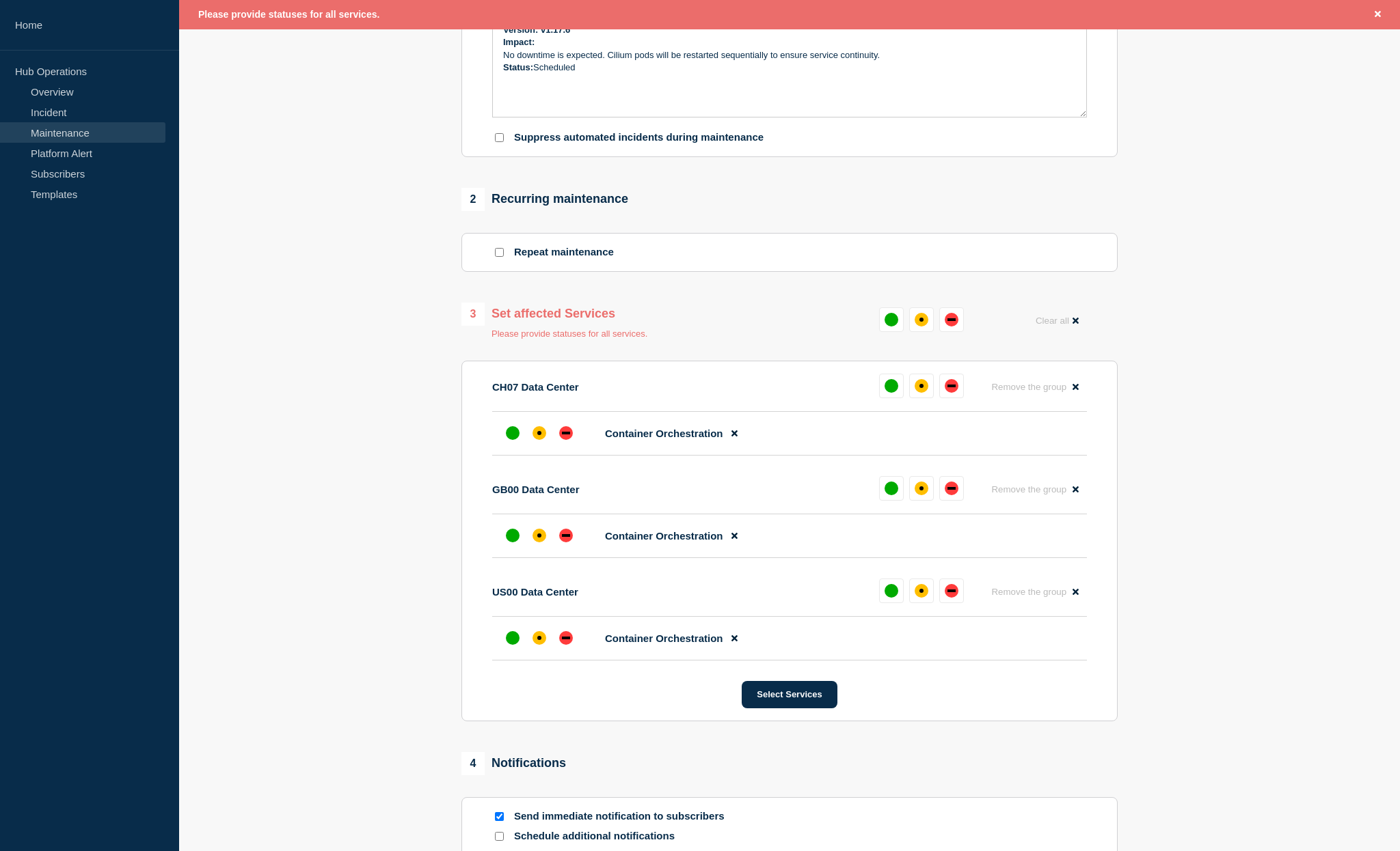
scroll to position [407, 0]
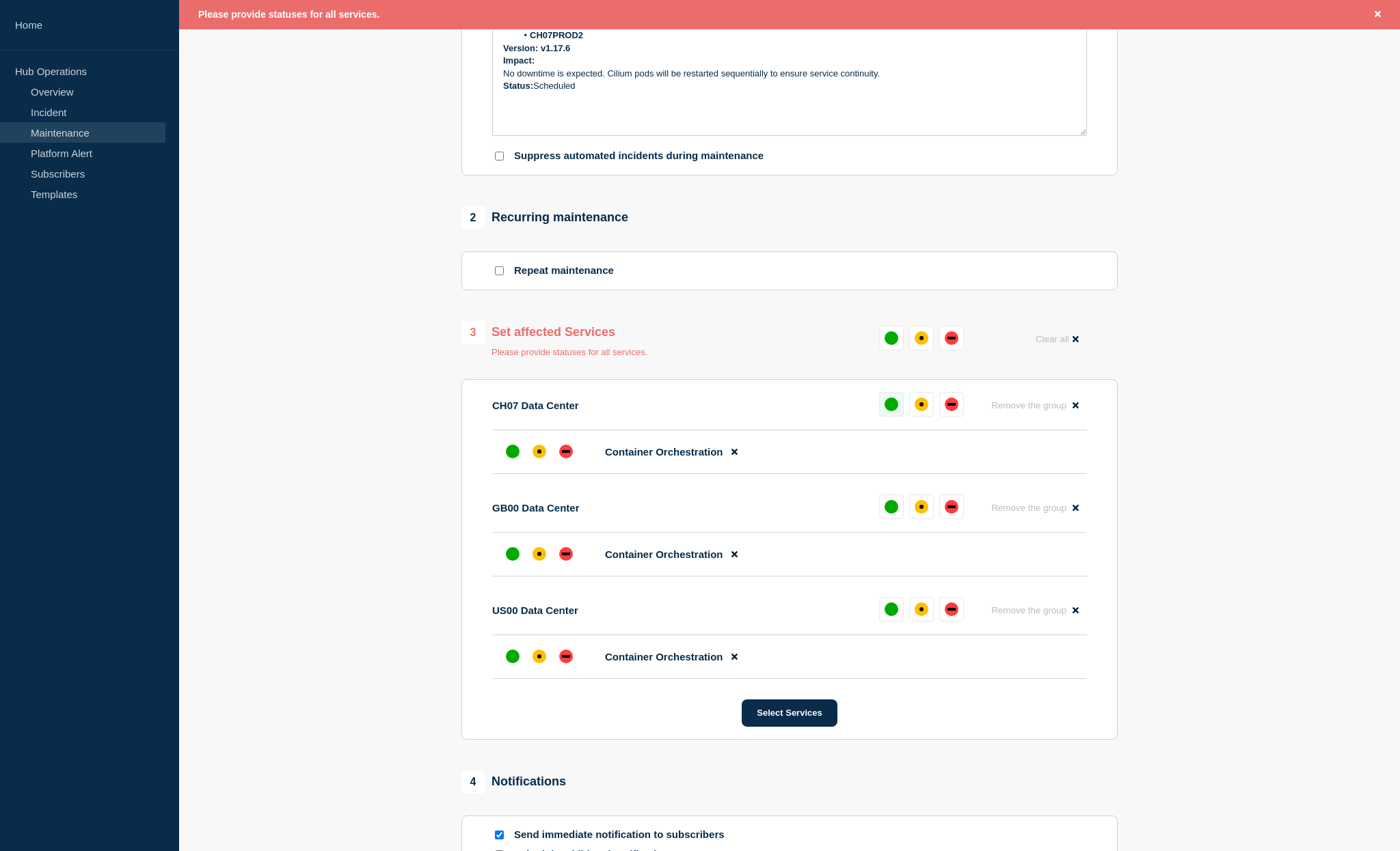
click at [894, 412] on div "up" at bounding box center [891, 404] width 14 height 14
click at [888, 514] on div "up" at bounding box center [891, 507] width 14 height 14
click at [890, 616] on div "up" at bounding box center [891, 609] width 14 height 14
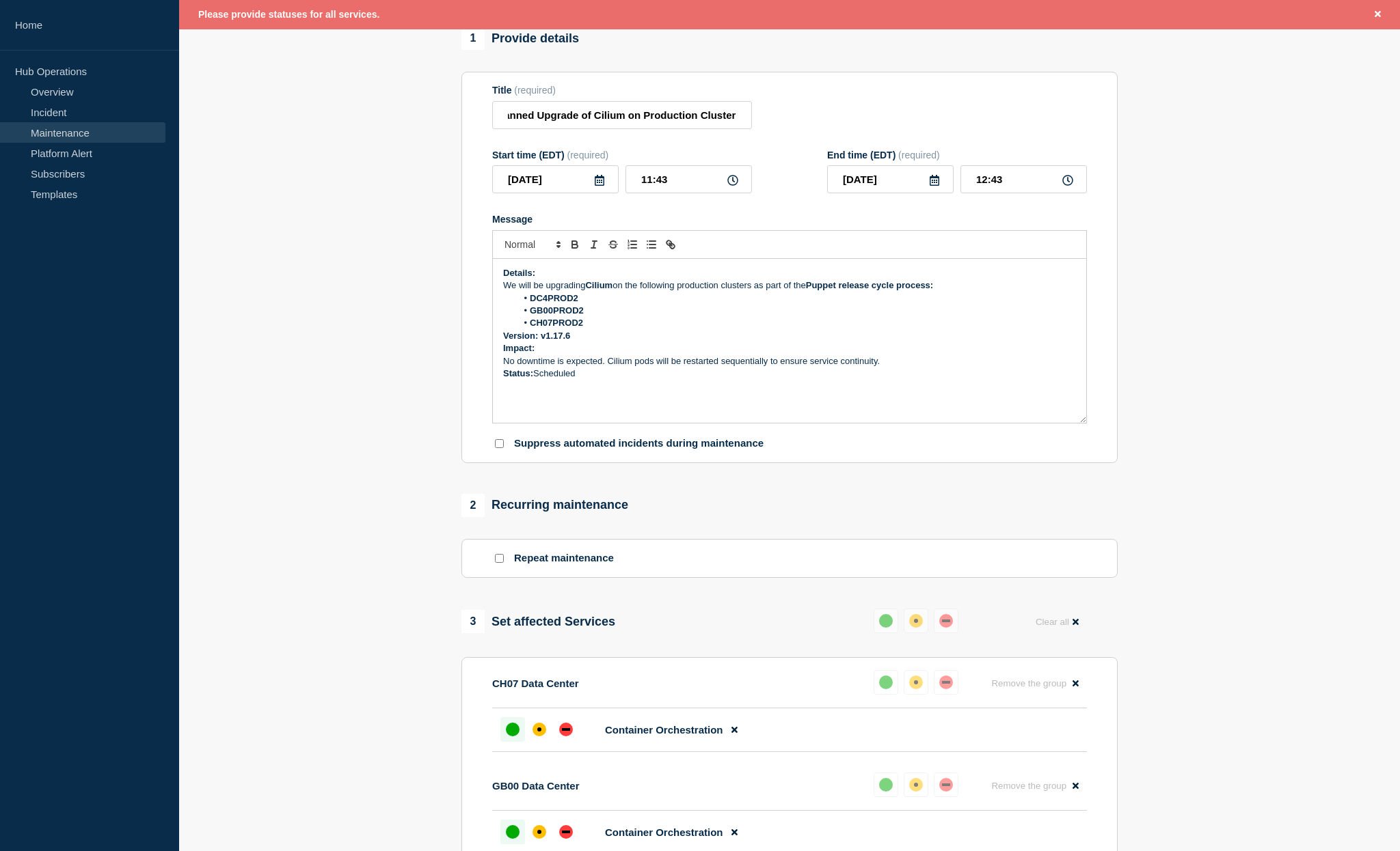
scroll to position [49, 0]
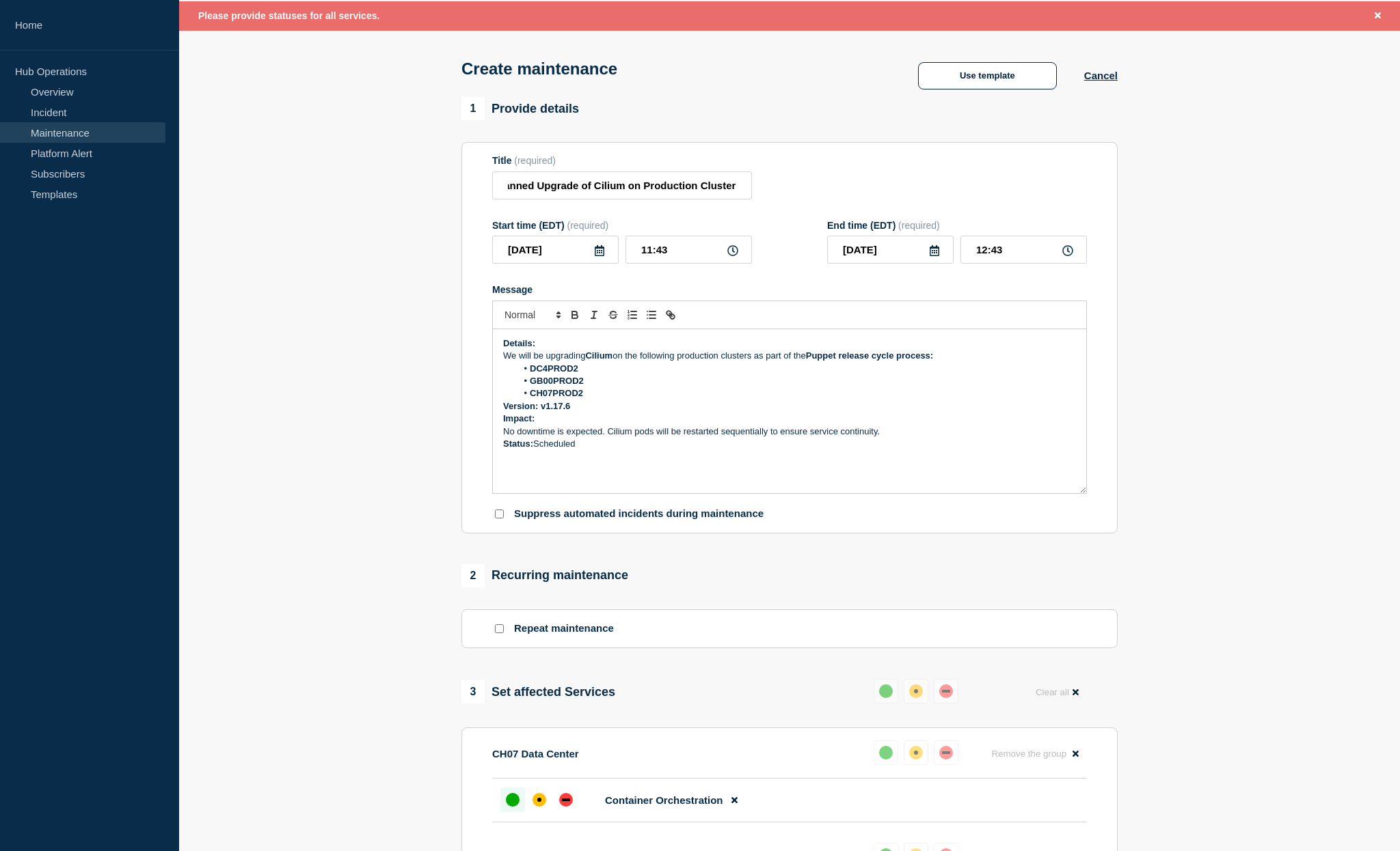
click at [602, 256] on icon at bounding box center [600, 250] width 11 height 11
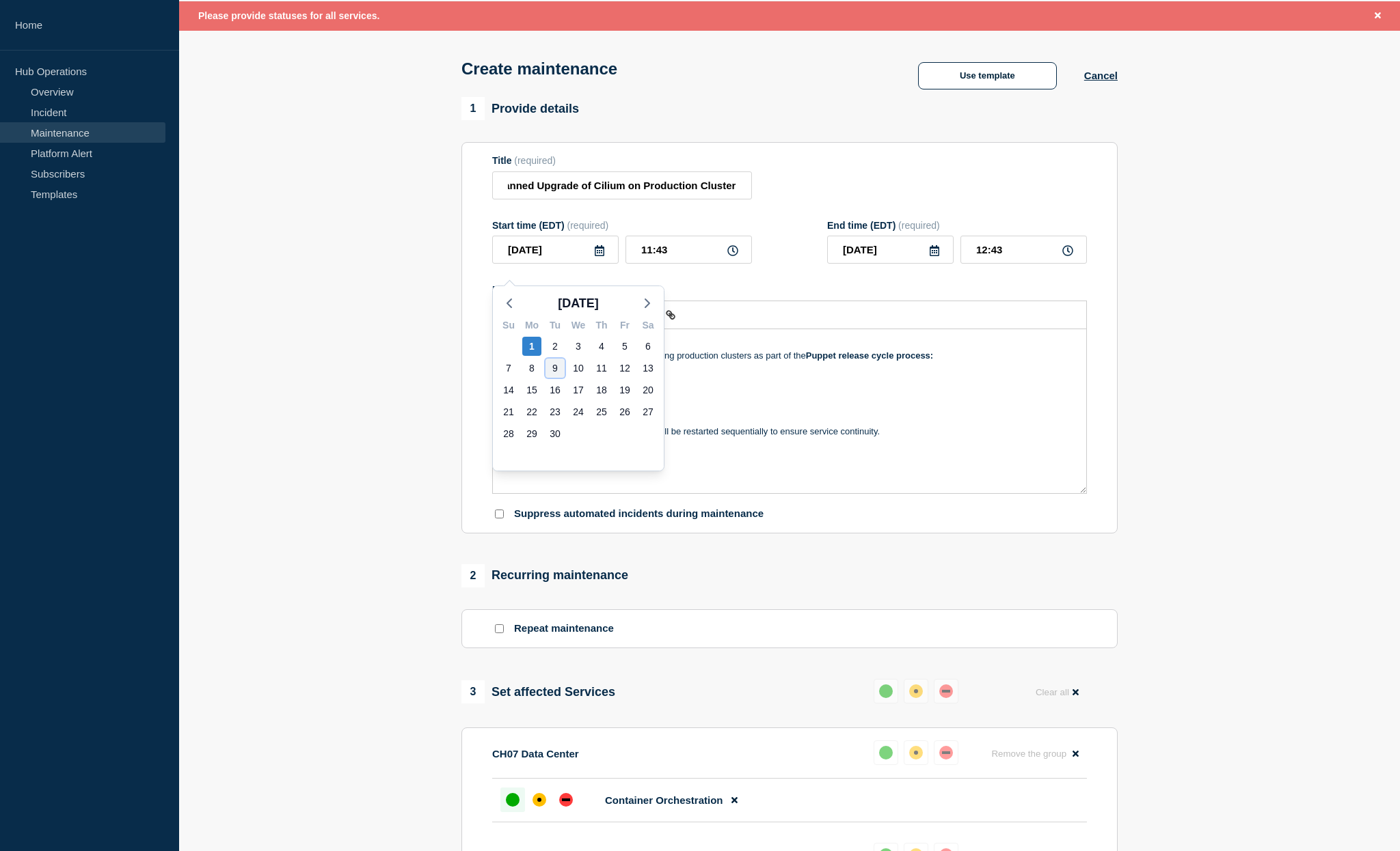
click at [556, 371] on div "9" at bounding box center [555, 368] width 20 height 20
type input "[DATE]"
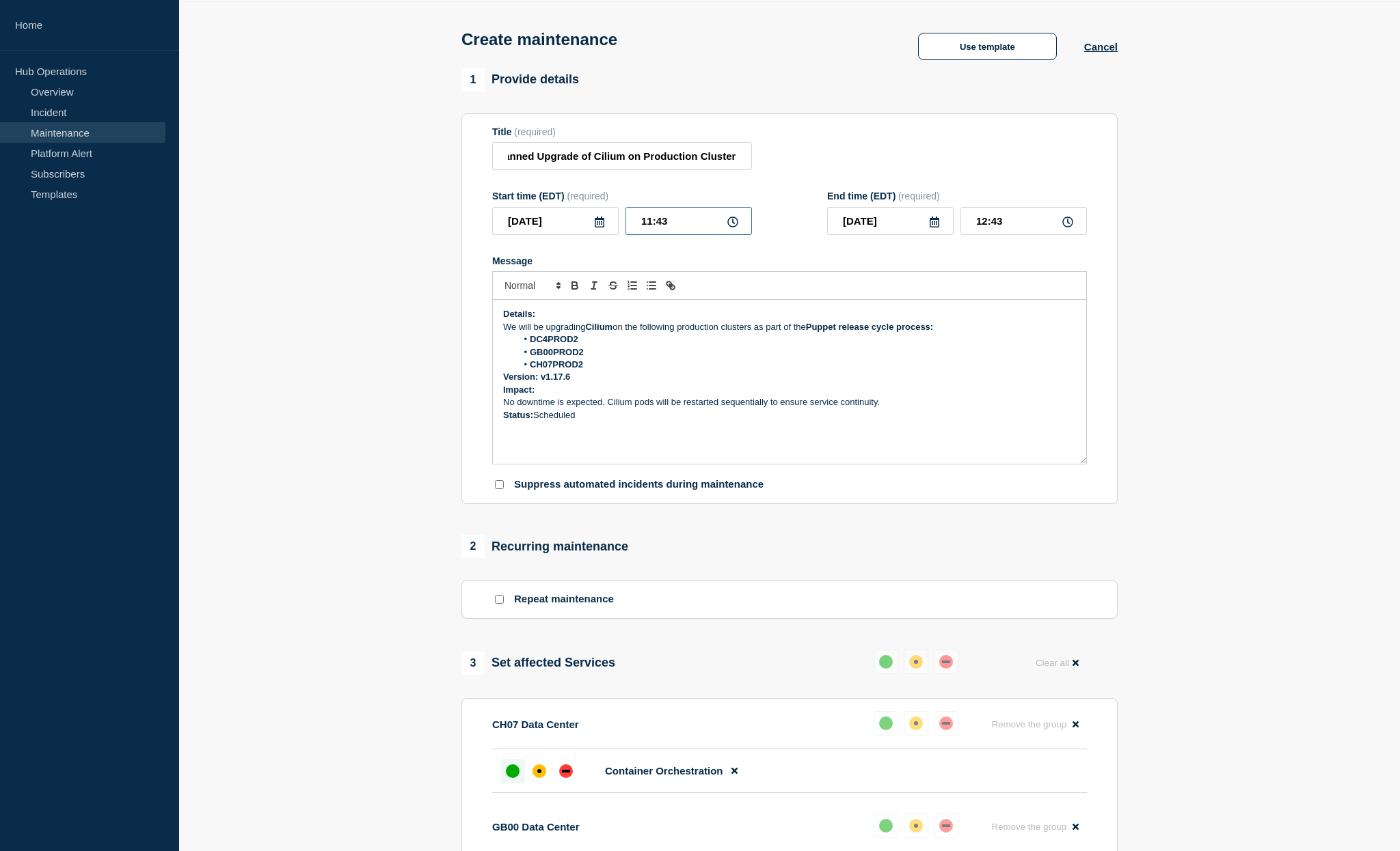
drag, startPoint x: 651, startPoint y: 229, endPoint x: 628, endPoint y: 226, distance: 23.2
click at [628, 226] on input "11:43" at bounding box center [688, 221] width 127 height 28
type input "12:43"
type input "13:43"
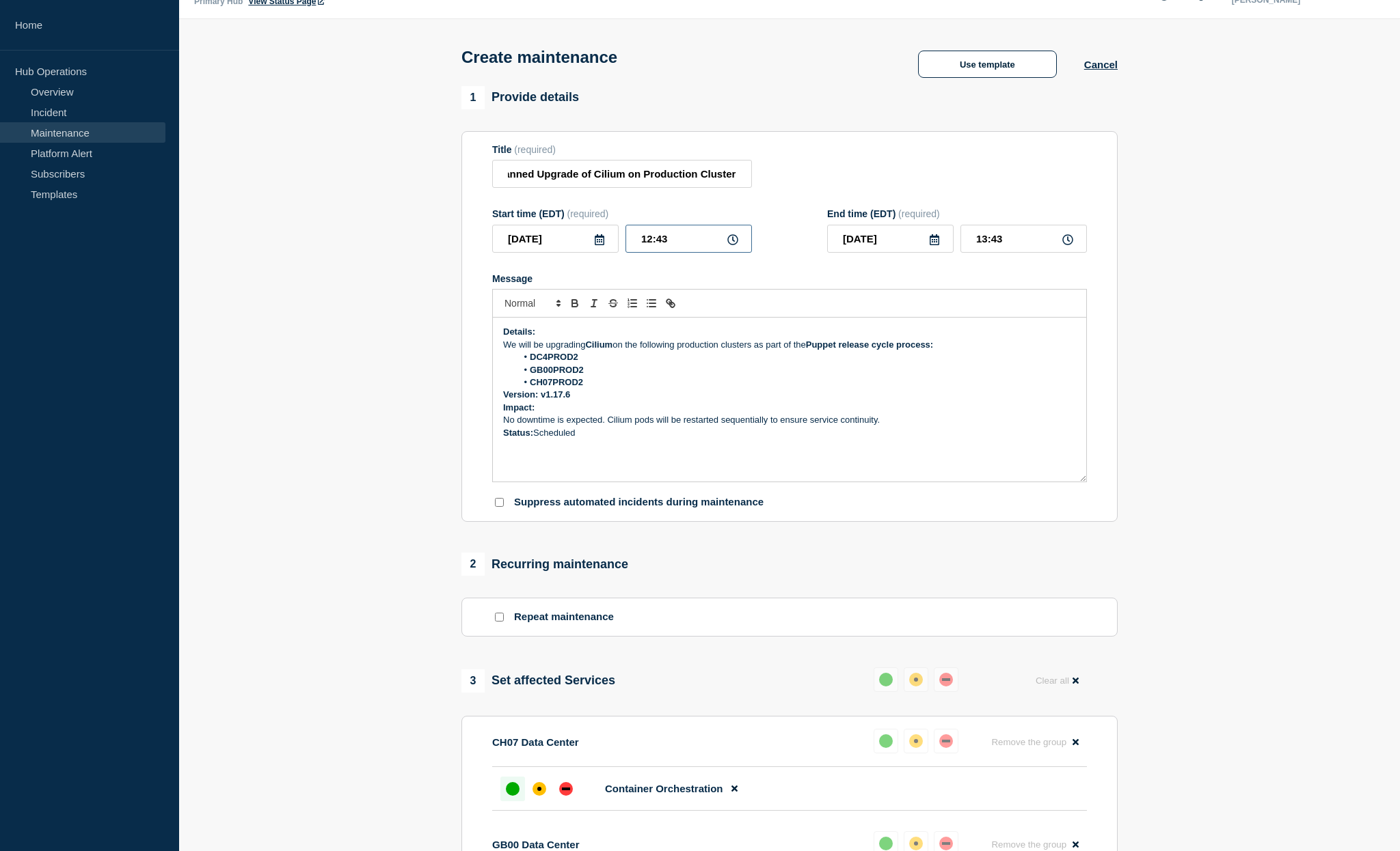
click at [689, 245] on input "12:43" at bounding box center [688, 238] width 127 height 28
type input "12:00"
type input "13:00"
click at [936, 245] on icon at bounding box center [934, 240] width 11 height 11
click at [939, 359] on div "11" at bounding box center [936, 357] width 20 height 20
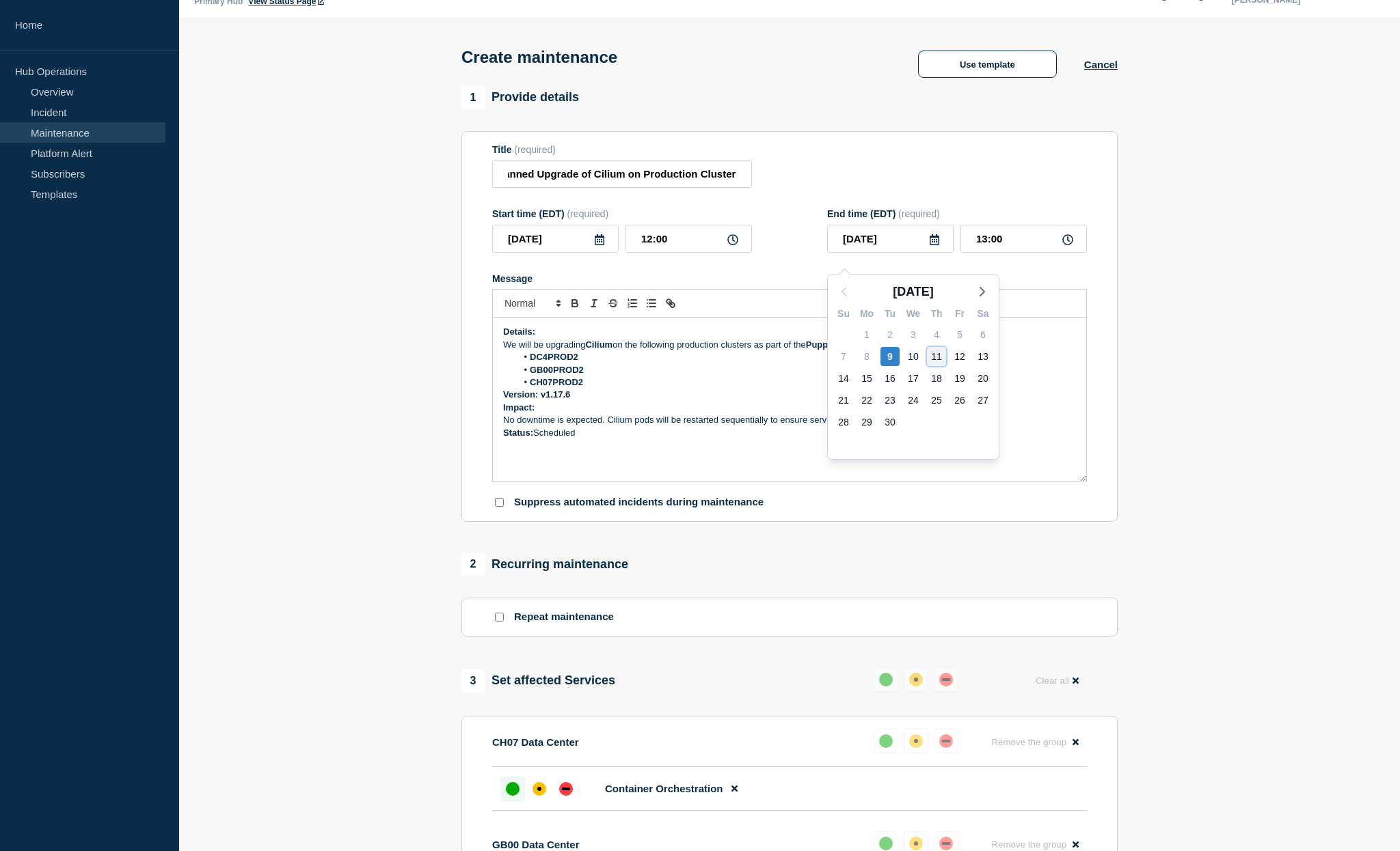
type input "[DATE]"
click at [984, 248] on input "13:00" at bounding box center [1024, 238] width 127 height 28
click at [1232, 369] on section "1 Provide details Title (required) Planned Upgrade of Cilium on Production Clus…" at bounding box center [789, 698] width 1221 height 1225
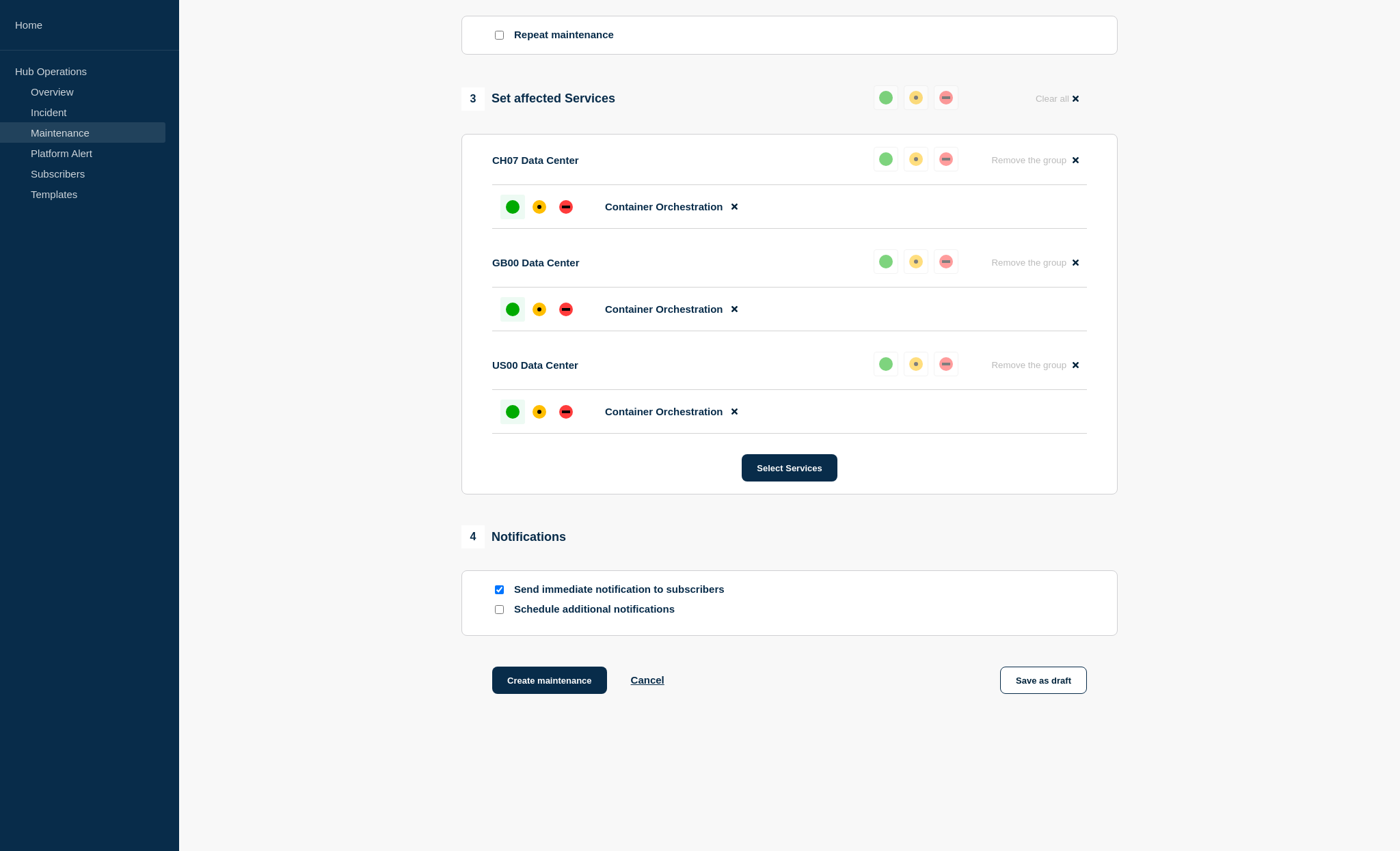
scroll to position [604, 0]
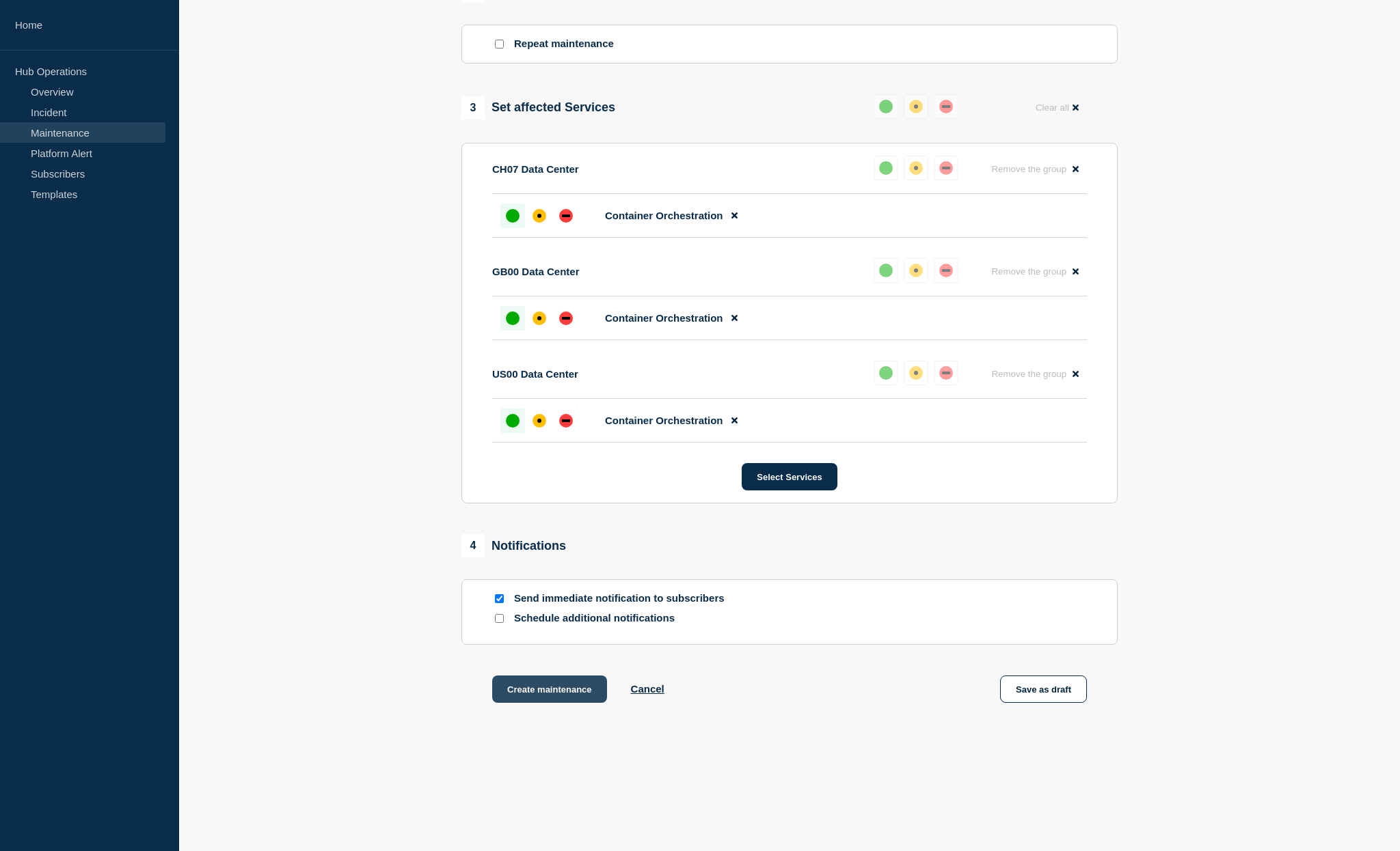
click at [564, 703] on button "Create maintenance" at bounding box center [549, 689] width 115 height 27
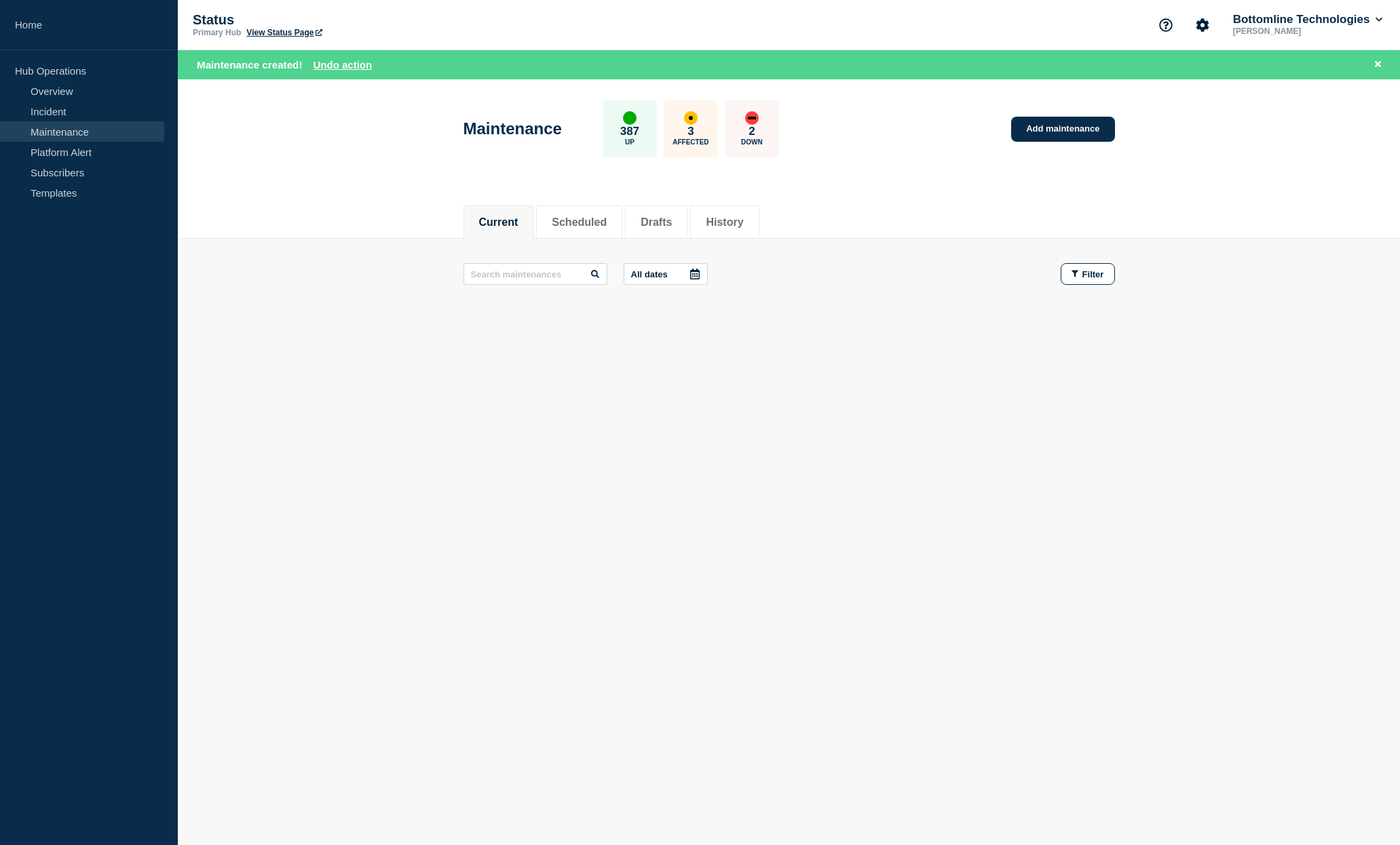
click at [259, 65] on span "Maintenance created!" at bounding box center [250, 65] width 105 height 11
click at [568, 218] on button "Scheduled" at bounding box center [579, 222] width 55 height 12
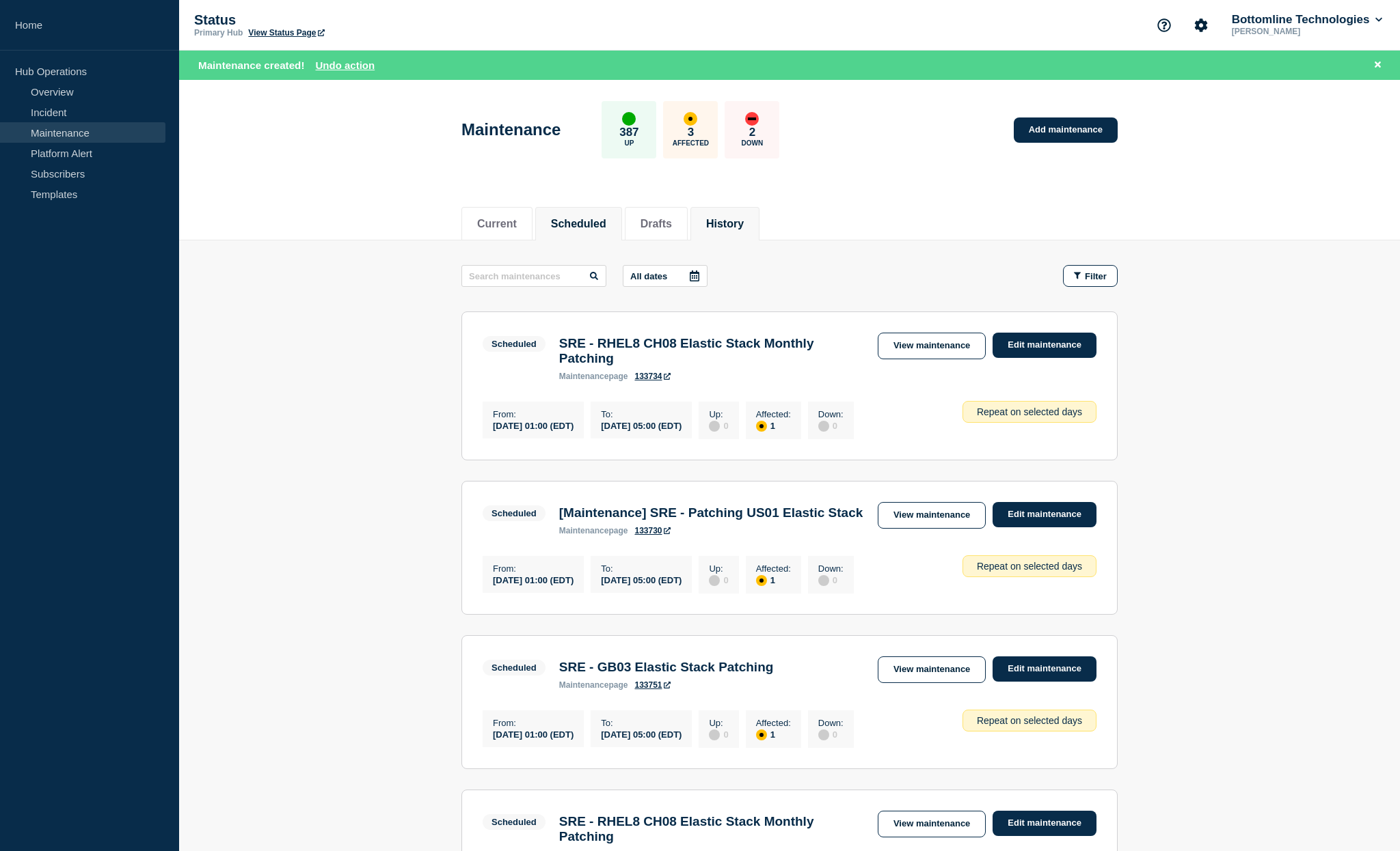
click at [733, 220] on button "History" at bounding box center [725, 223] width 37 height 12
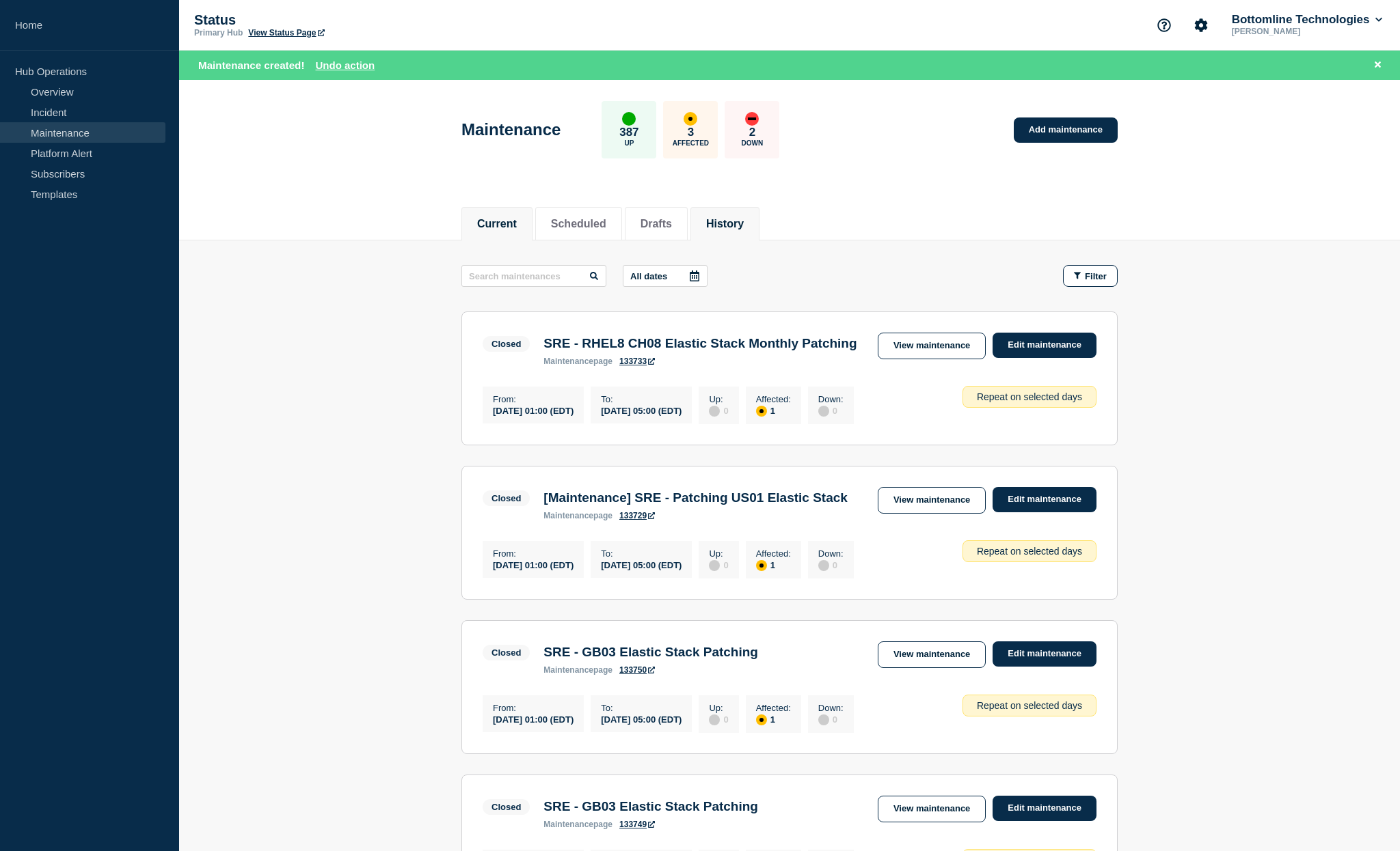
click at [502, 226] on button "Current" at bounding box center [496, 223] width 40 height 12
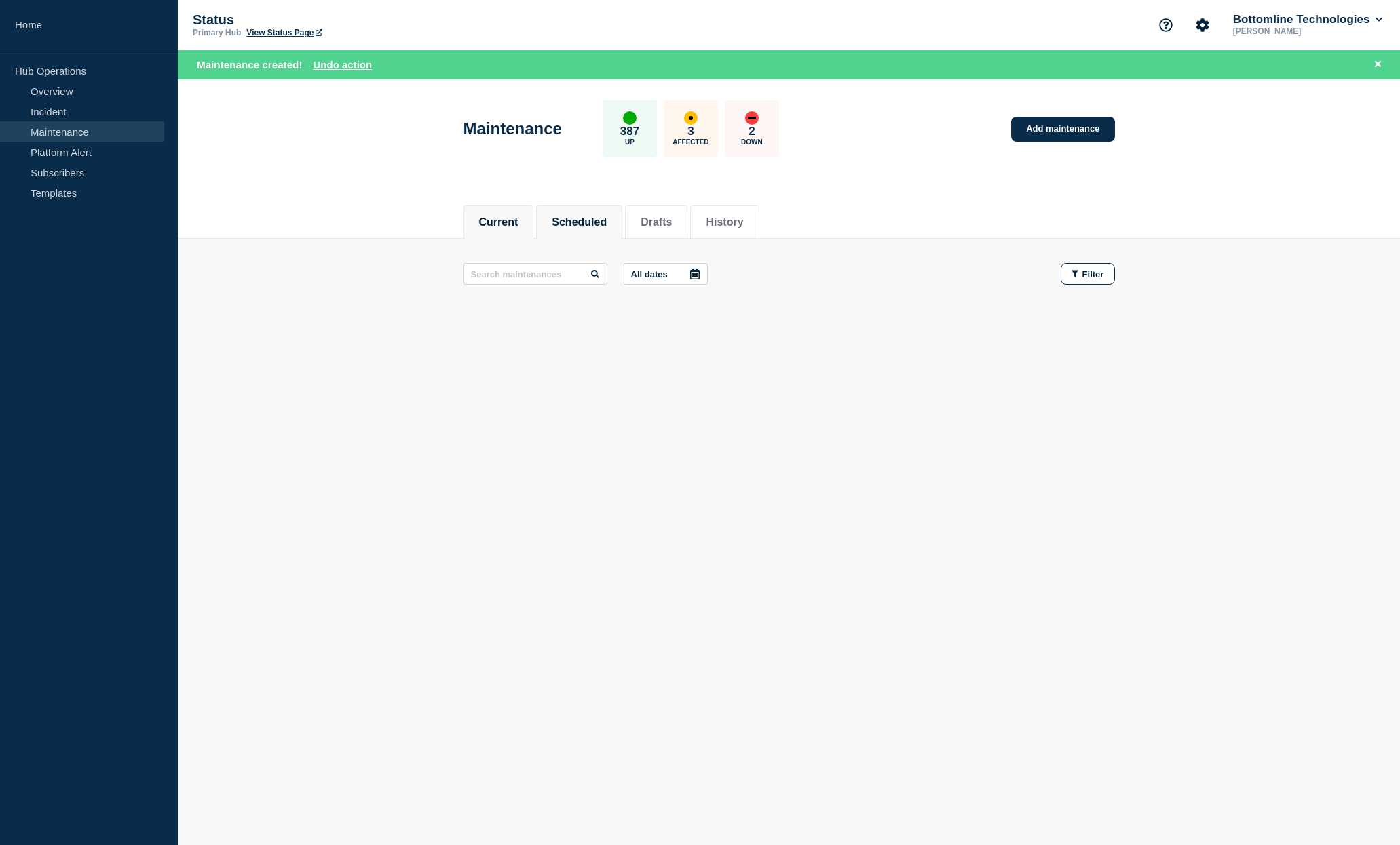
click at [571, 225] on button "Scheduled" at bounding box center [579, 222] width 55 height 12
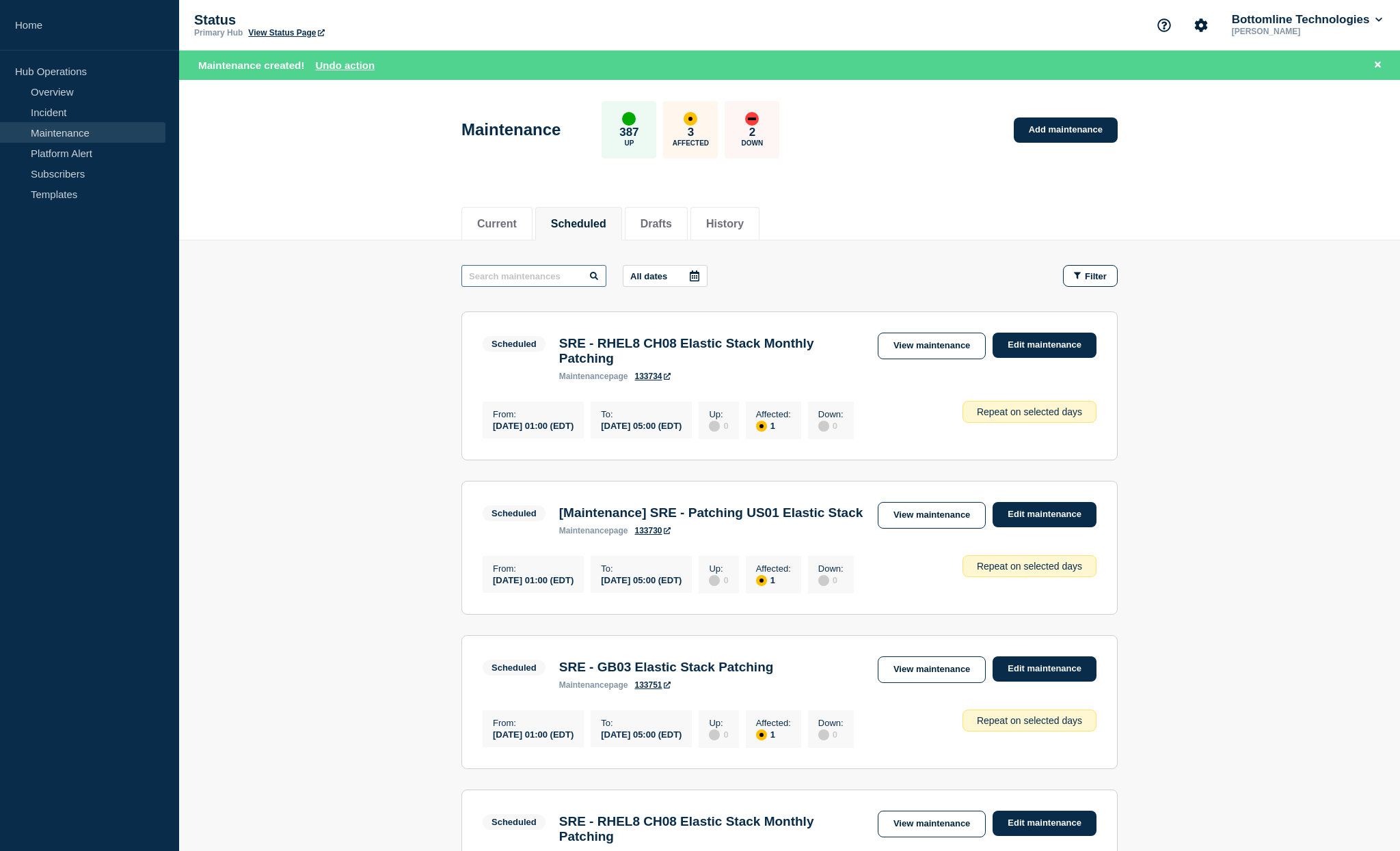
click at [535, 272] on input "text" at bounding box center [534, 276] width 145 height 21
type input "cilium"
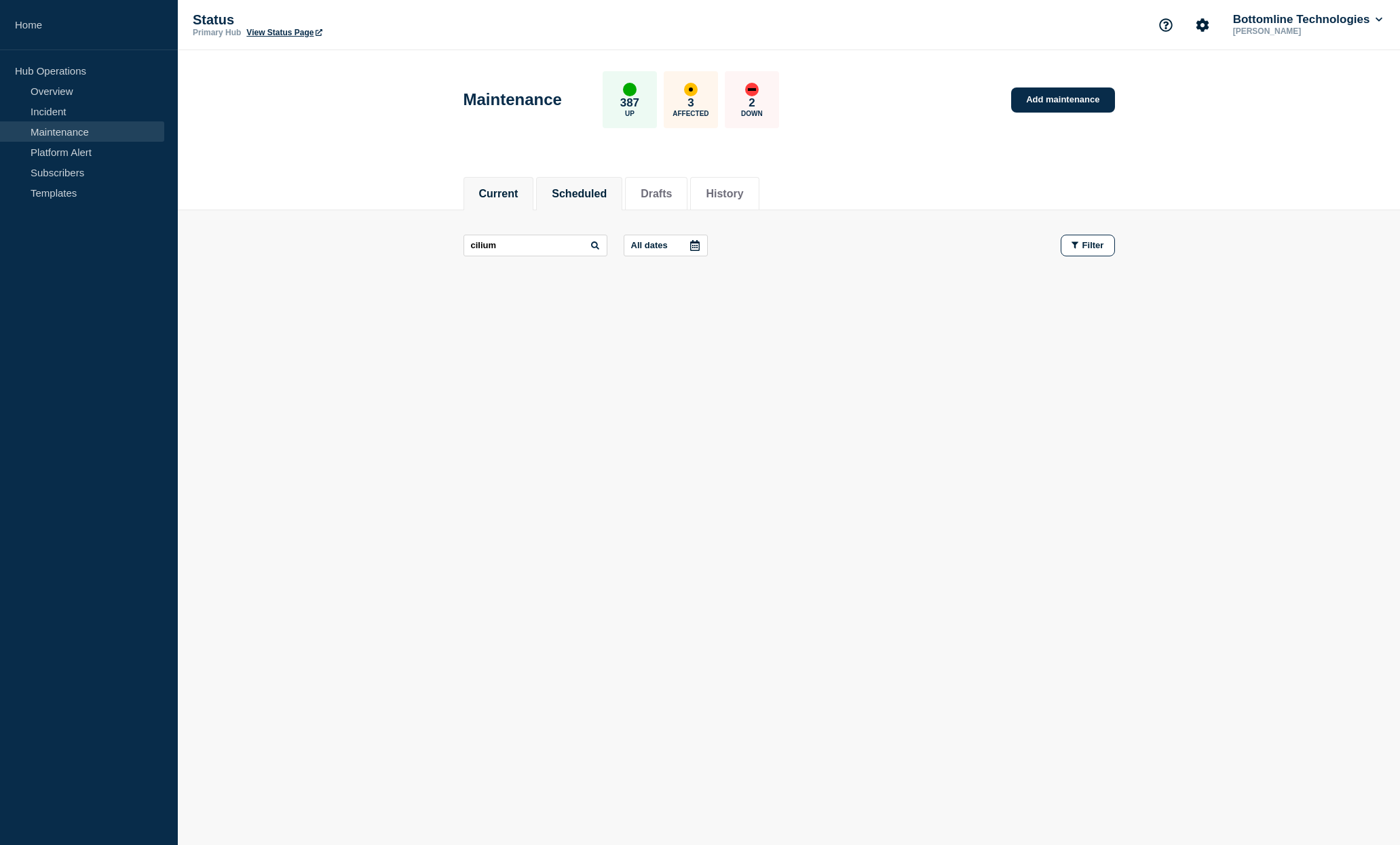
click at [500, 190] on button "Current" at bounding box center [498, 193] width 40 height 12
click at [522, 243] on input "text" at bounding box center [535, 245] width 144 height 21
click at [289, 34] on link "View Status Page" at bounding box center [283, 32] width 75 height 9
